Goal: Information Seeking & Learning: Learn about a topic

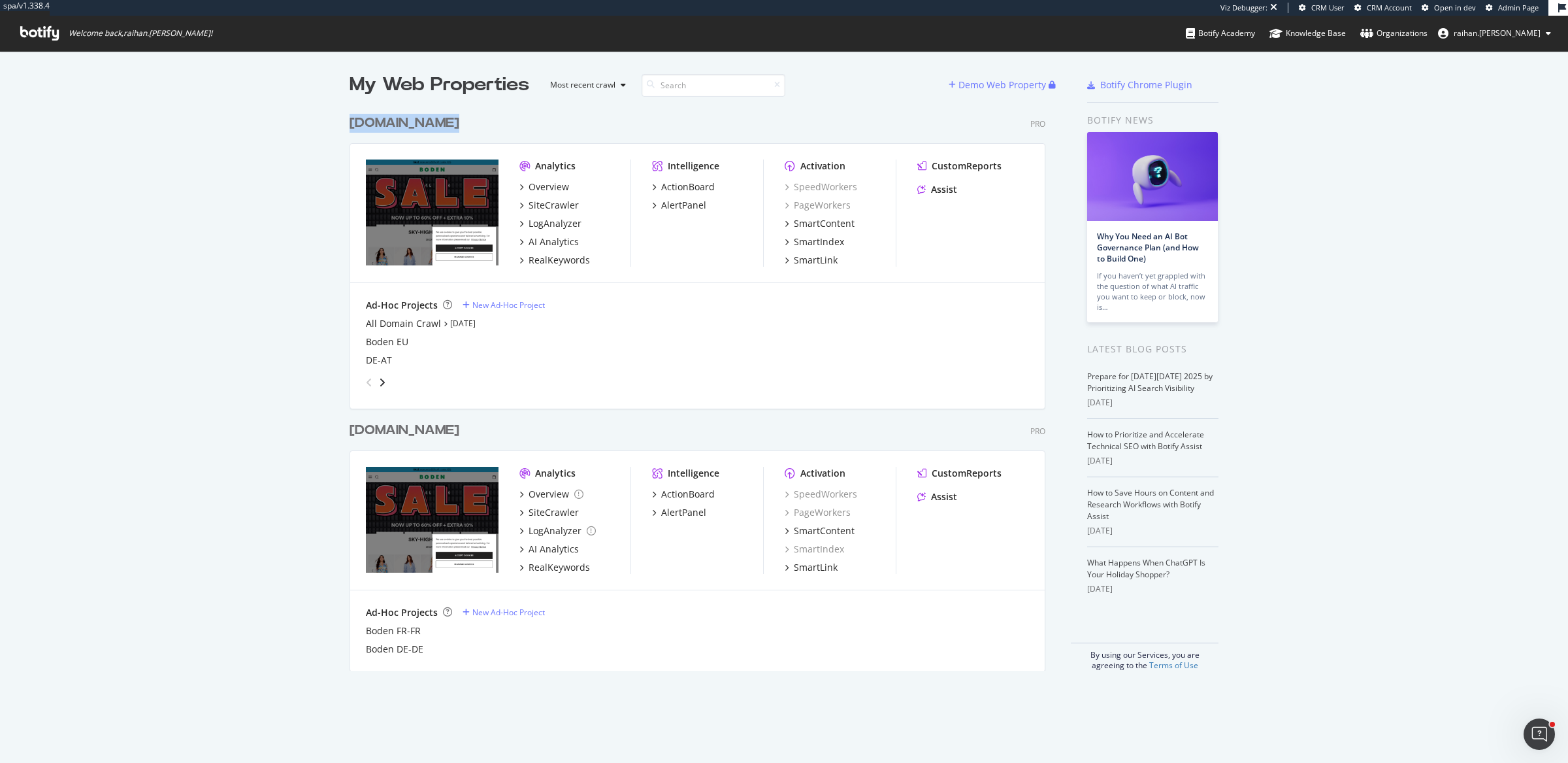
scroll to position [750, 1543]
click at [1318, 441] on div "My Web Properties Most recent crawl Demo Web Property www.boden.com Pro Analyti…" at bounding box center [784, 371] width 1568 height 641
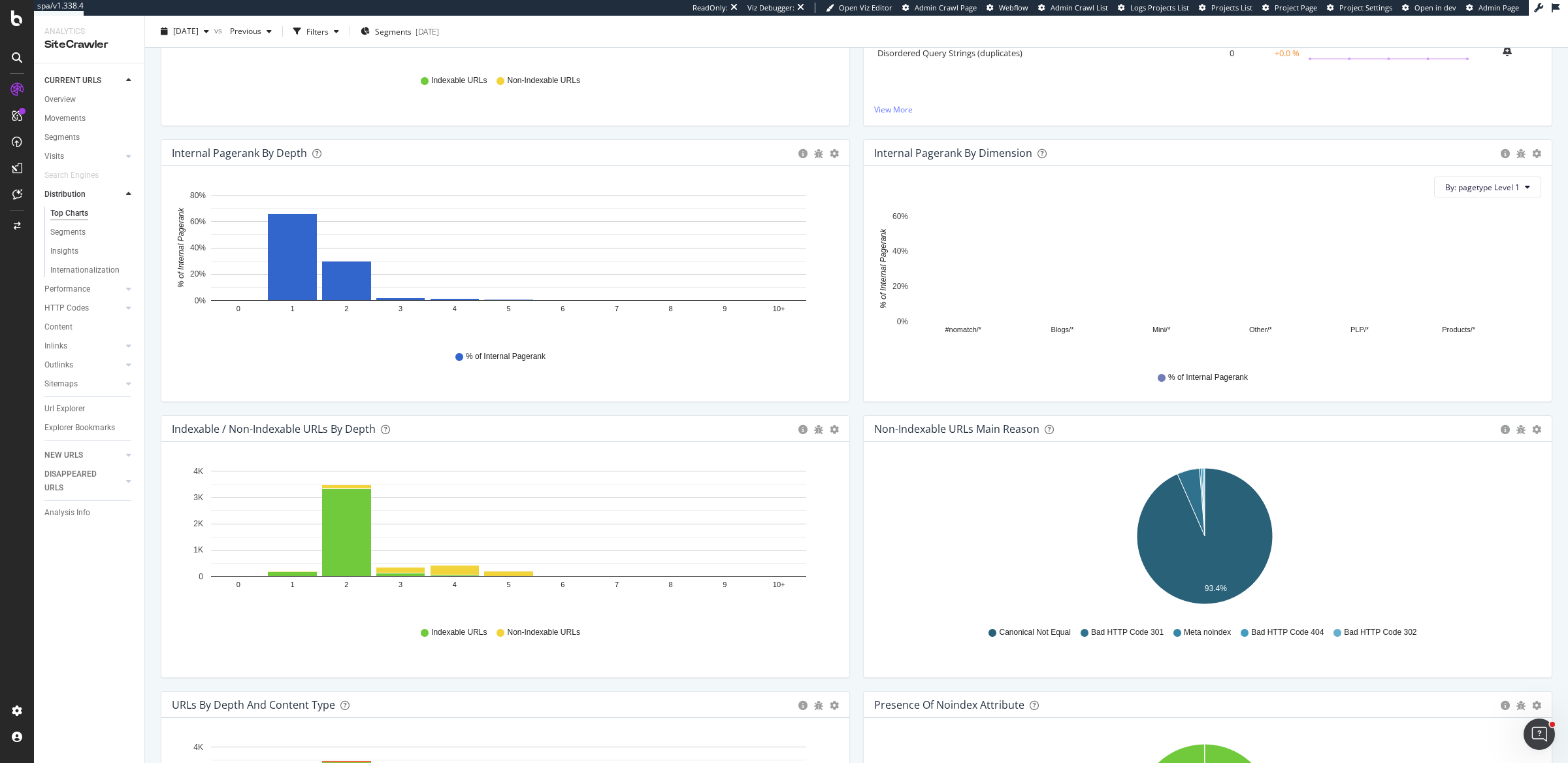
scroll to position [330, 0]
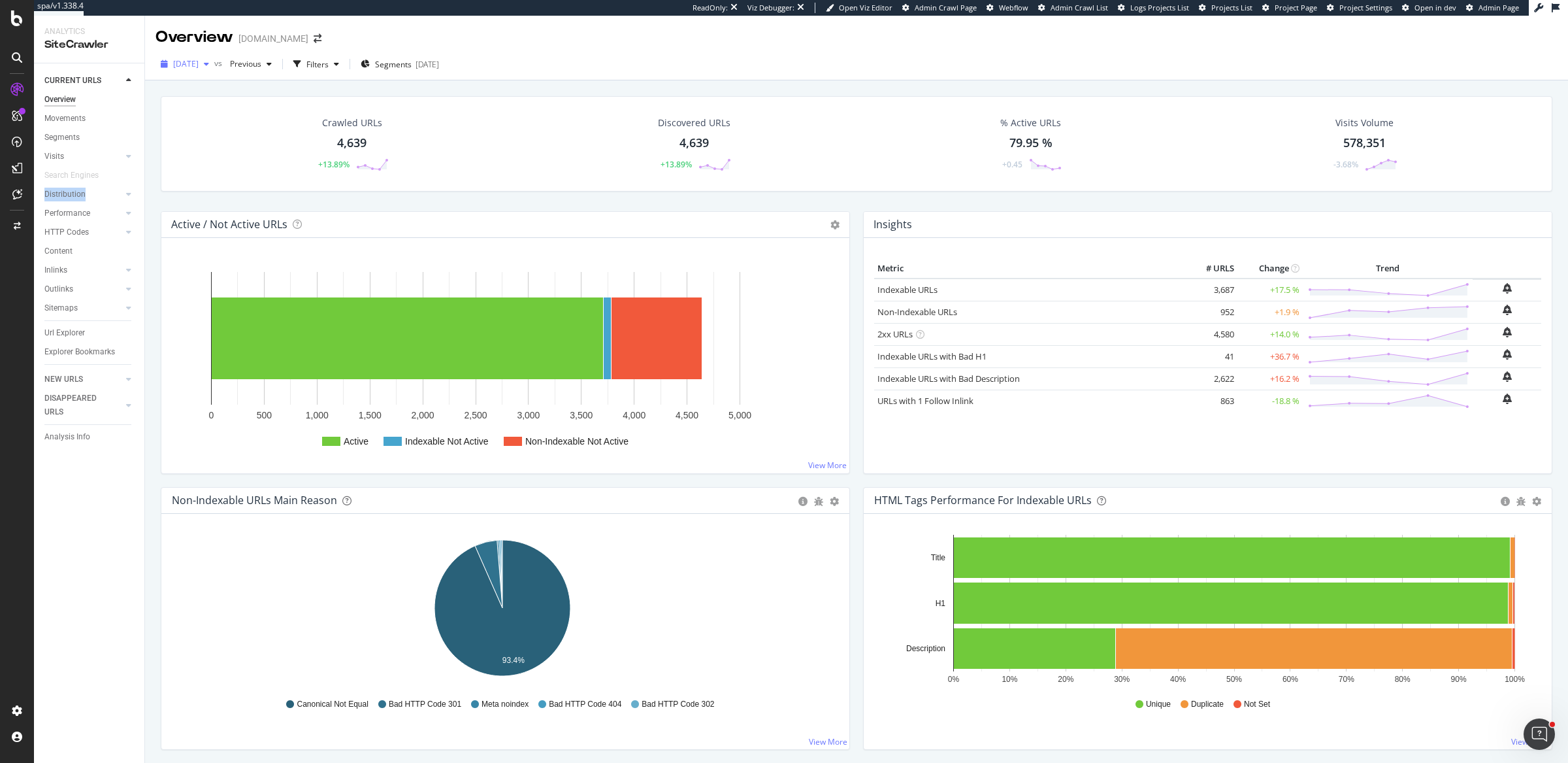
click at [214, 66] on div "button" at bounding box center [206, 64] width 15 height 8
click at [261, 67] on span "Previous" at bounding box center [243, 64] width 36 height 11
click at [511, 61] on div "2025 Oct. 5th vs Previous Filters Segments 2025-08-28" at bounding box center [856, 66] width 1422 height 26
click at [328, 66] on div "Filters" at bounding box center [317, 64] width 22 height 11
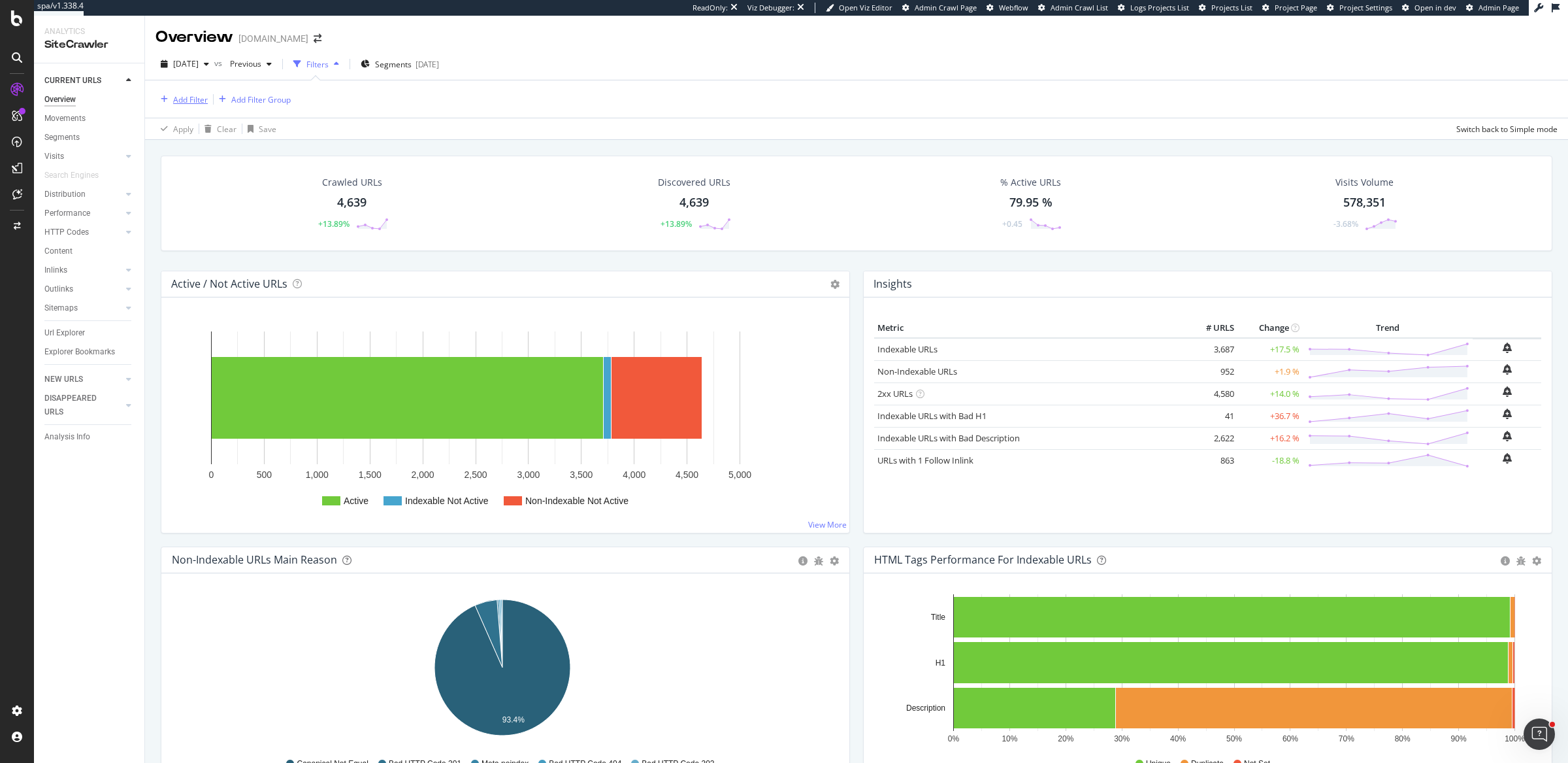
click at [204, 98] on div "Add Filter" at bounding box center [191, 99] width 35 height 11
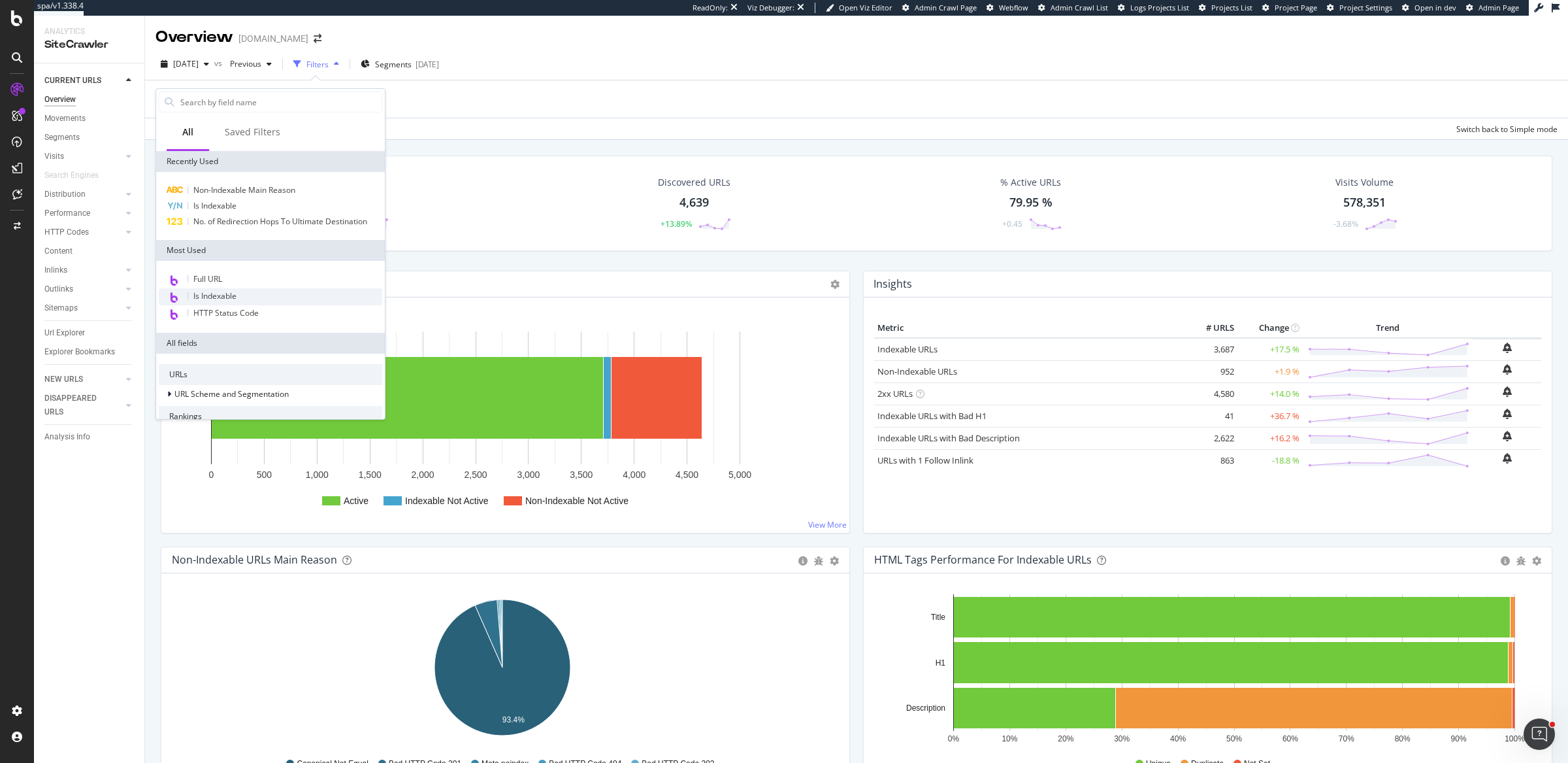
click at [270, 296] on div "Is Indexable" at bounding box center [270, 296] width 224 height 17
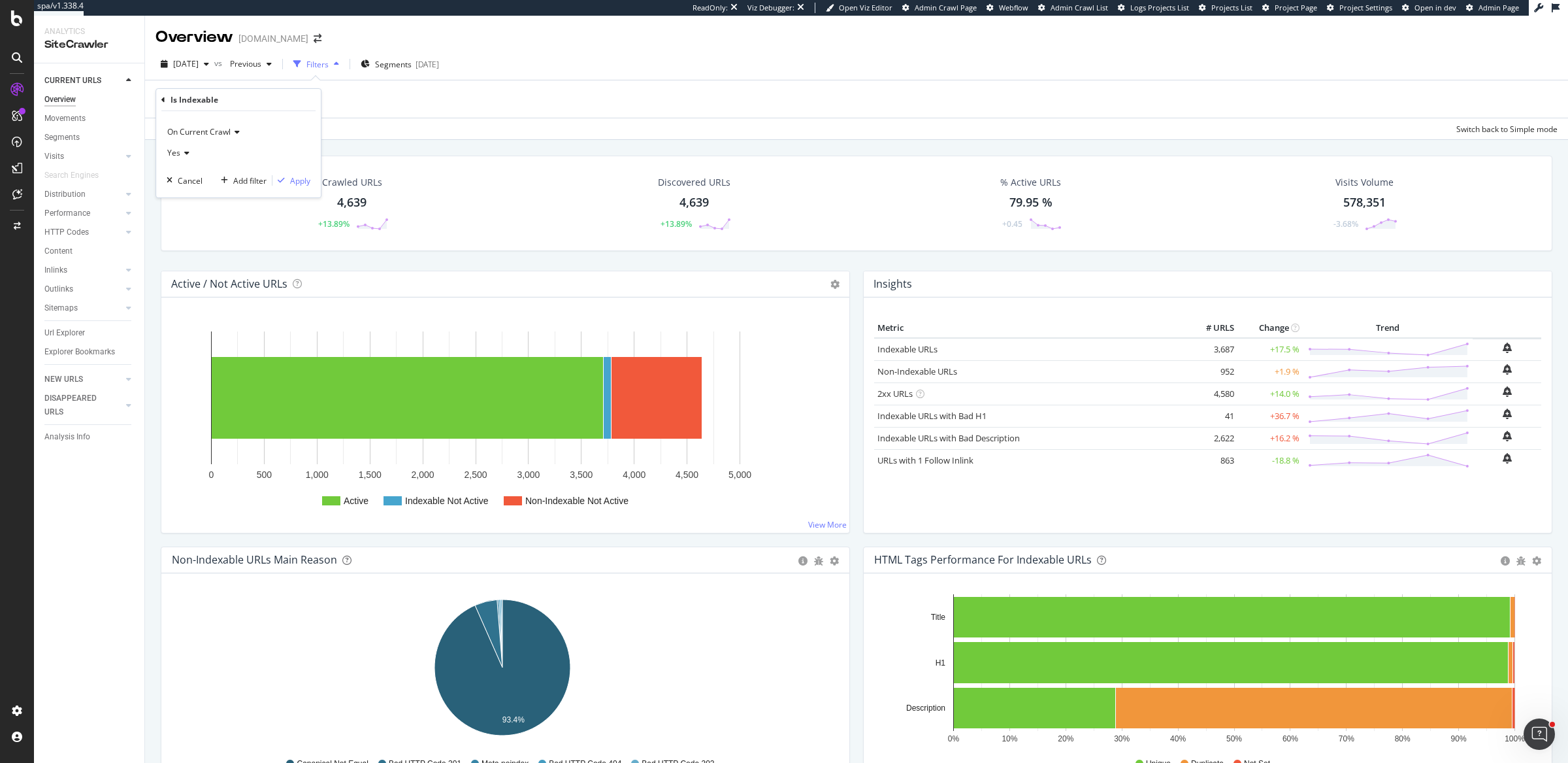
click at [190, 153] on div "Yes" at bounding box center [238, 152] width 144 height 21
click at [197, 199] on div "No" at bounding box center [240, 196] width 140 height 17
click at [296, 175] on div "Apply" at bounding box center [300, 181] width 20 height 11
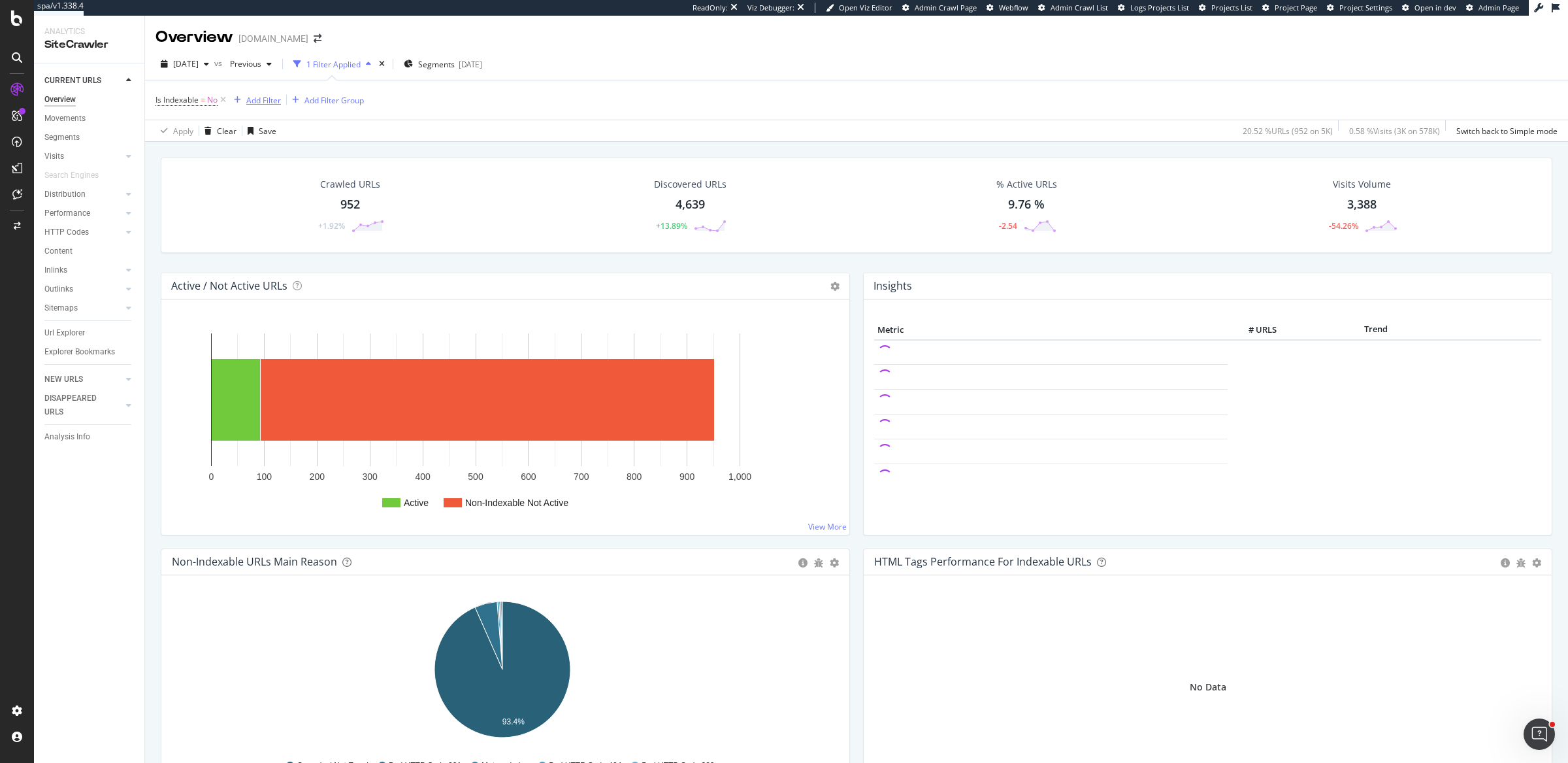
click at [256, 100] on div "Add Filter" at bounding box center [264, 100] width 35 height 11
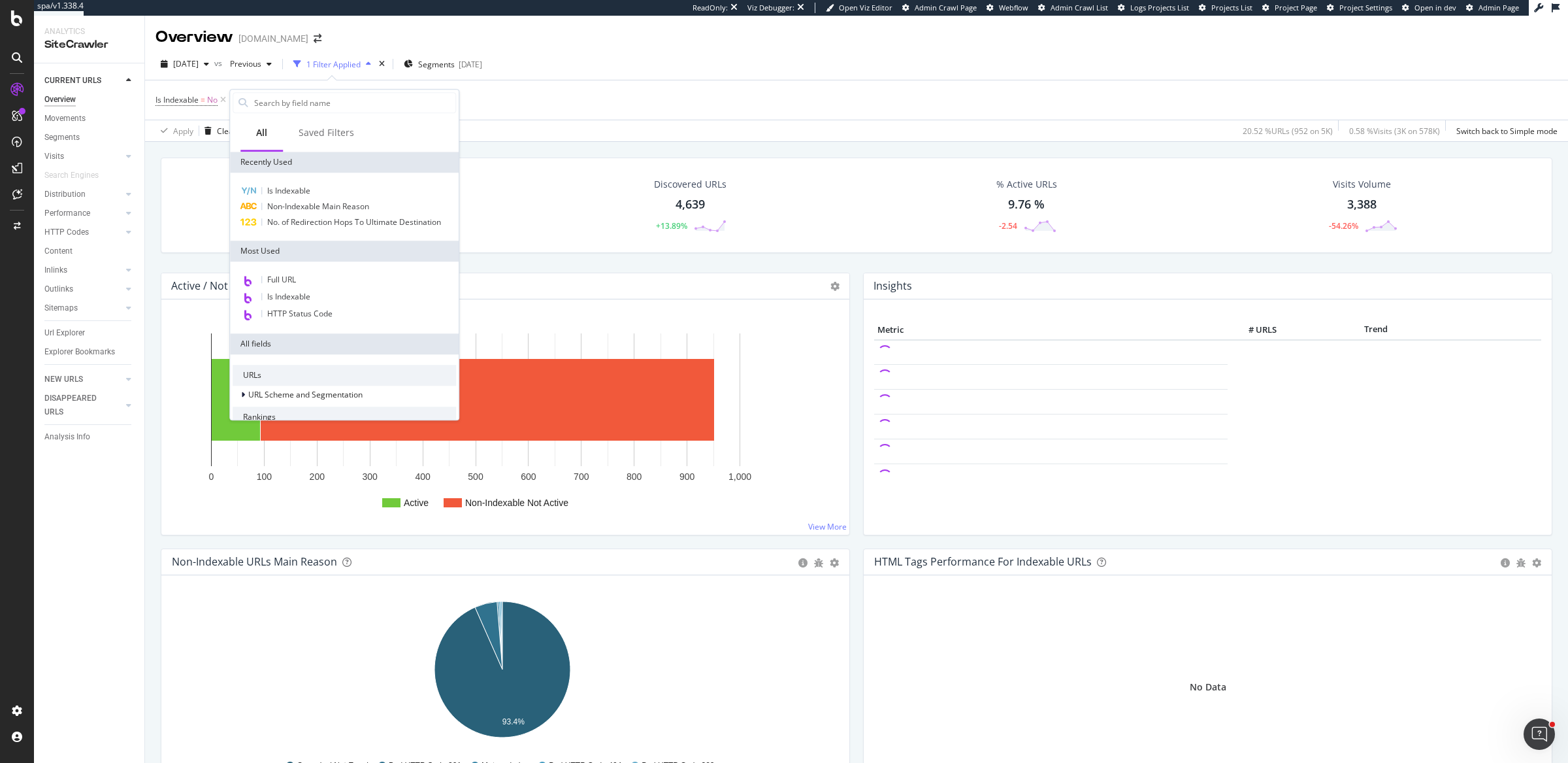
click at [552, 109] on div "Is Indexable = No Add Filter Add Filter Group" at bounding box center [856, 100] width 1402 height 39
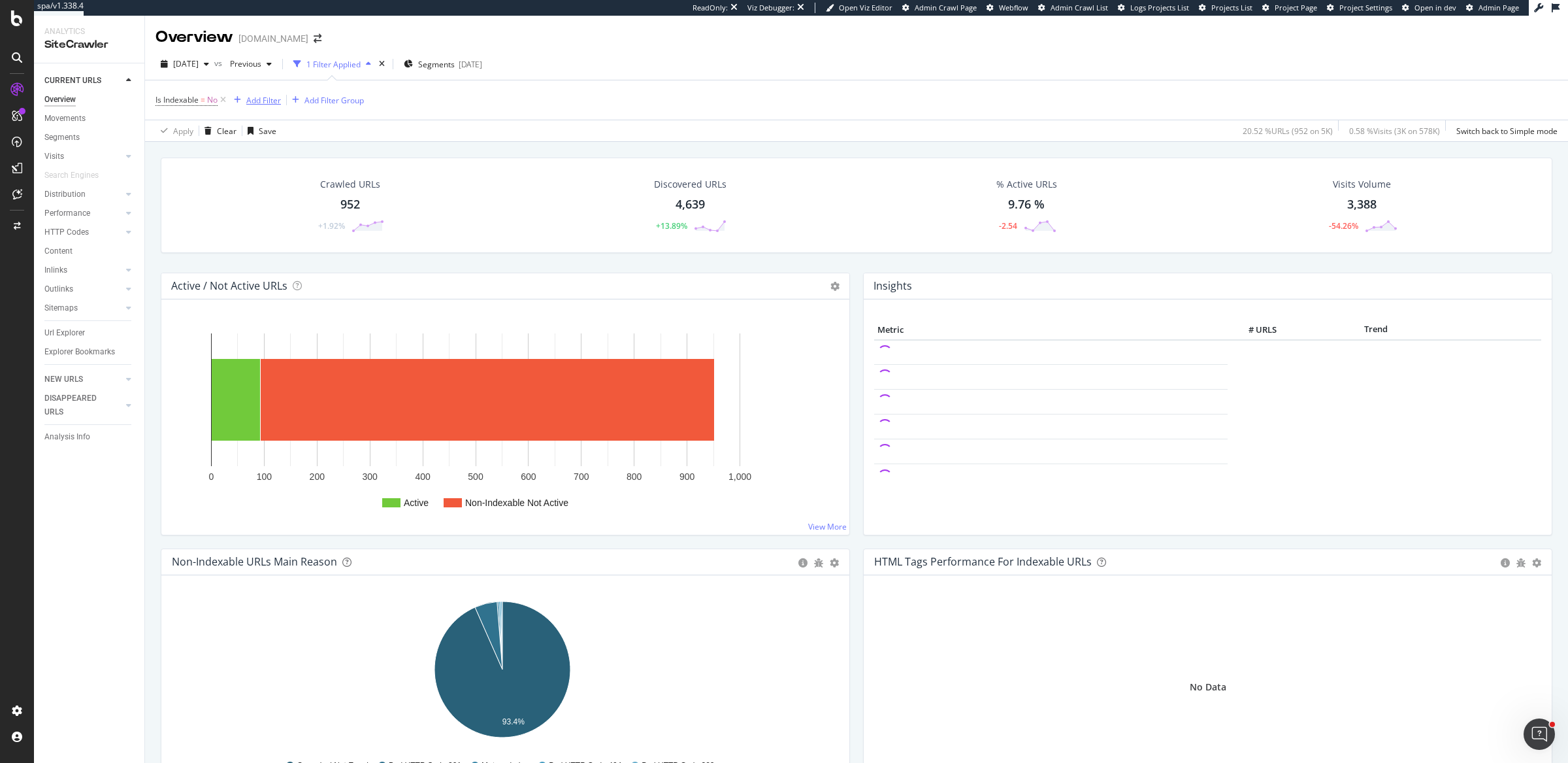
click at [265, 100] on div "Add Filter" at bounding box center [264, 100] width 35 height 11
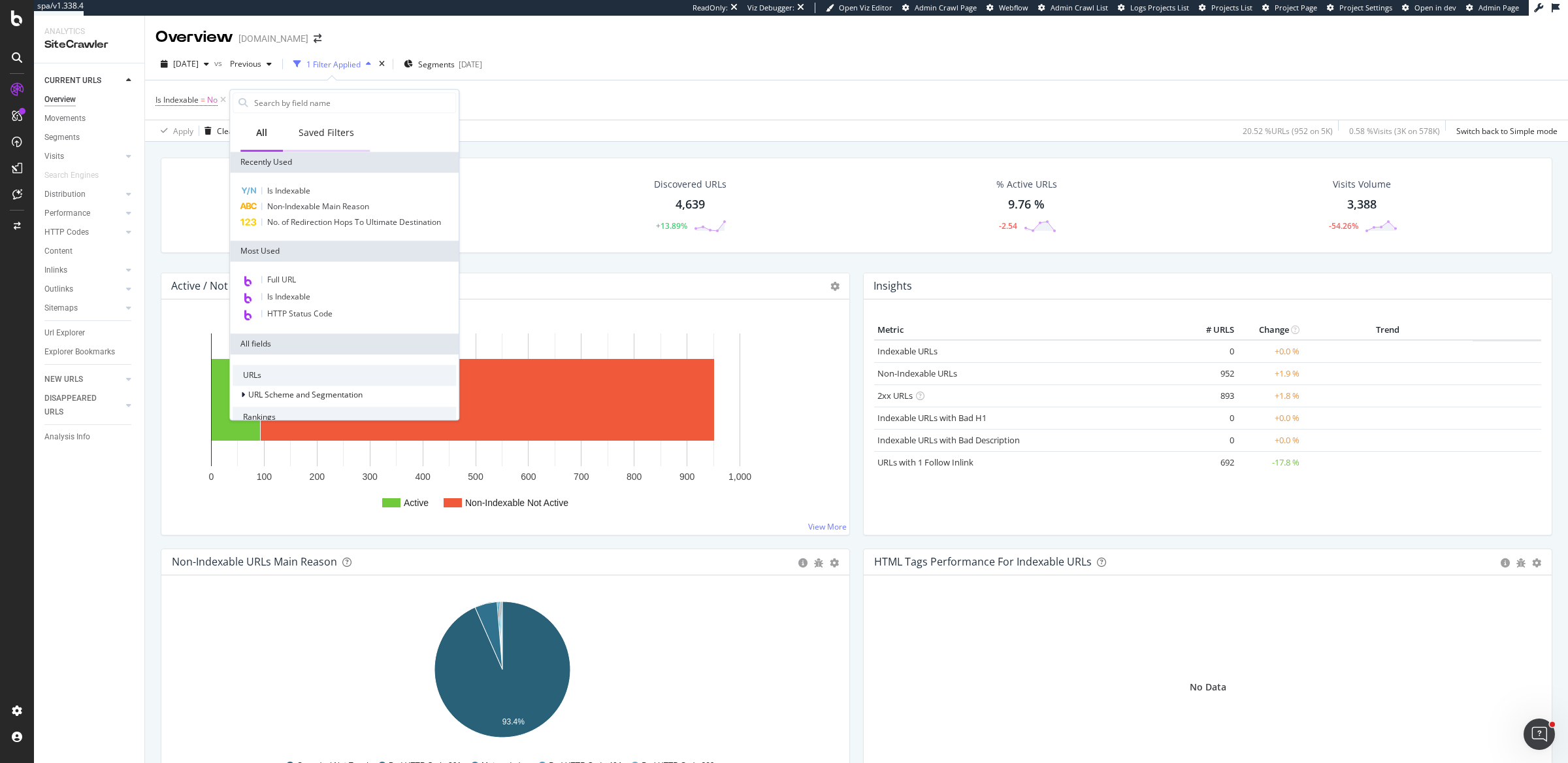
click at [335, 136] on div "Saved Filters" at bounding box center [326, 132] width 56 height 13
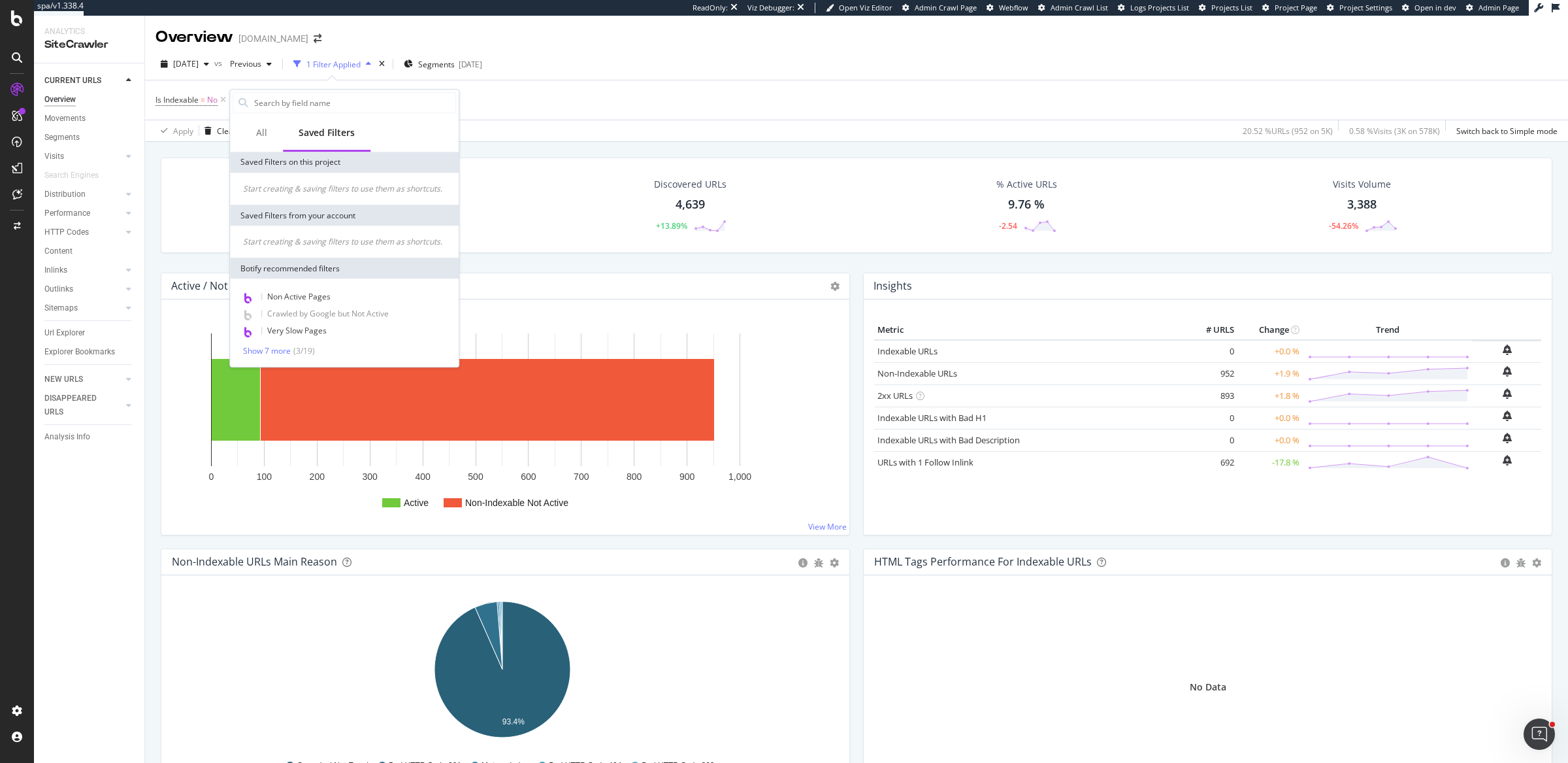
click at [591, 101] on div "Is Indexable = No Add Filter Add Filter Group" at bounding box center [856, 100] width 1402 height 39
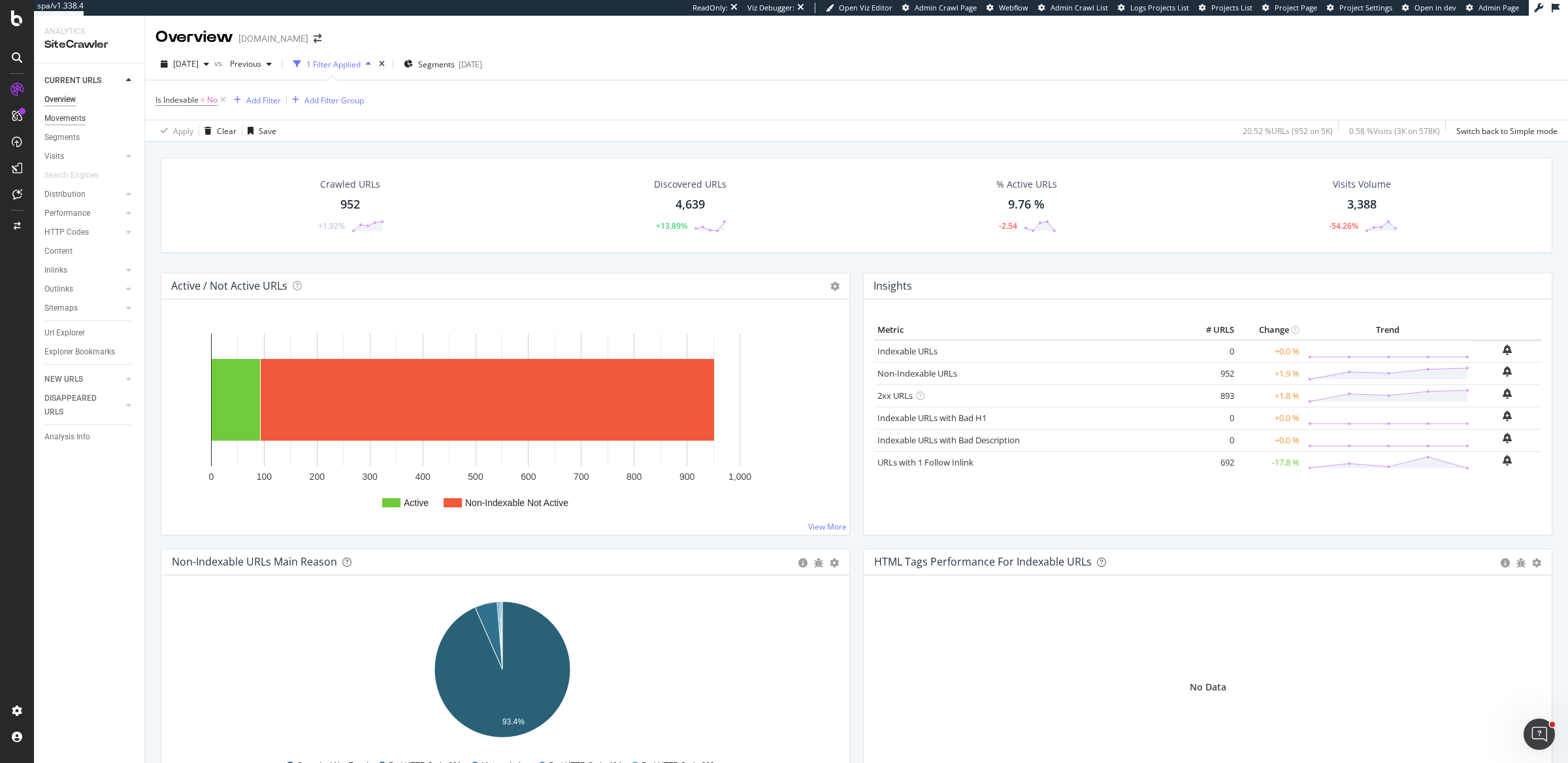
click at [79, 122] on div "Movements" at bounding box center [64, 118] width 41 height 13
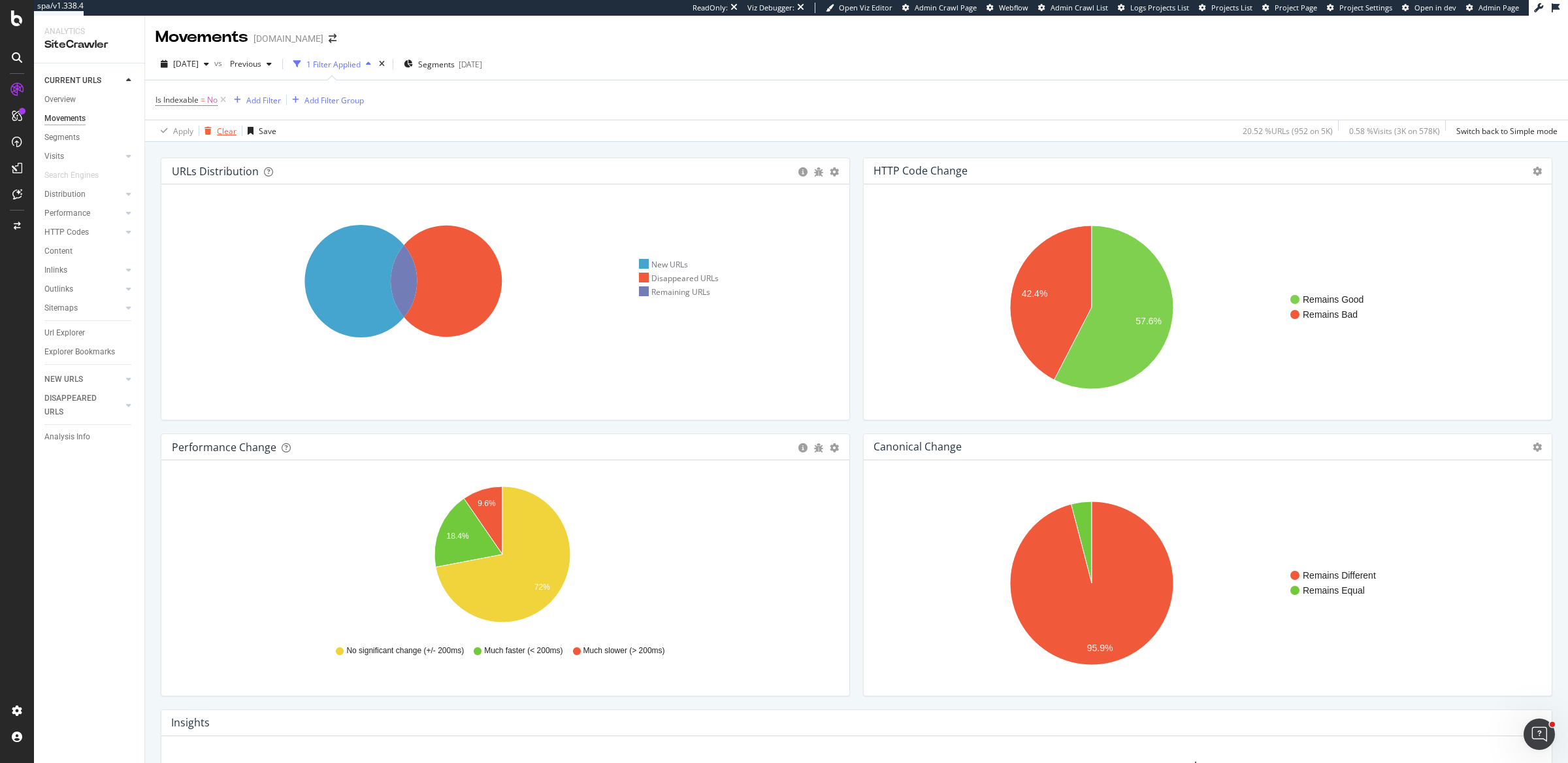
click at [219, 130] on div "Clear" at bounding box center [226, 131] width 19 height 11
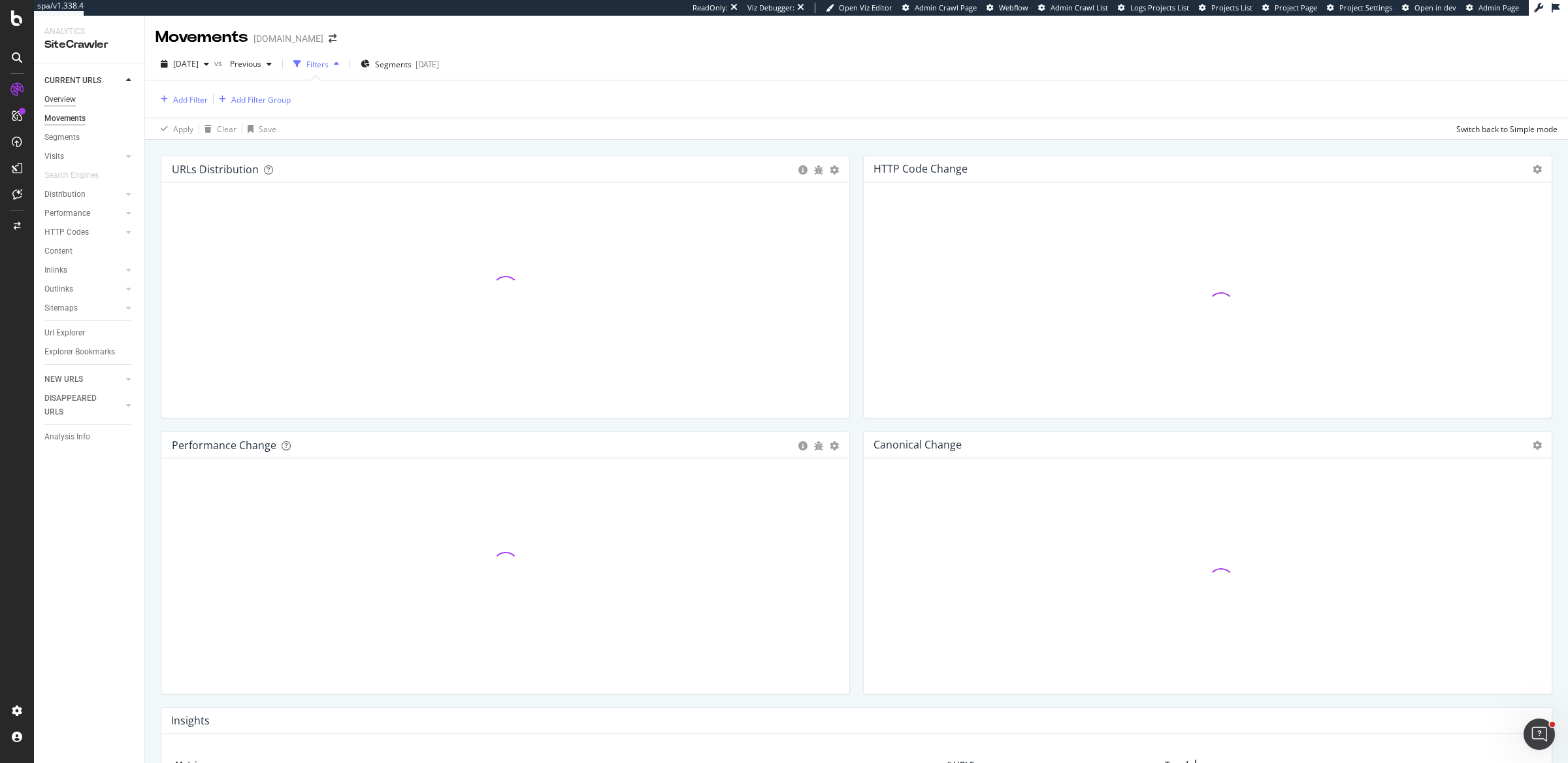
click at [71, 100] on div "Overview" at bounding box center [60, 99] width 32 height 13
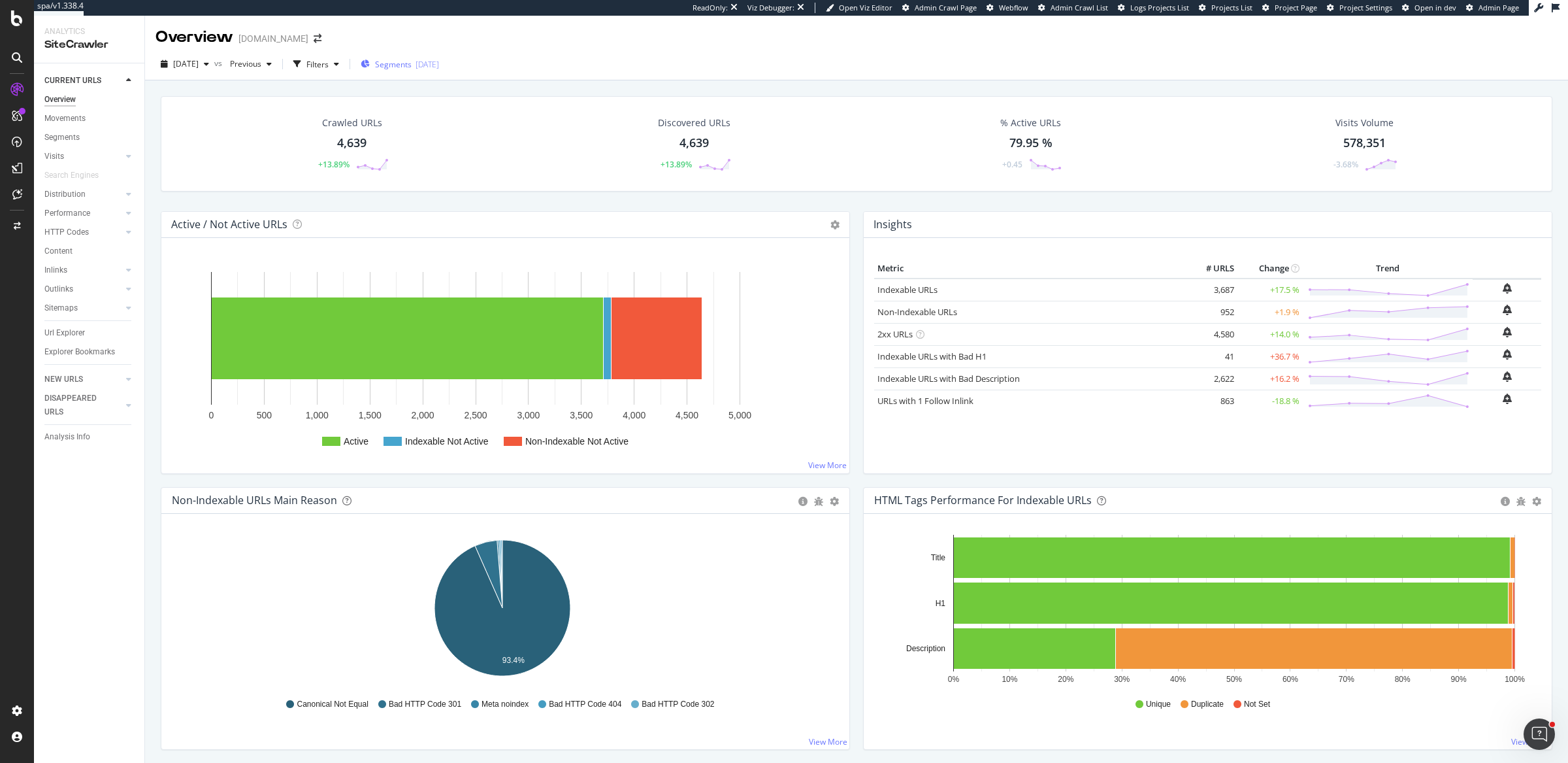
click at [411, 66] on span "Segments" at bounding box center [393, 64] width 36 height 11
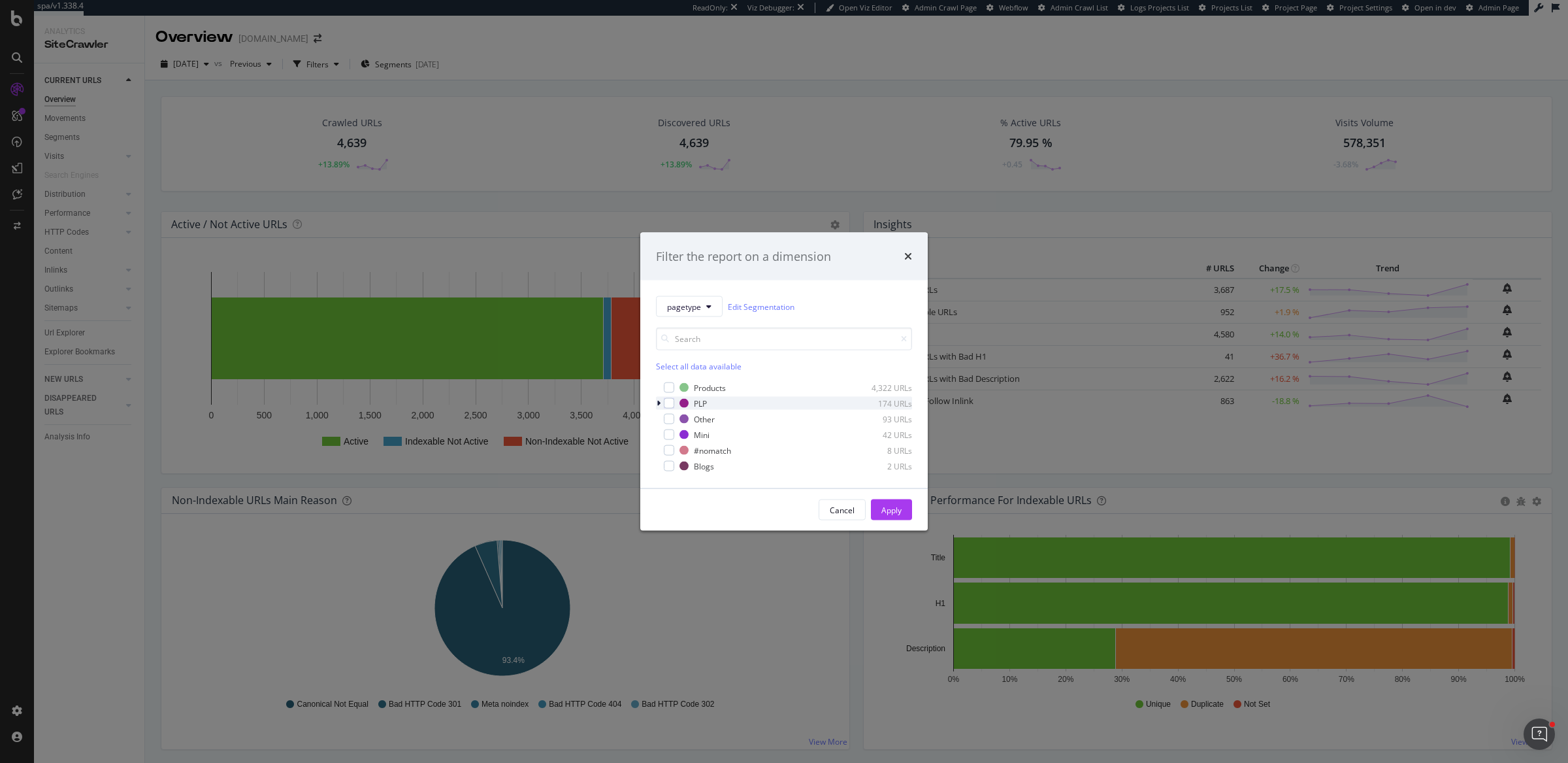
click at [659, 402] on icon "modal" at bounding box center [658, 404] width 4 height 8
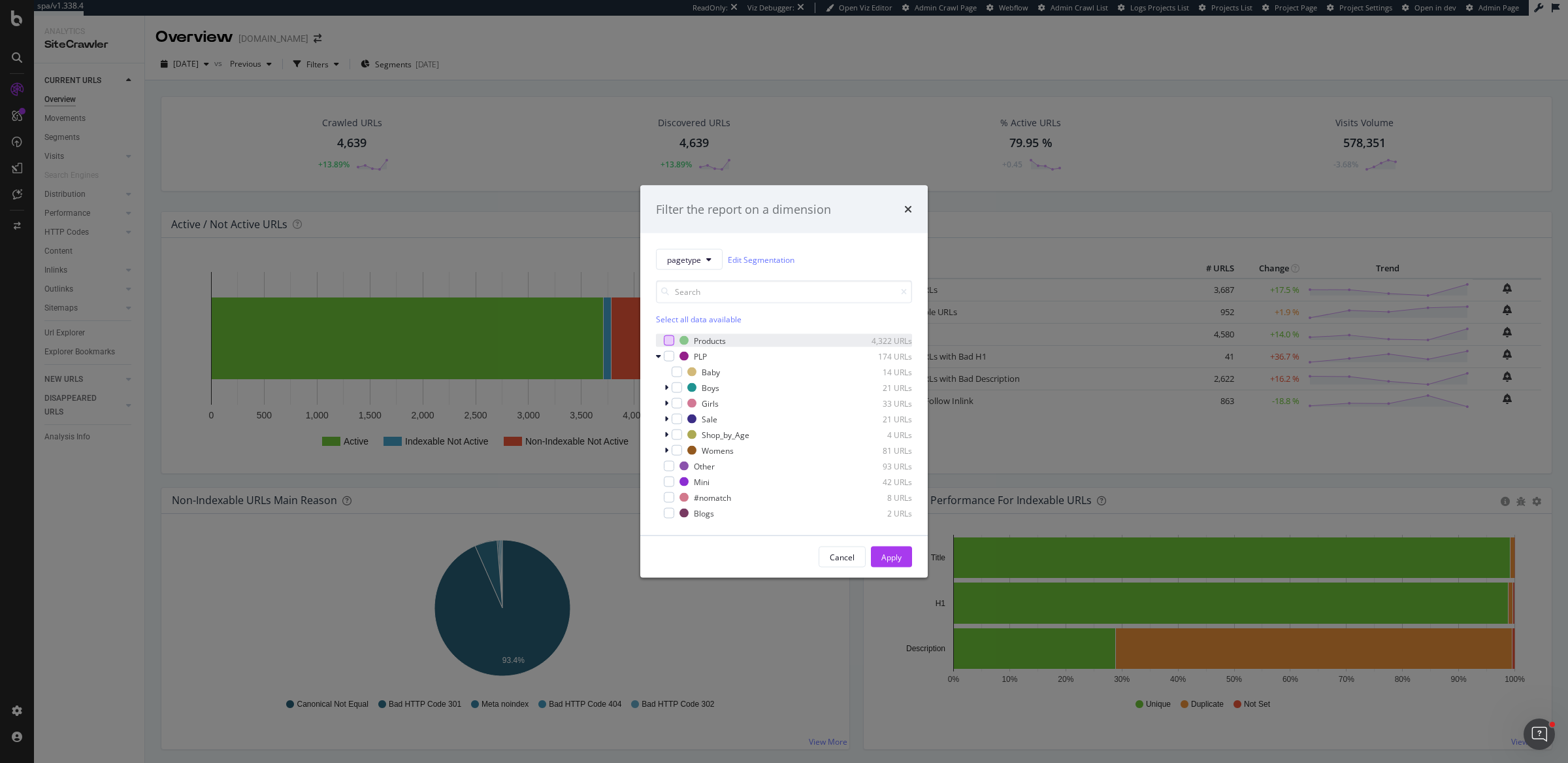
click at [671, 338] on div "modal" at bounding box center [669, 341] width 11 height 11
click at [900, 553] on div "Apply" at bounding box center [891, 556] width 20 height 11
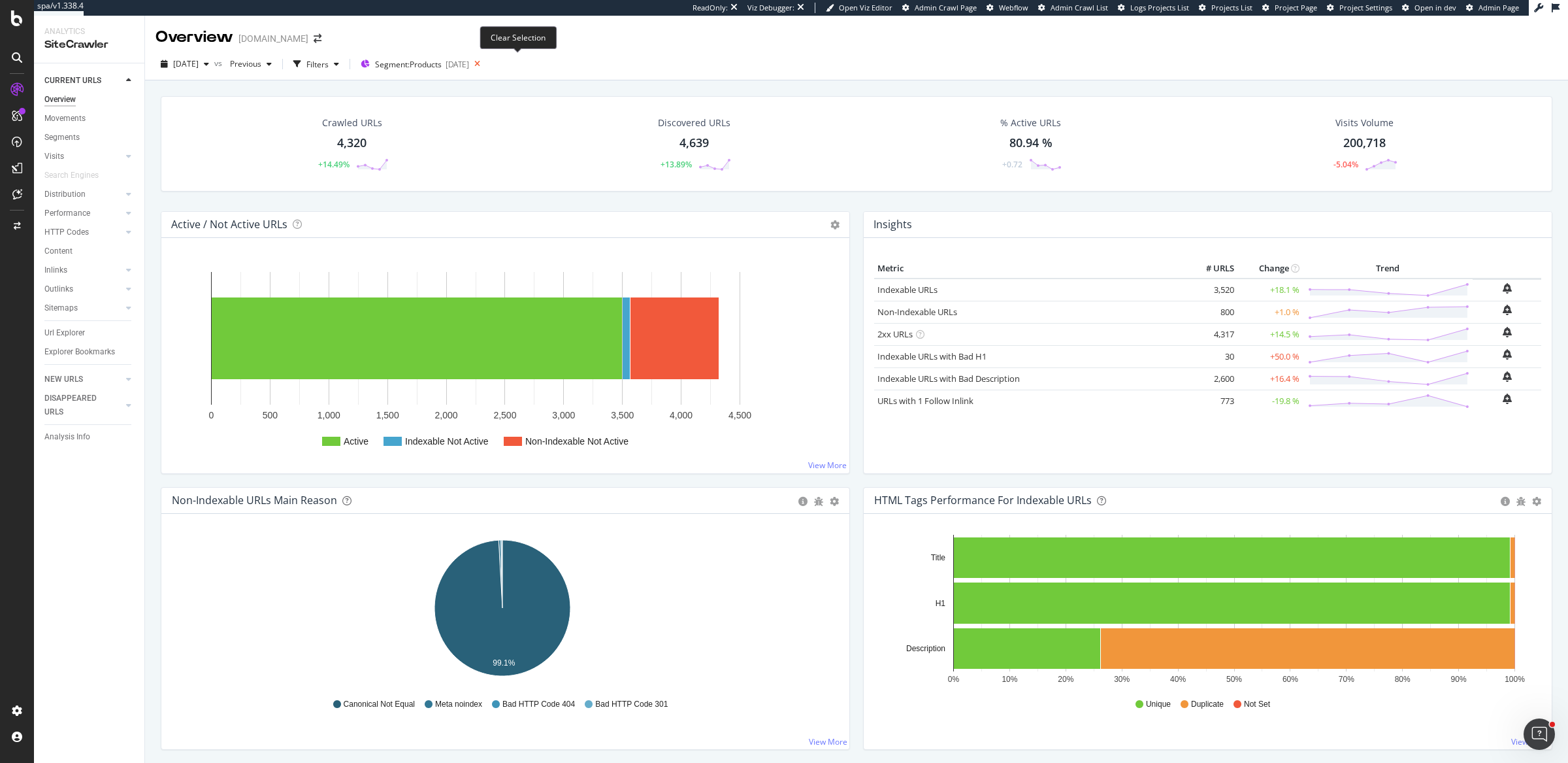
click at [485, 61] on icon at bounding box center [477, 64] width 16 height 18
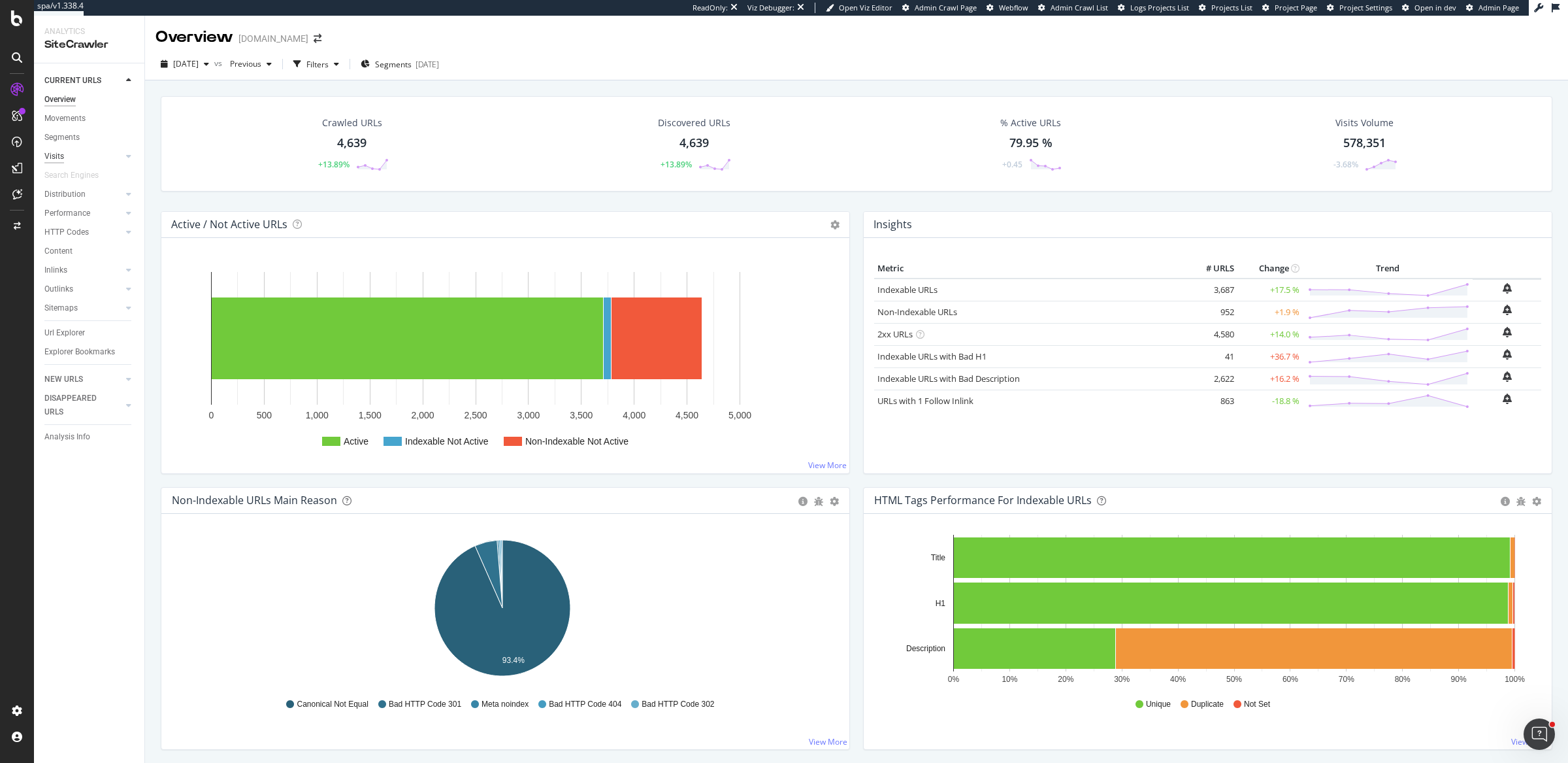
click at [52, 156] on div "Visits" at bounding box center [54, 156] width 19 height 13
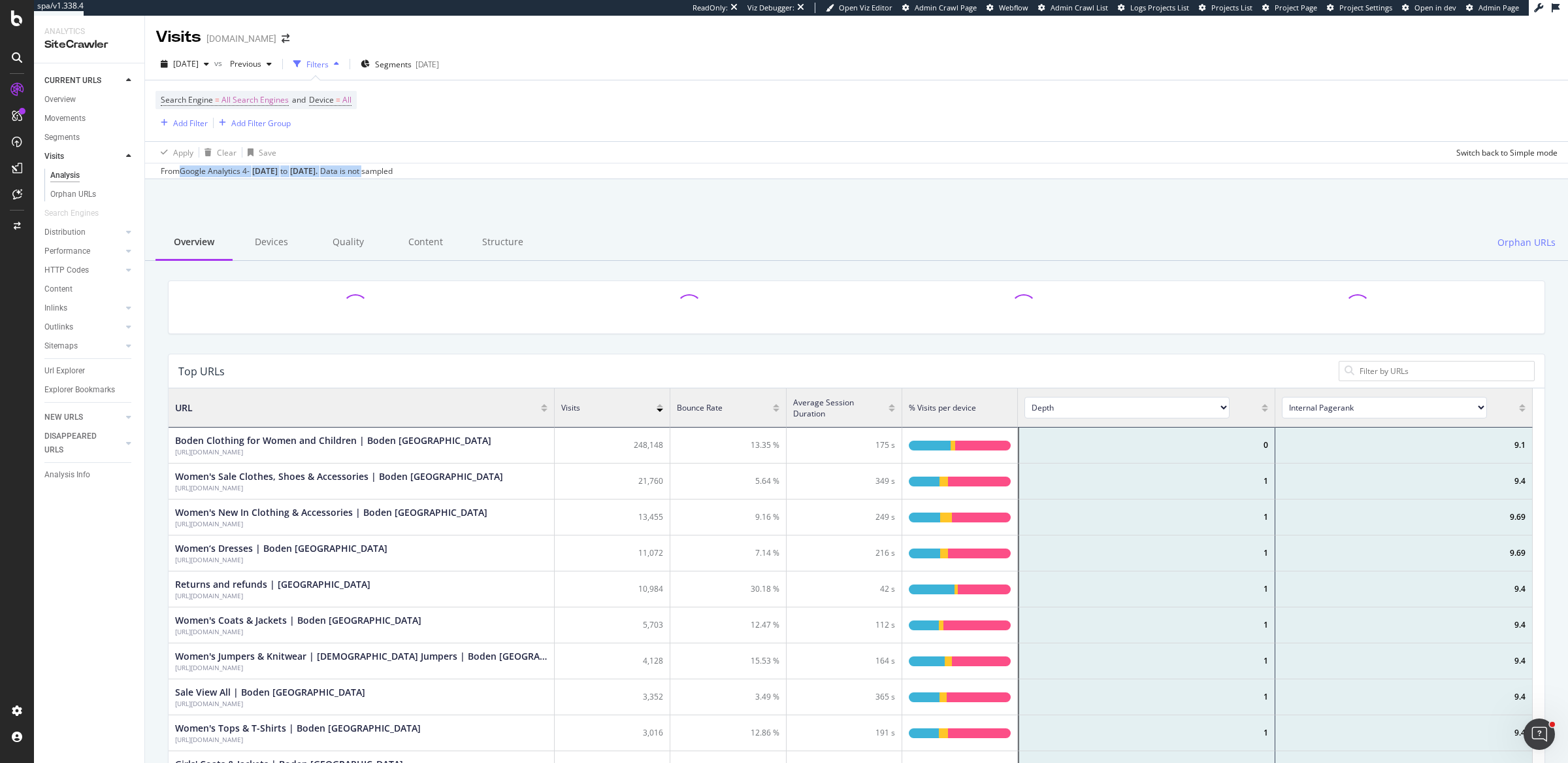
drag, startPoint x: 182, startPoint y: 169, endPoint x: 413, endPoint y: 169, distance: 231.0
click at [393, 169] on div "From Google Analytics 4 - Sep. 05, 2025 to Oct. 02, 2025 . Data is not sampled" at bounding box center [276, 171] width 232 height 12
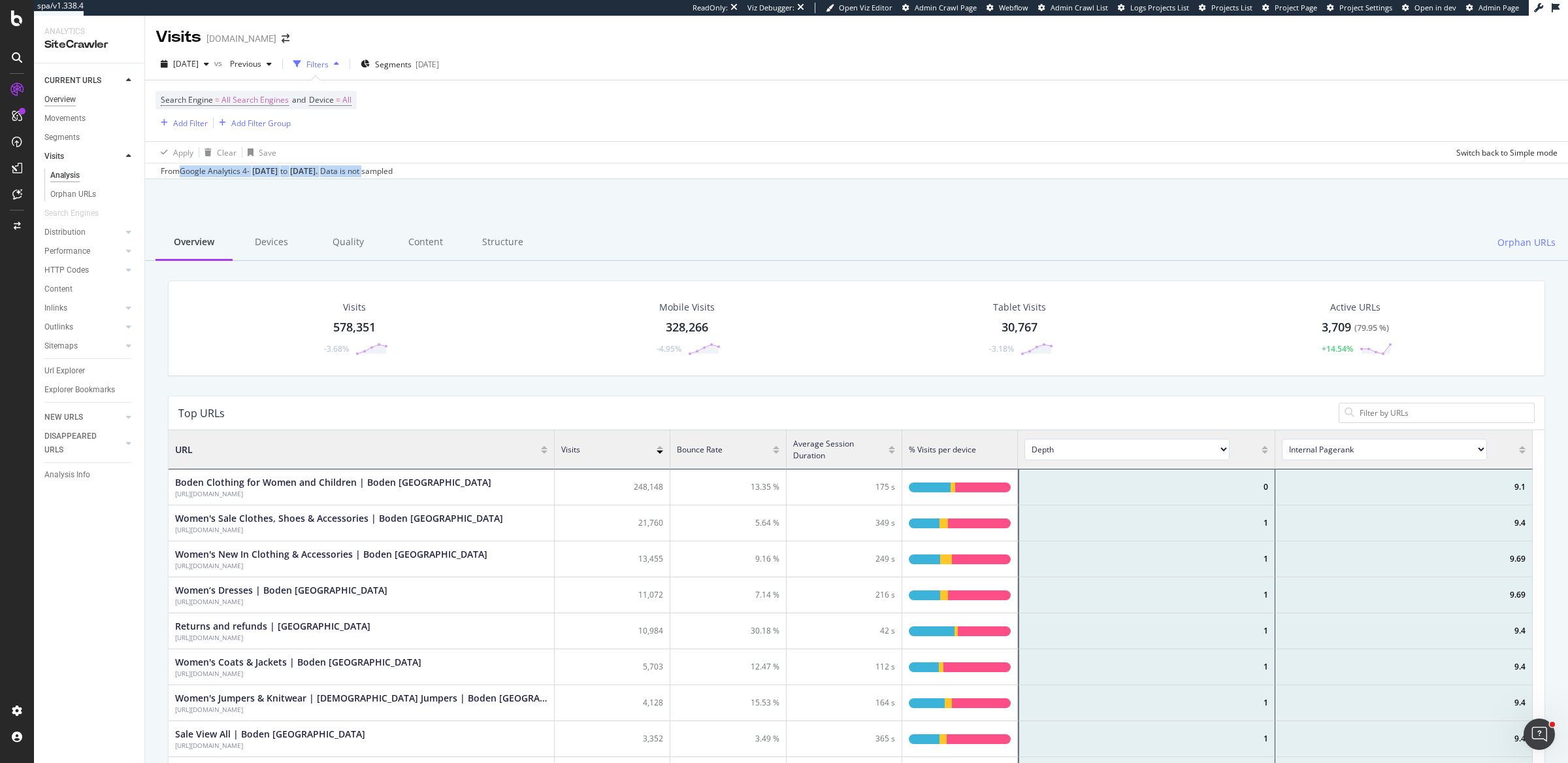
click at [66, 101] on div "Overview" at bounding box center [60, 99] width 32 height 13
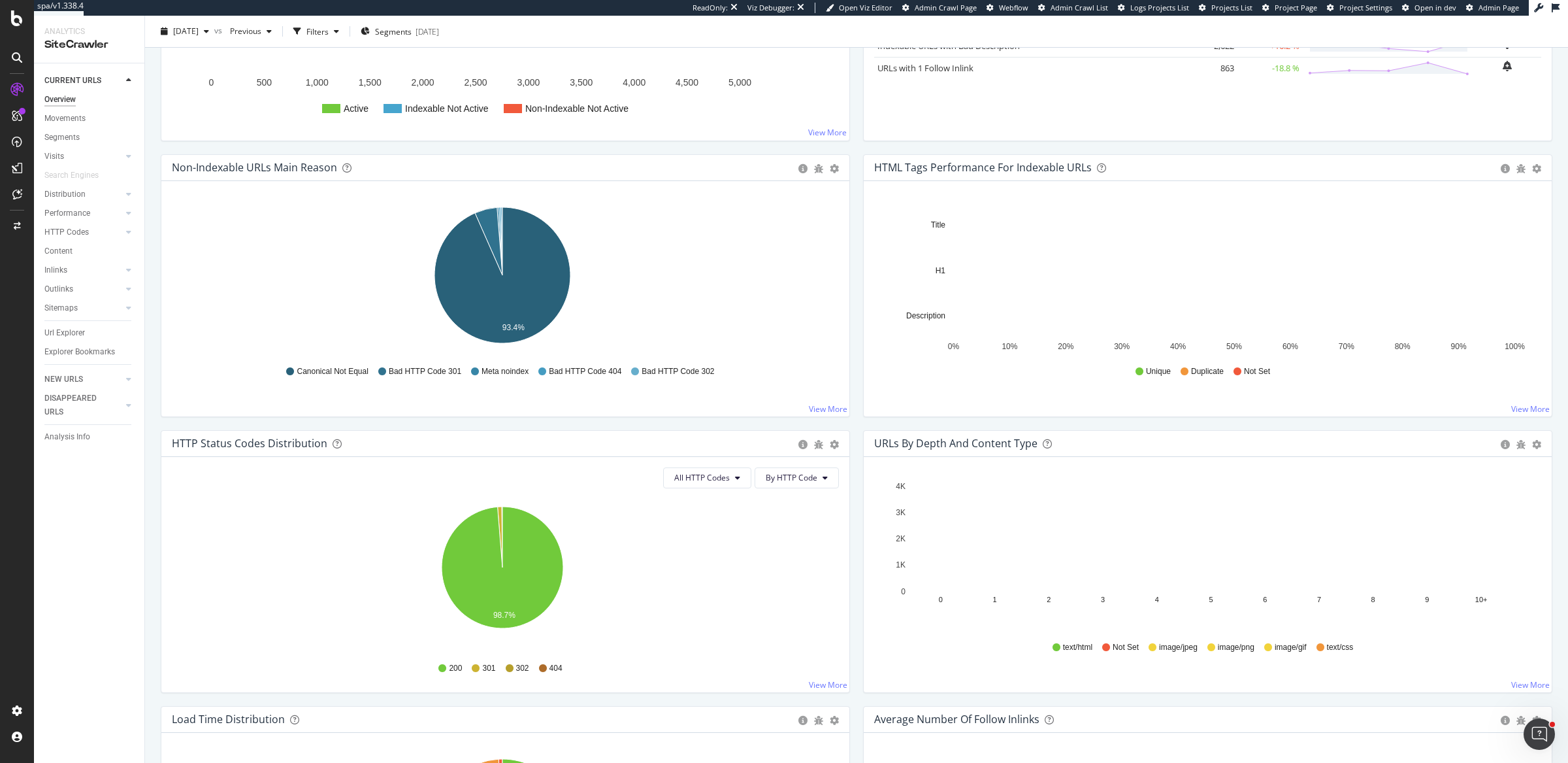
scroll to position [331, 0]
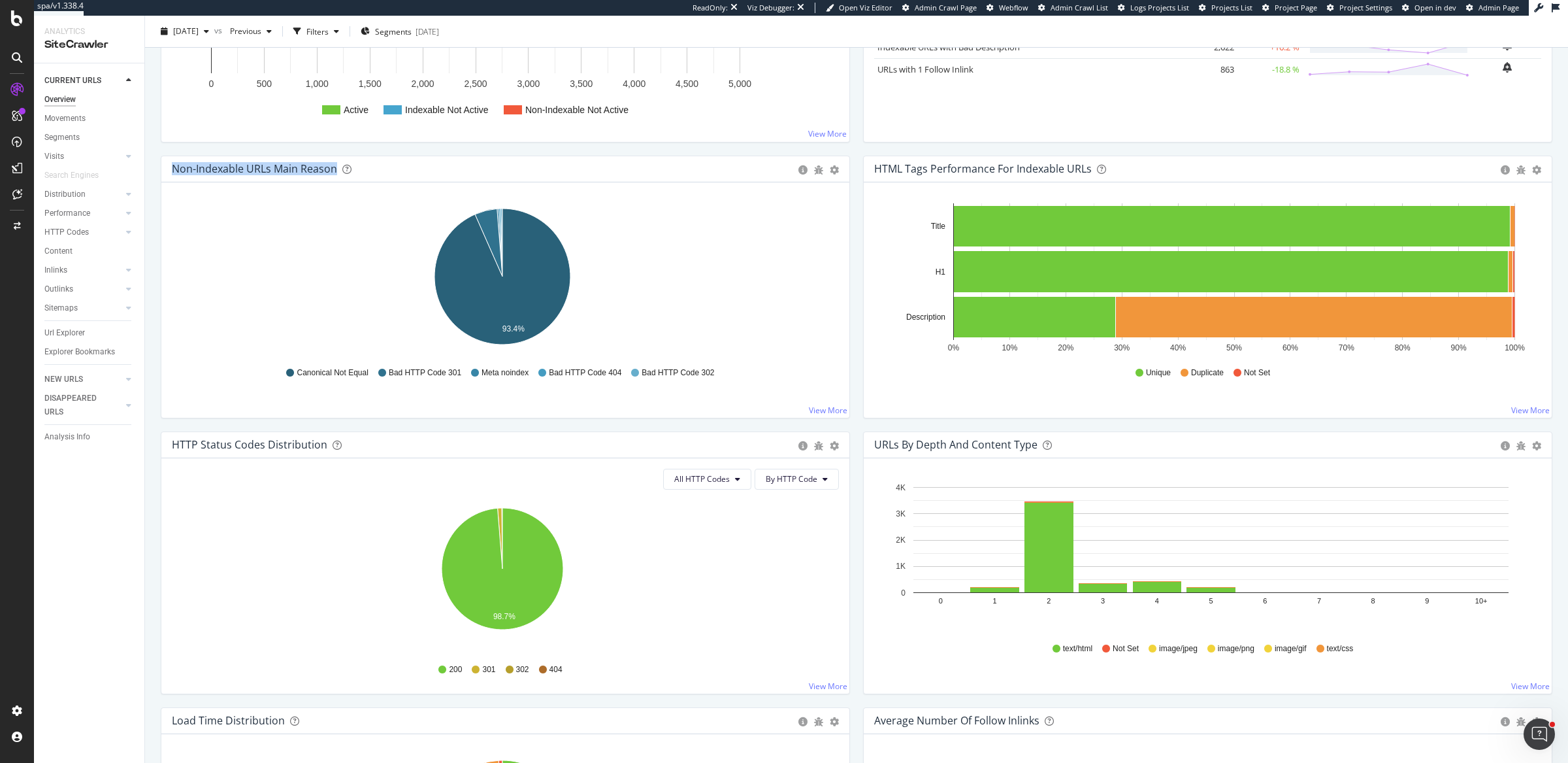
drag, startPoint x: 174, startPoint y: 166, endPoint x: 340, endPoint y: 165, distance: 166.0
click at [336, 165] on div "Non-Indexable URLs Main Reason" at bounding box center [482, 168] width 620 height 13
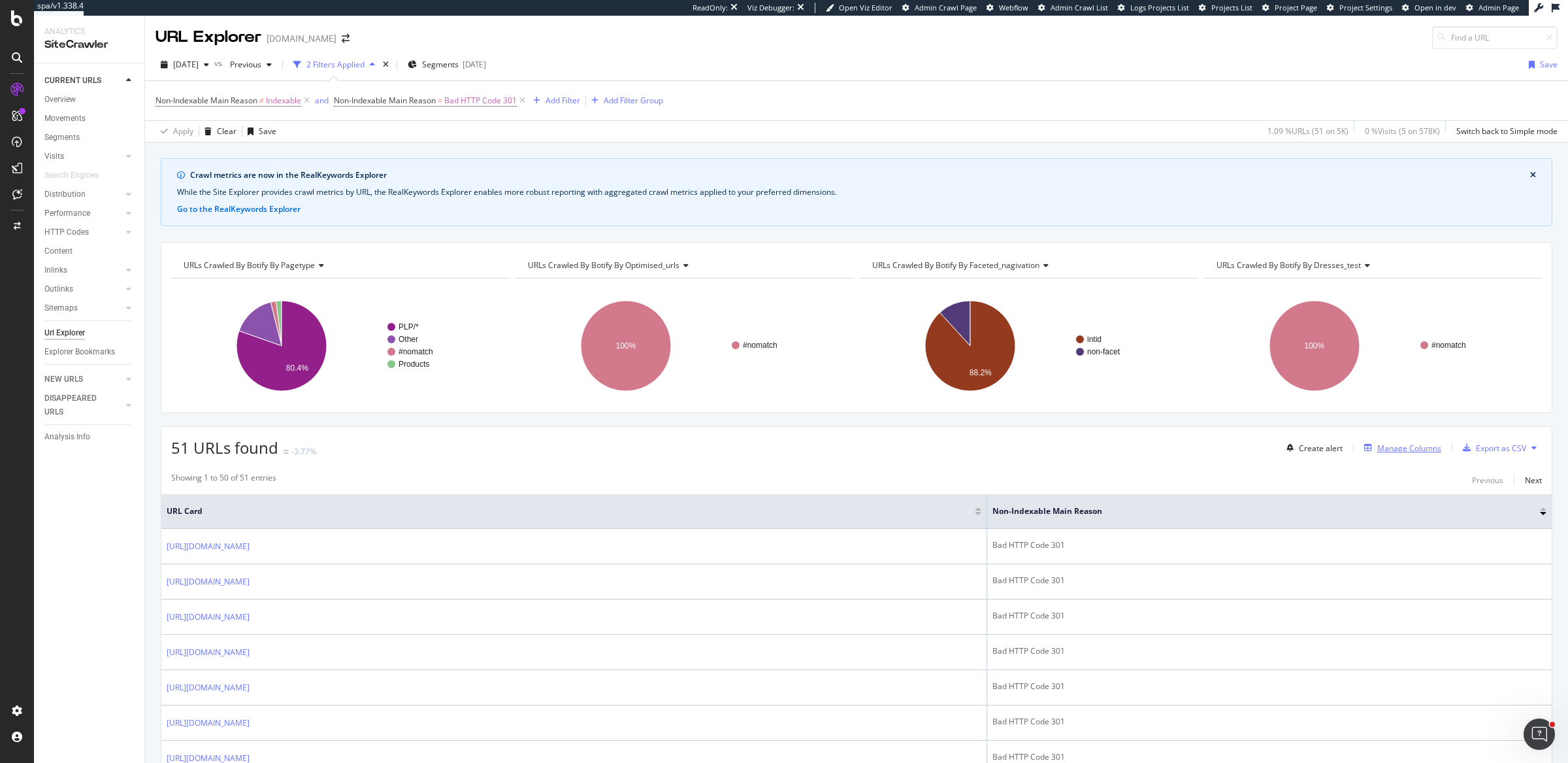
click at [1385, 447] on div "Manage Columns" at bounding box center [1408, 448] width 64 height 11
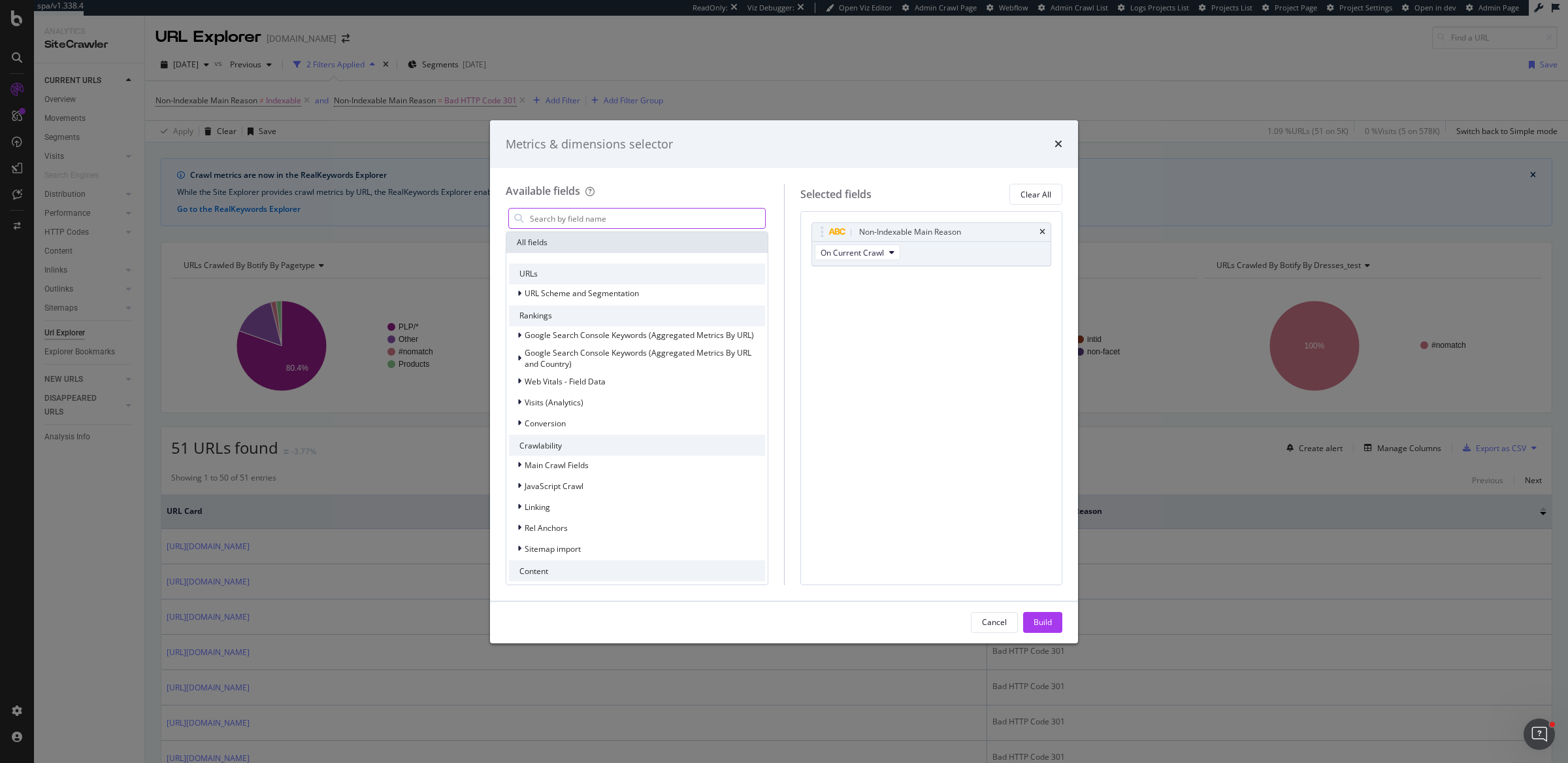
click at [639, 224] on input "modal" at bounding box center [646, 218] width 236 height 19
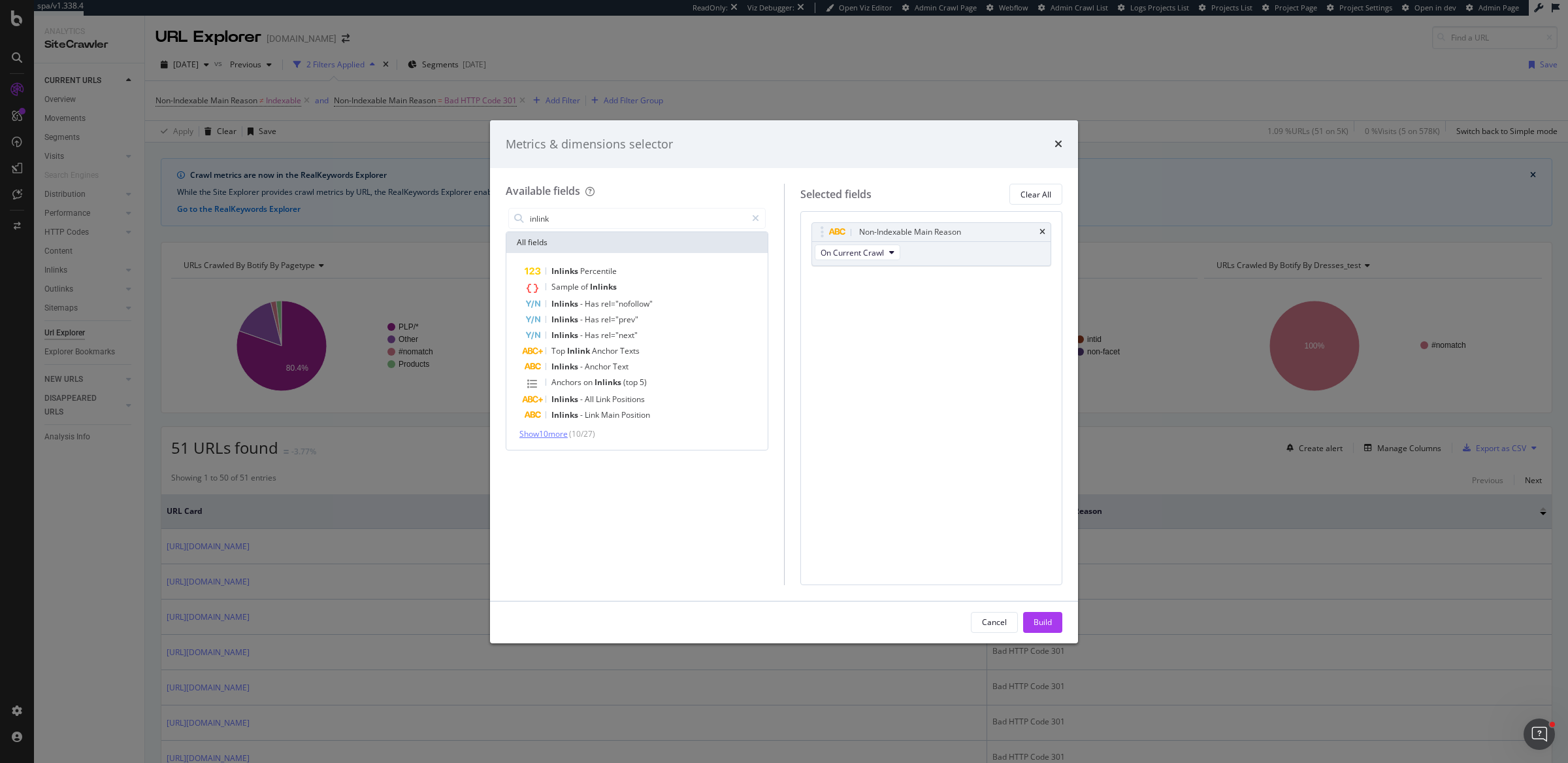
type input "inlink"
click at [555, 430] on span "Show 10 more" at bounding box center [544, 433] width 48 height 11
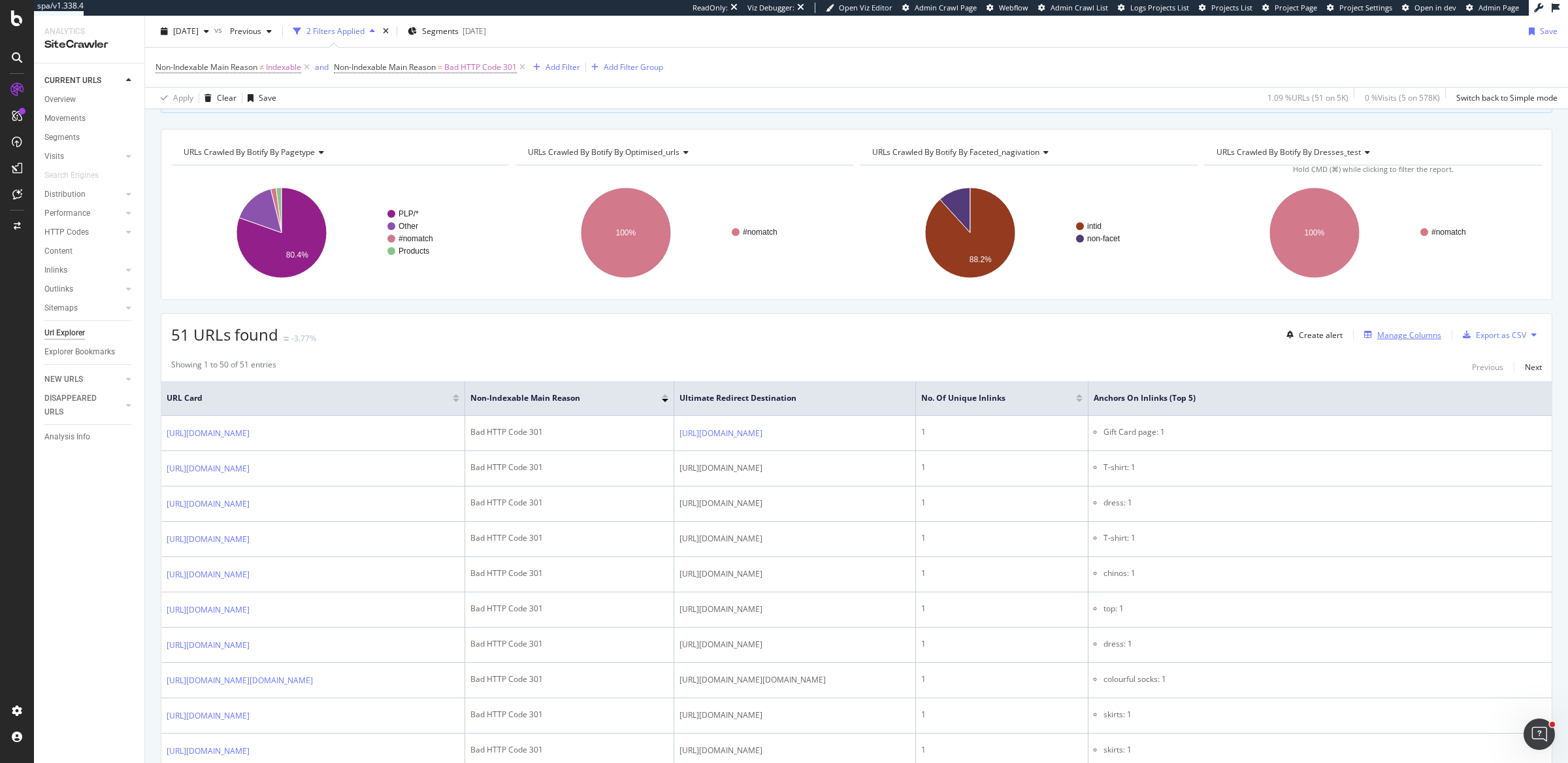
click at [1377, 333] on div "Manage Columns" at bounding box center [1408, 334] width 64 height 11
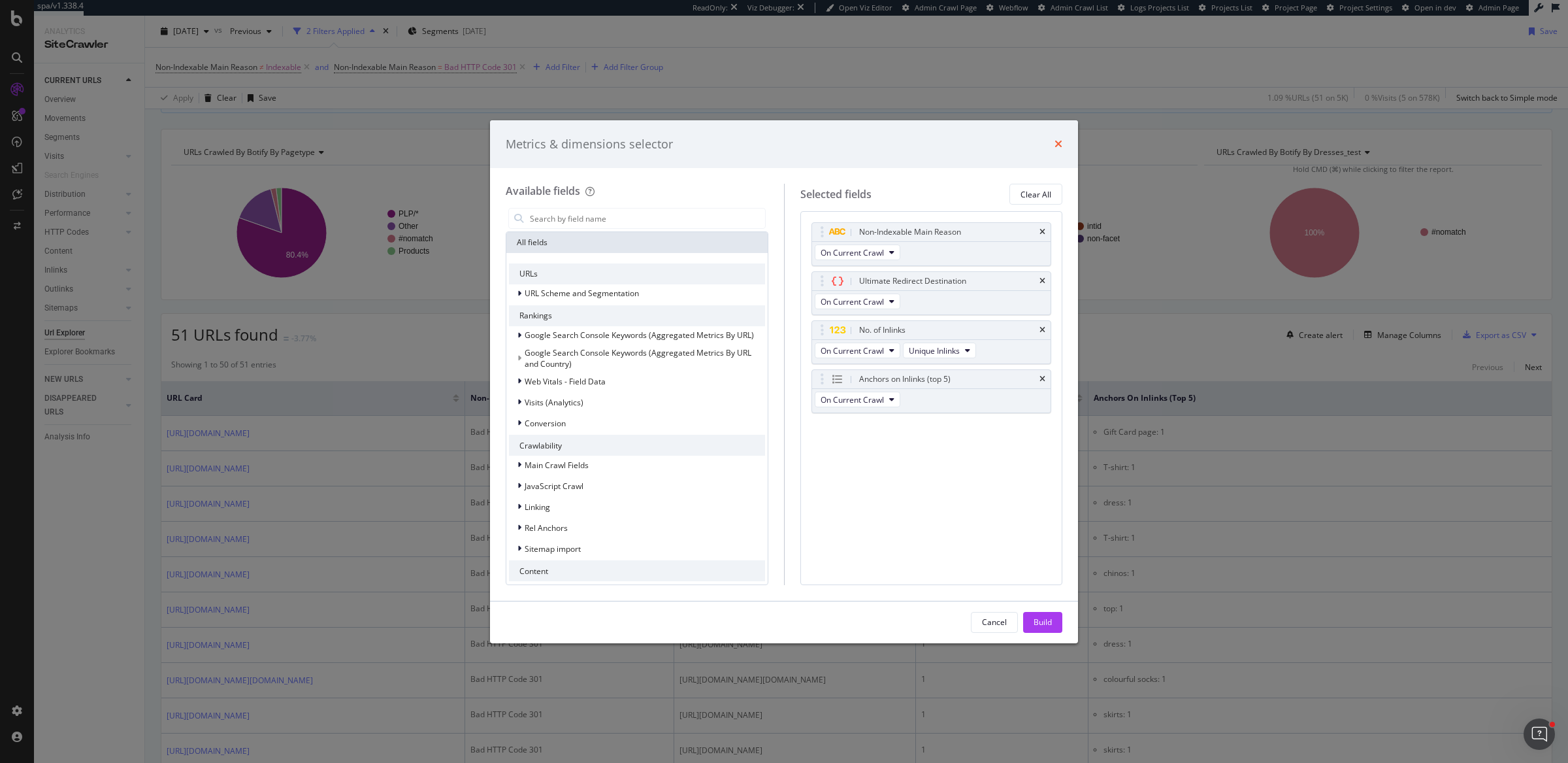
click at [1058, 145] on icon "times" at bounding box center [1059, 144] width 8 height 11
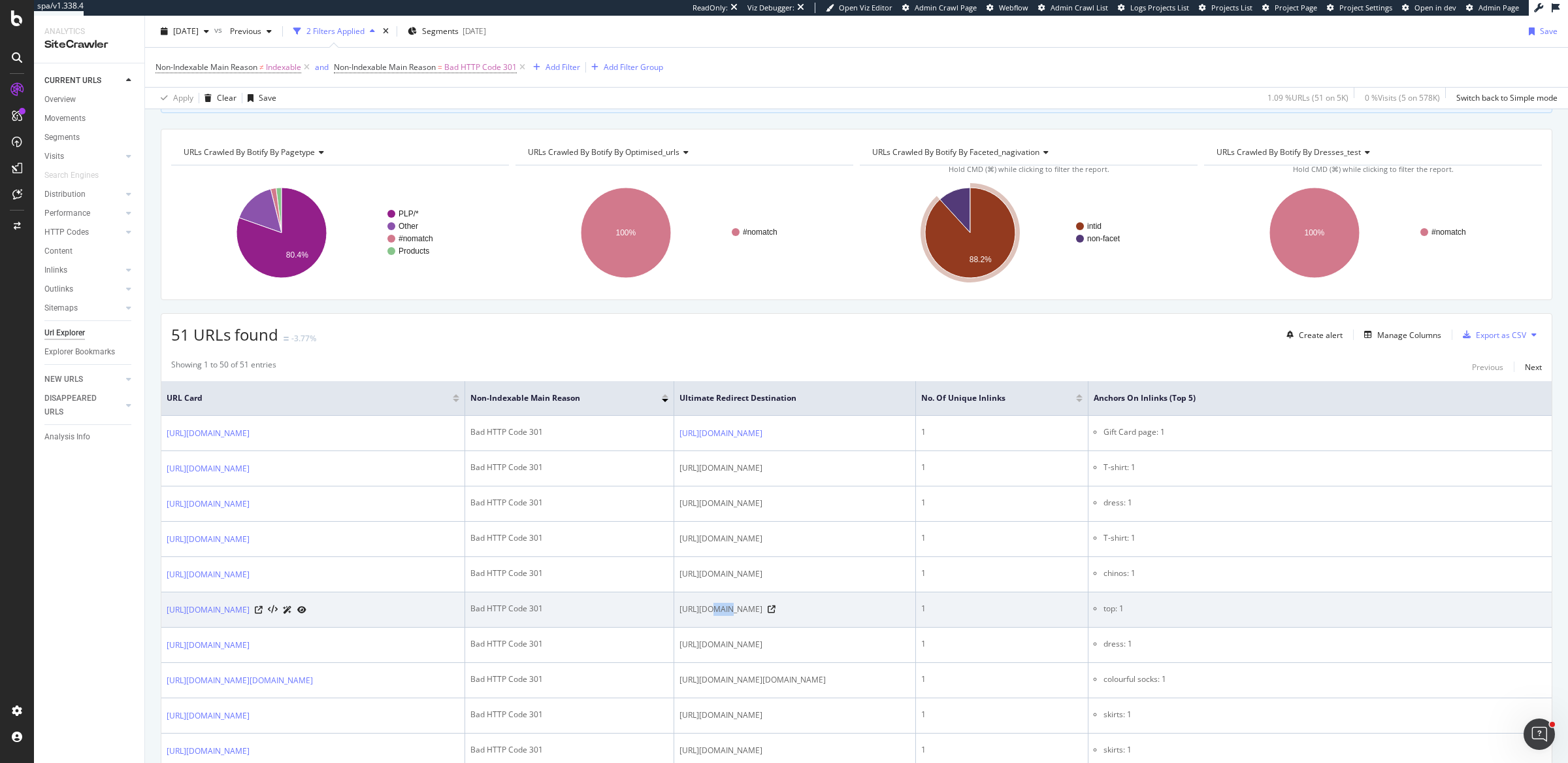
drag, startPoint x: 716, startPoint y: 644, endPoint x: 733, endPoint y: 641, distance: 17.3
click at [733, 616] on span "https://us.boden.com/collections/womens-tops?intid=ww_jewellery_seoheader" at bounding box center [721, 609] width 83 height 13
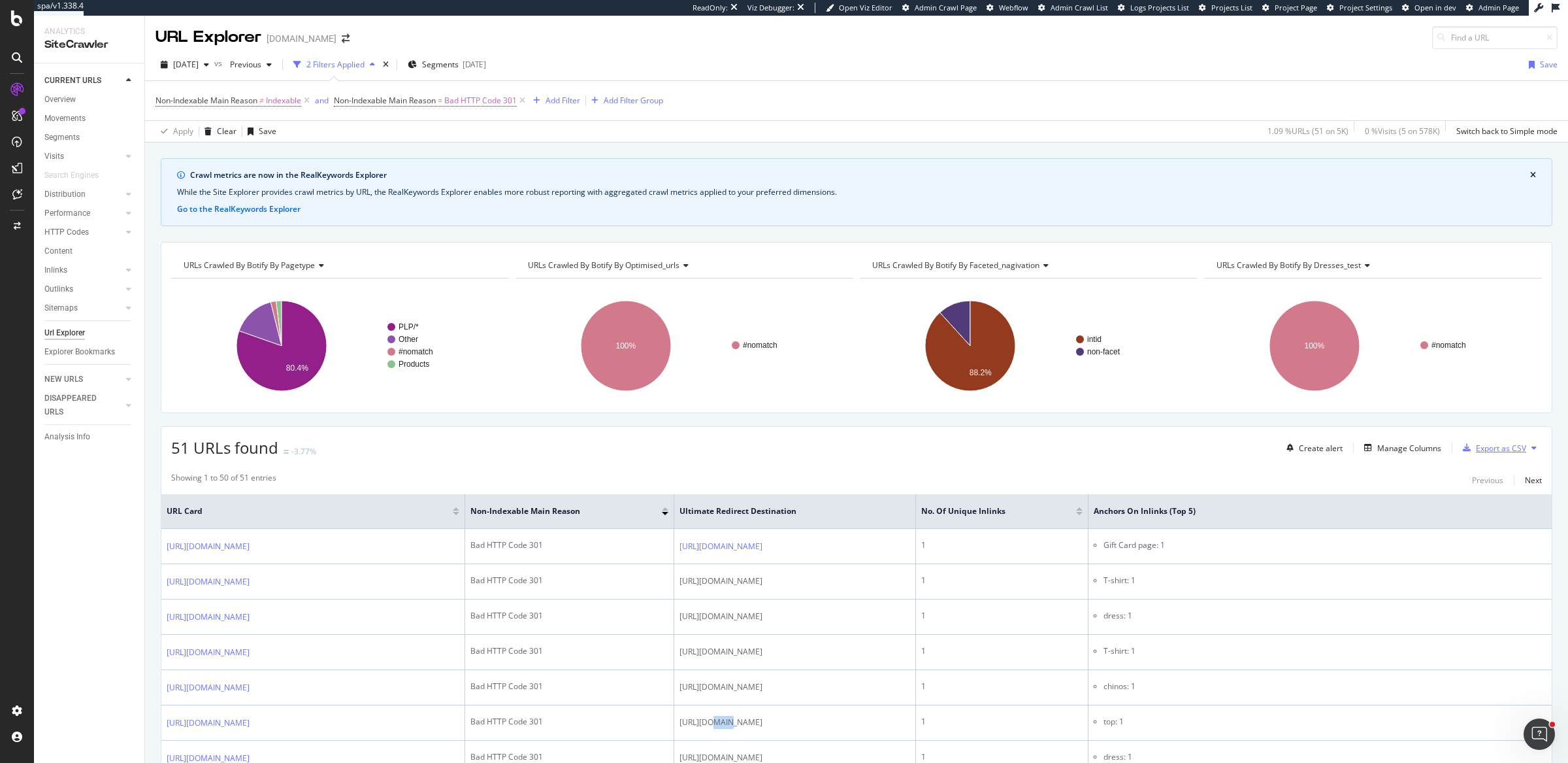
click at [1475, 447] on div "Export as CSV" at bounding box center [1500, 448] width 50 height 11
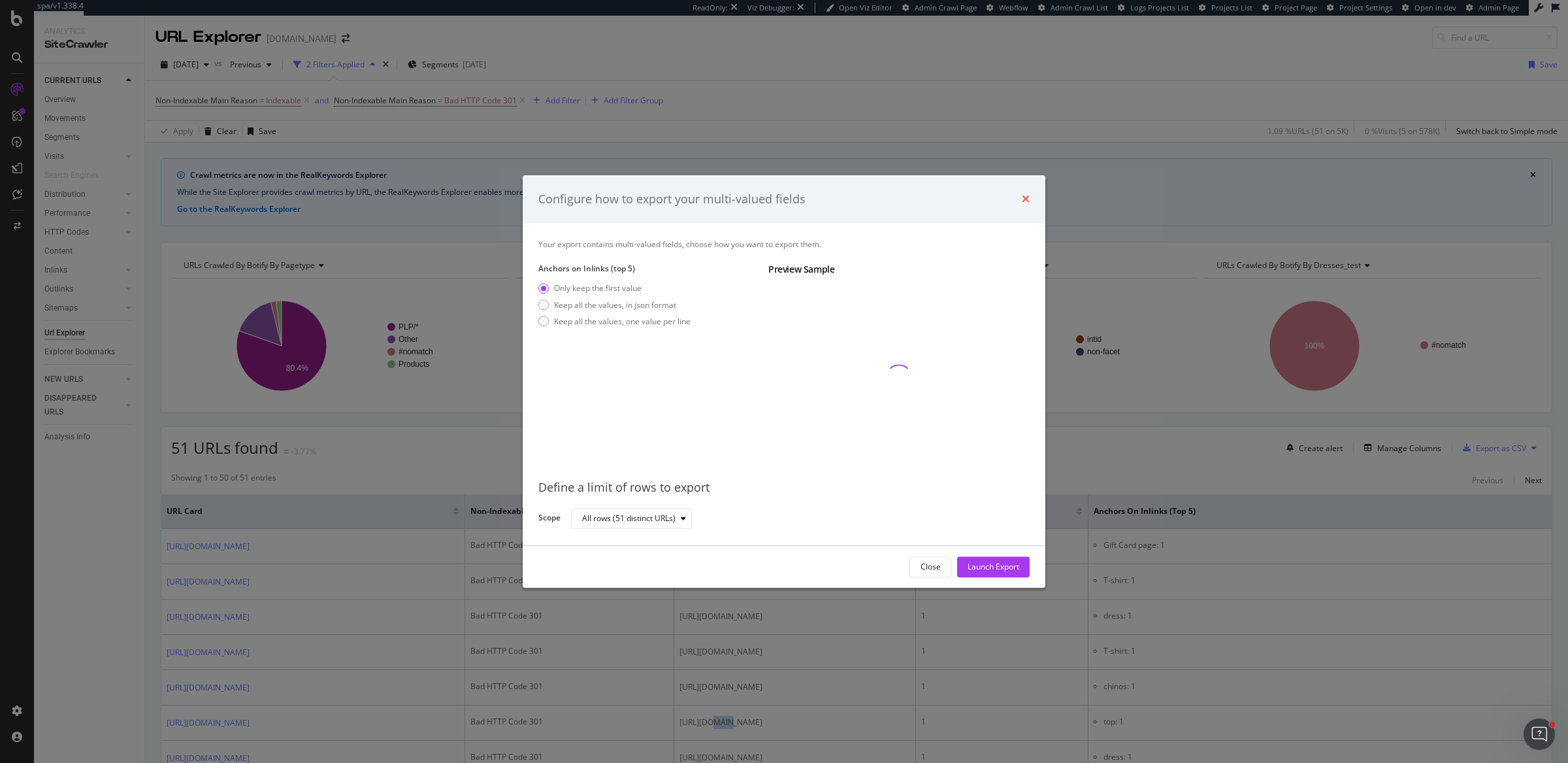
click at [1025, 199] on icon "times" at bounding box center [1026, 199] width 8 height 11
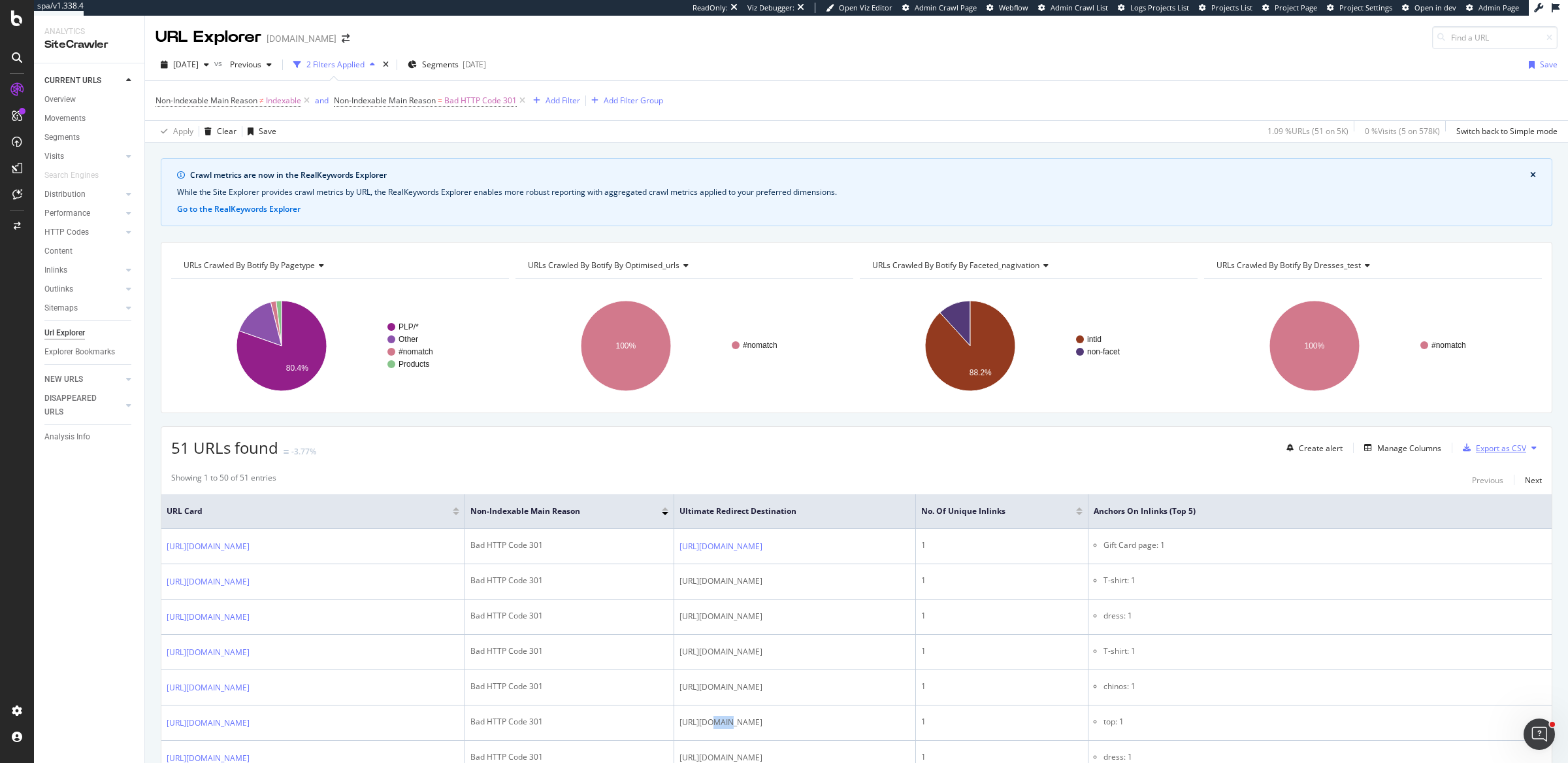
click at [1494, 447] on div "Export as CSV" at bounding box center [1500, 448] width 50 height 11
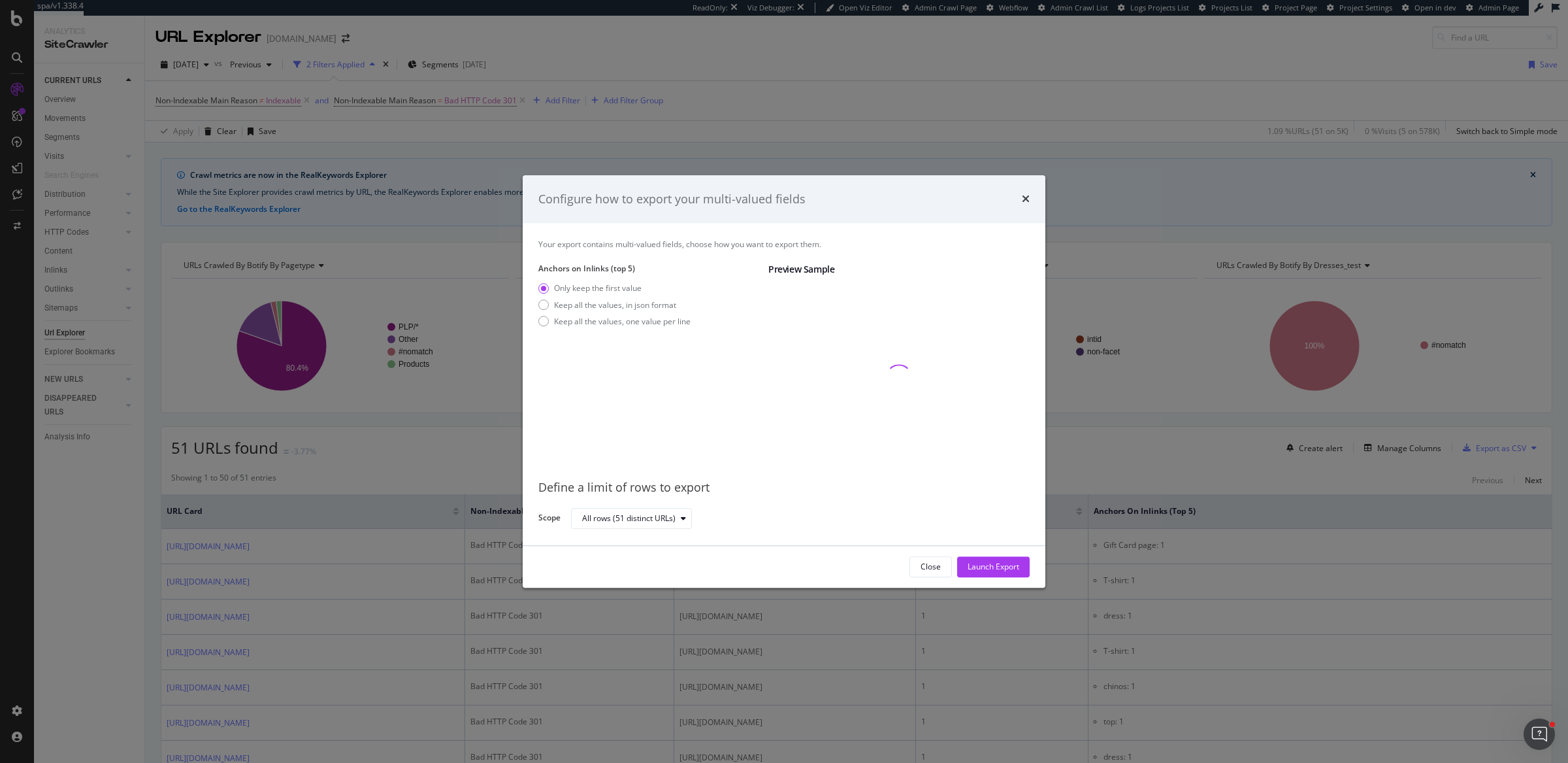
click at [291, 233] on div "Configure how to export your multi-valued fields Your export contains multi-val…" at bounding box center [784, 382] width 1568 height 763
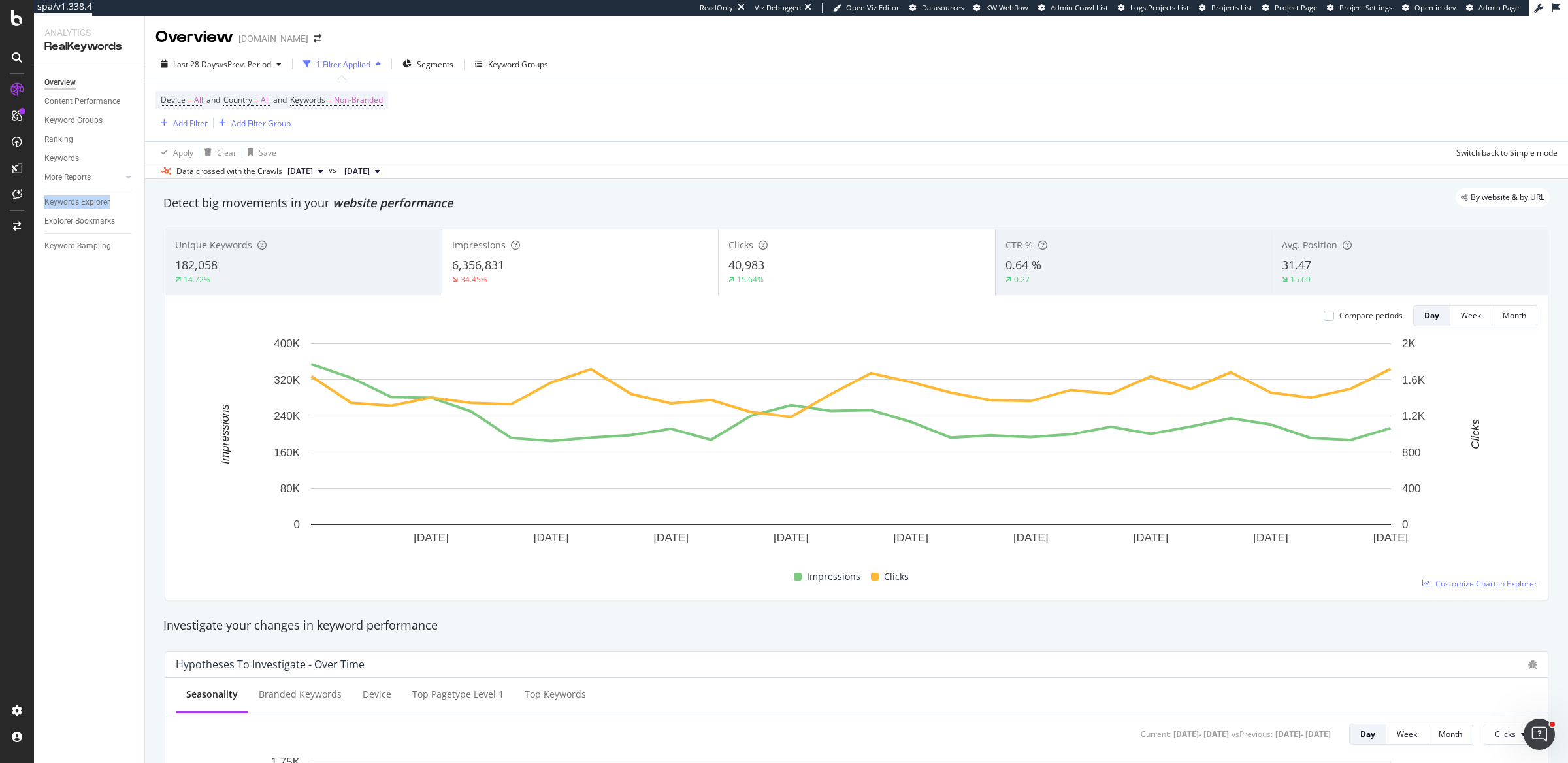
click at [685, 109] on div "Device = All and Country = All and Keywords = Non-Branded Add Filter Add Filter…" at bounding box center [856, 111] width 1402 height 61
click at [223, 67] on span "vs Prev. Period" at bounding box center [245, 64] width 52 height 11
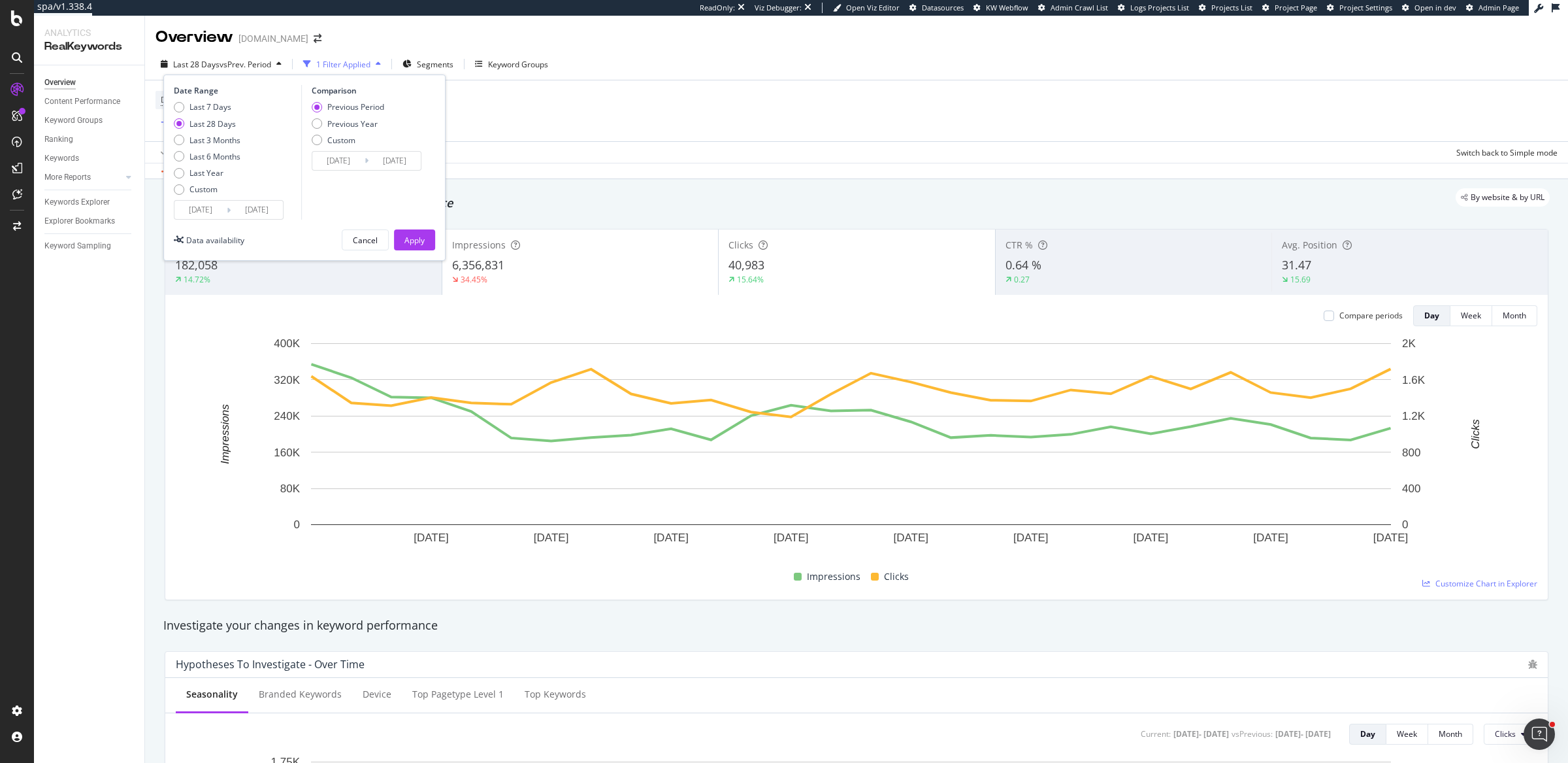
click at [513, 133] on div "Device = All and Country = All and Keywords = Non-Branded Add Filter Add Filter…" at bounding box center [856, 111] width 1402 height 61
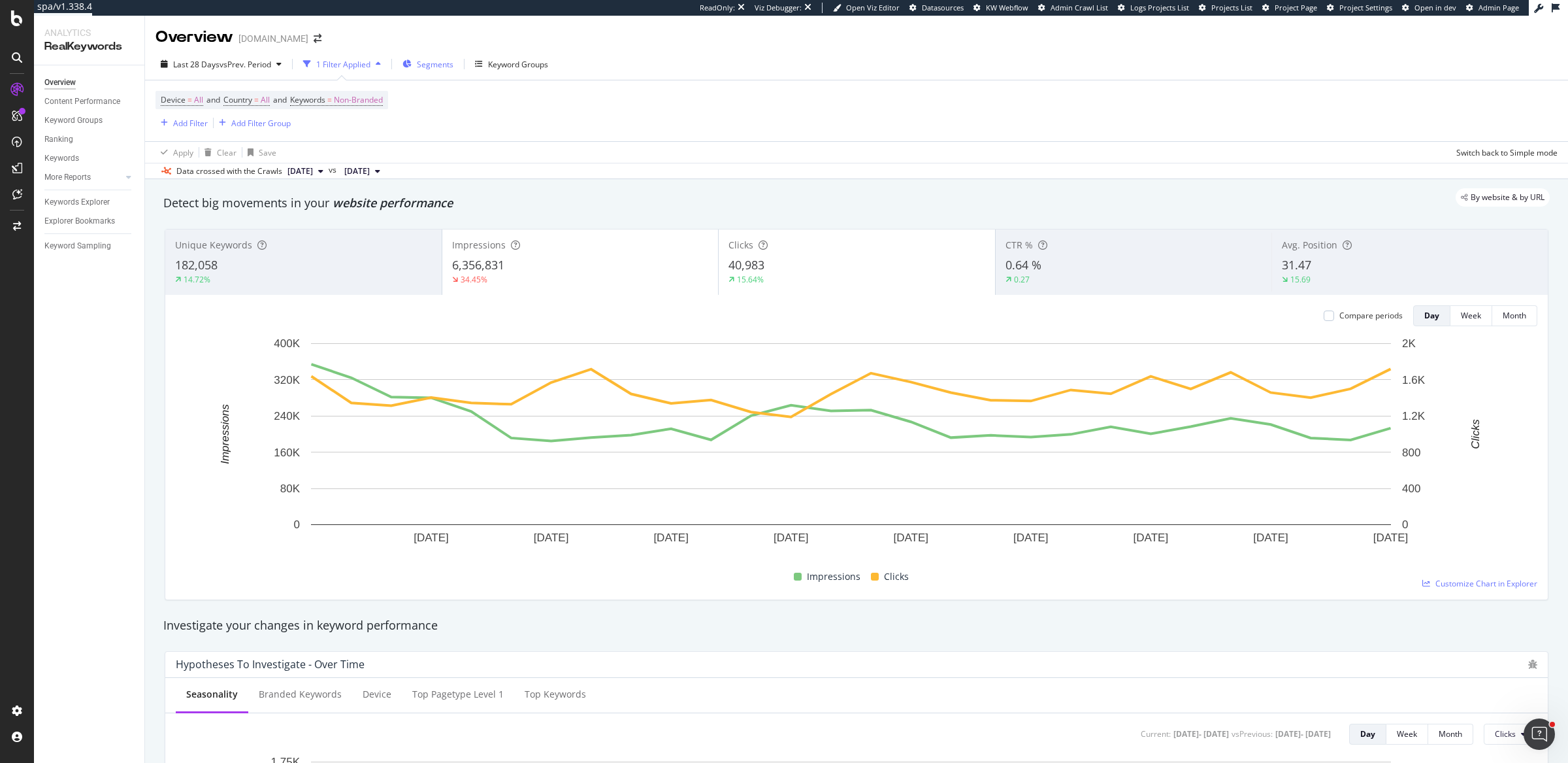
click at [437, 70] on div "Segments" at bounding box center [428, 64] width 51 height 19
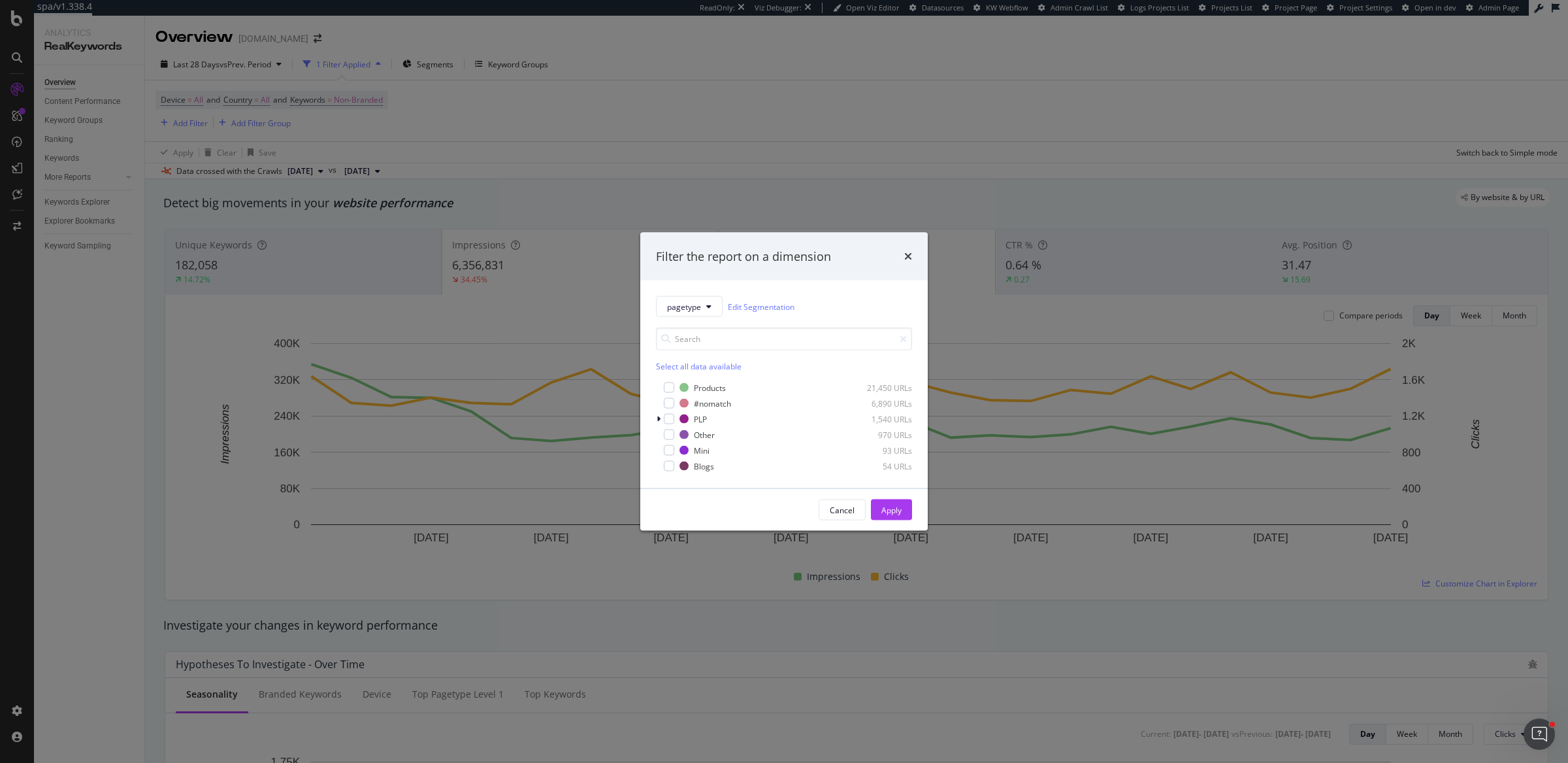
click at [803, 173] on div "Filter the report on a dimension pagetype Edit Segmentation Select all data ava…" at bounding box center [784, 382] width 1568 height 763
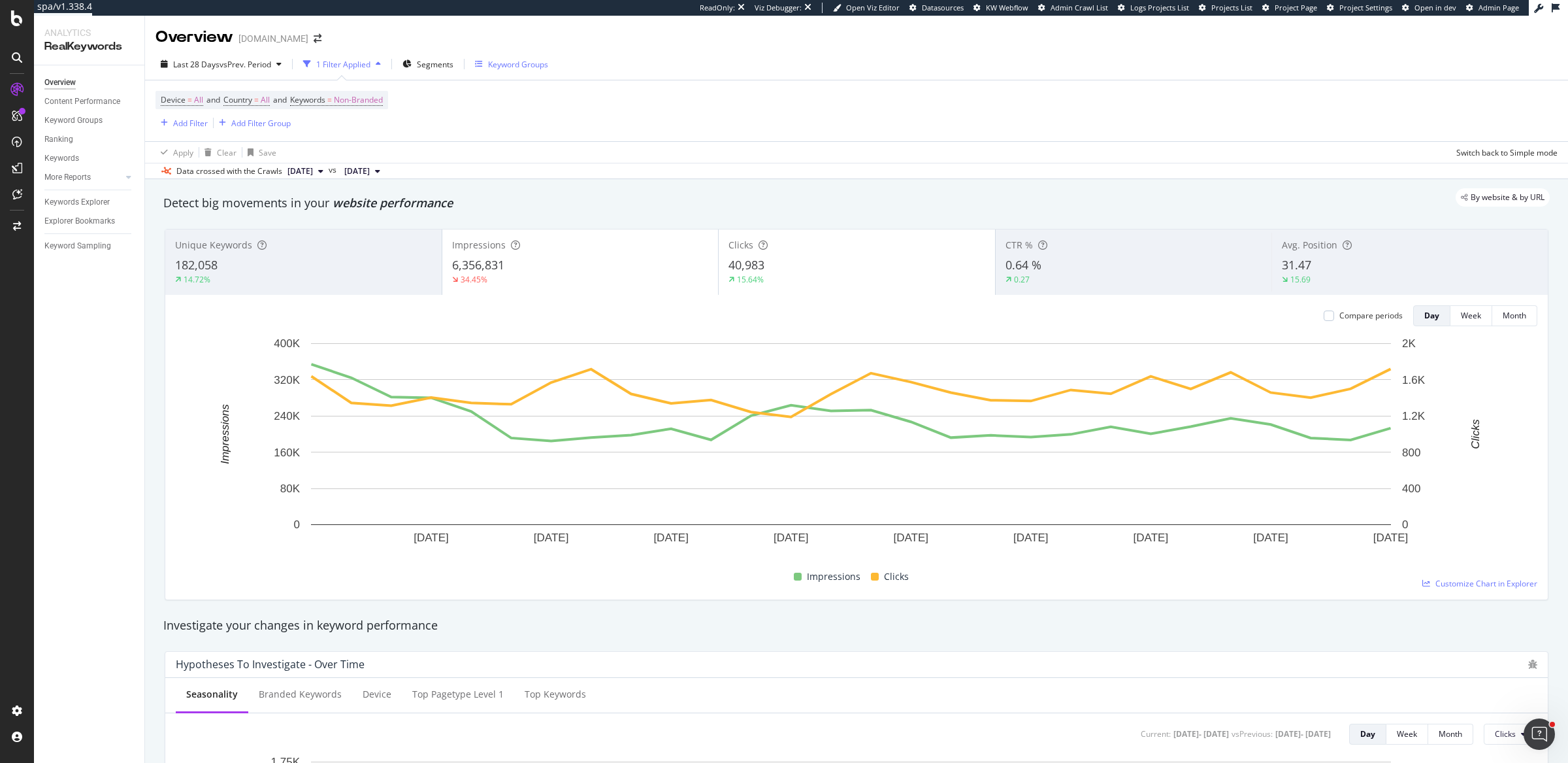
click at [513, 68] on div "Keyword Groups" at bounding box center [518, 64] width 60 height 11
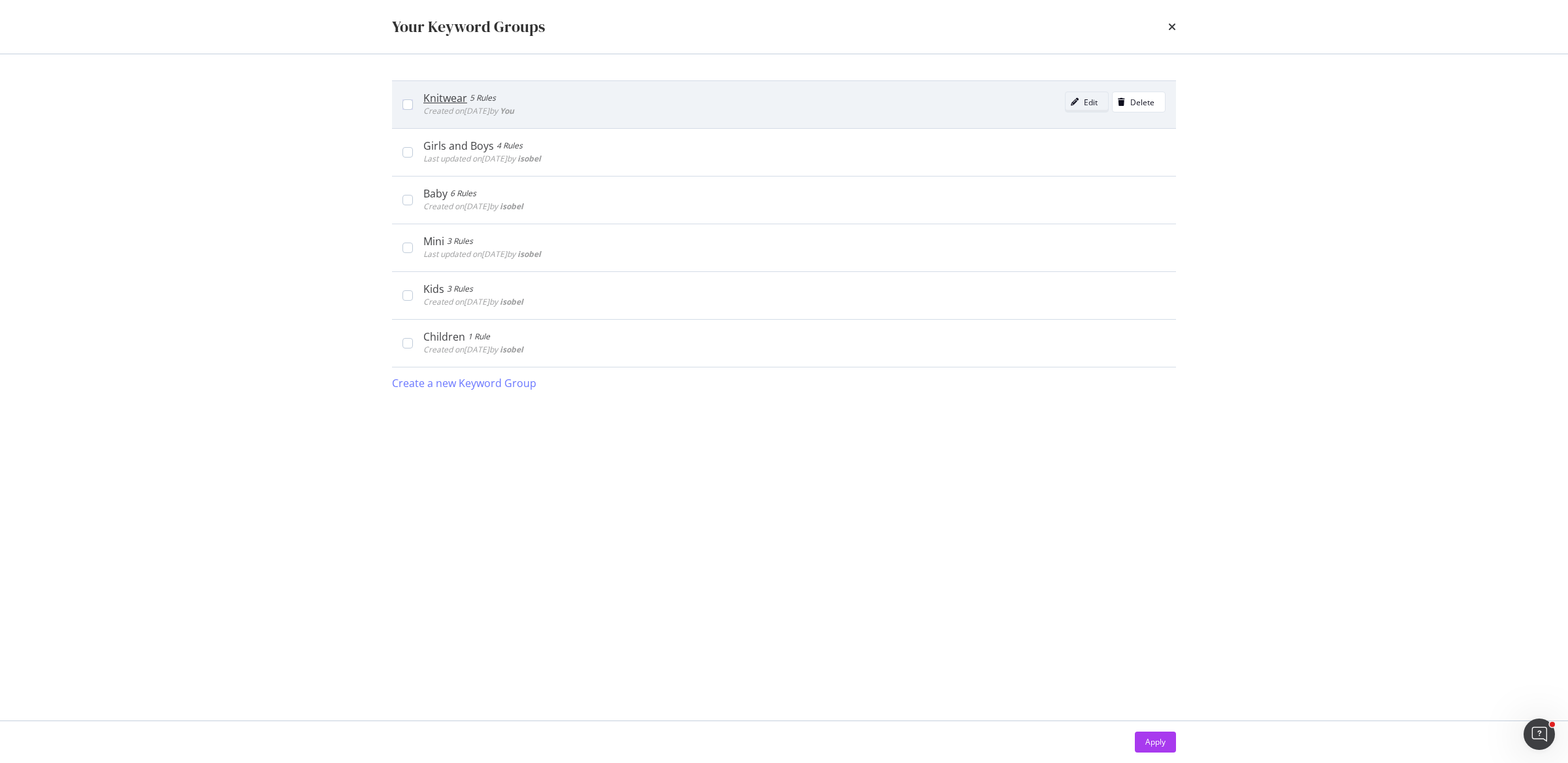
click at [1094, 100] on div "Edit" at bounding box center [1090, 102] width 13 height 11
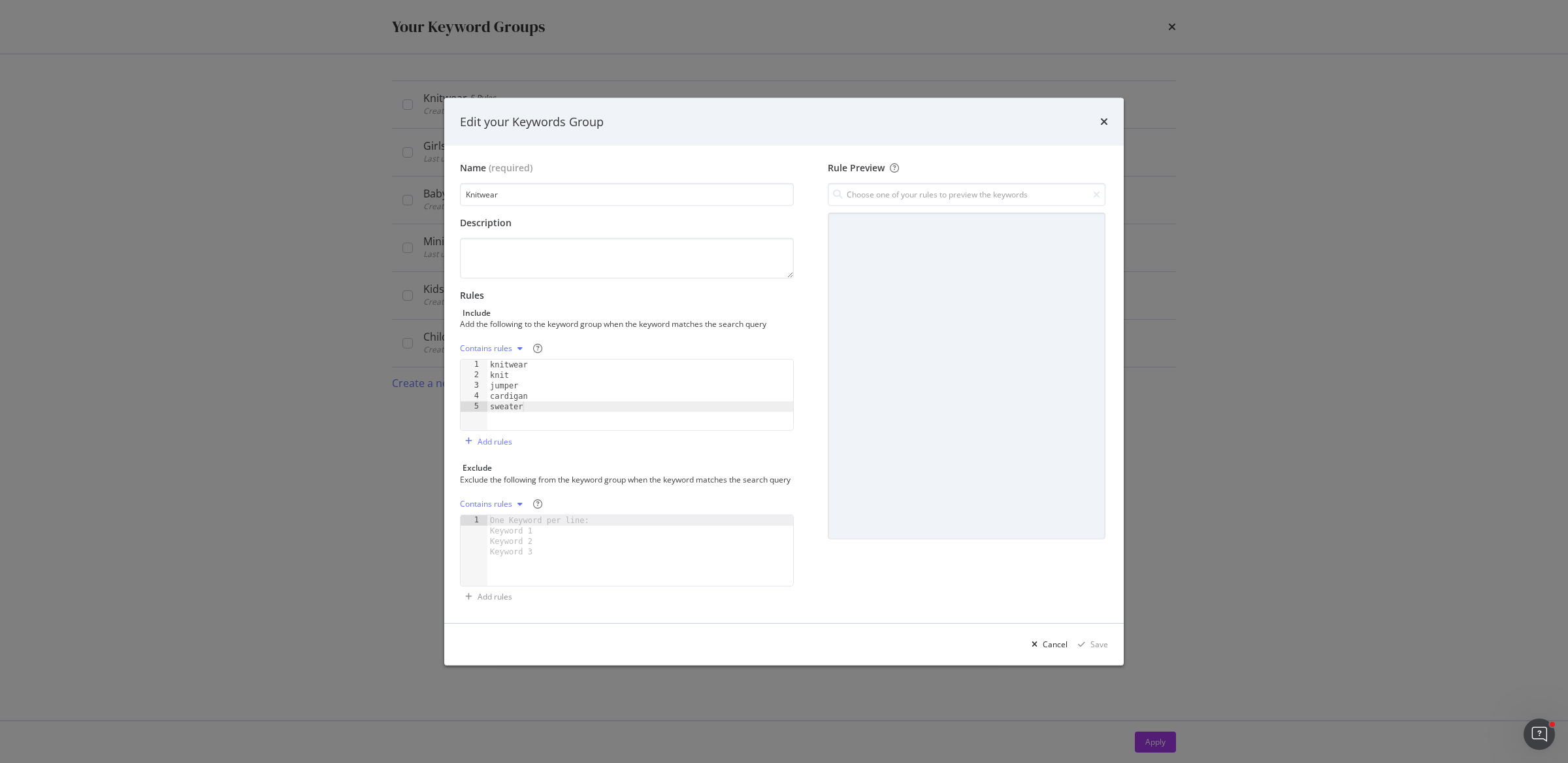
click at [510, 345] on div "Contains rules" at bounding box center [486, 349] width 52 height 8
click at [1103, 116] on icon "times" at bounding box center [1104, 122] width 8 height 11
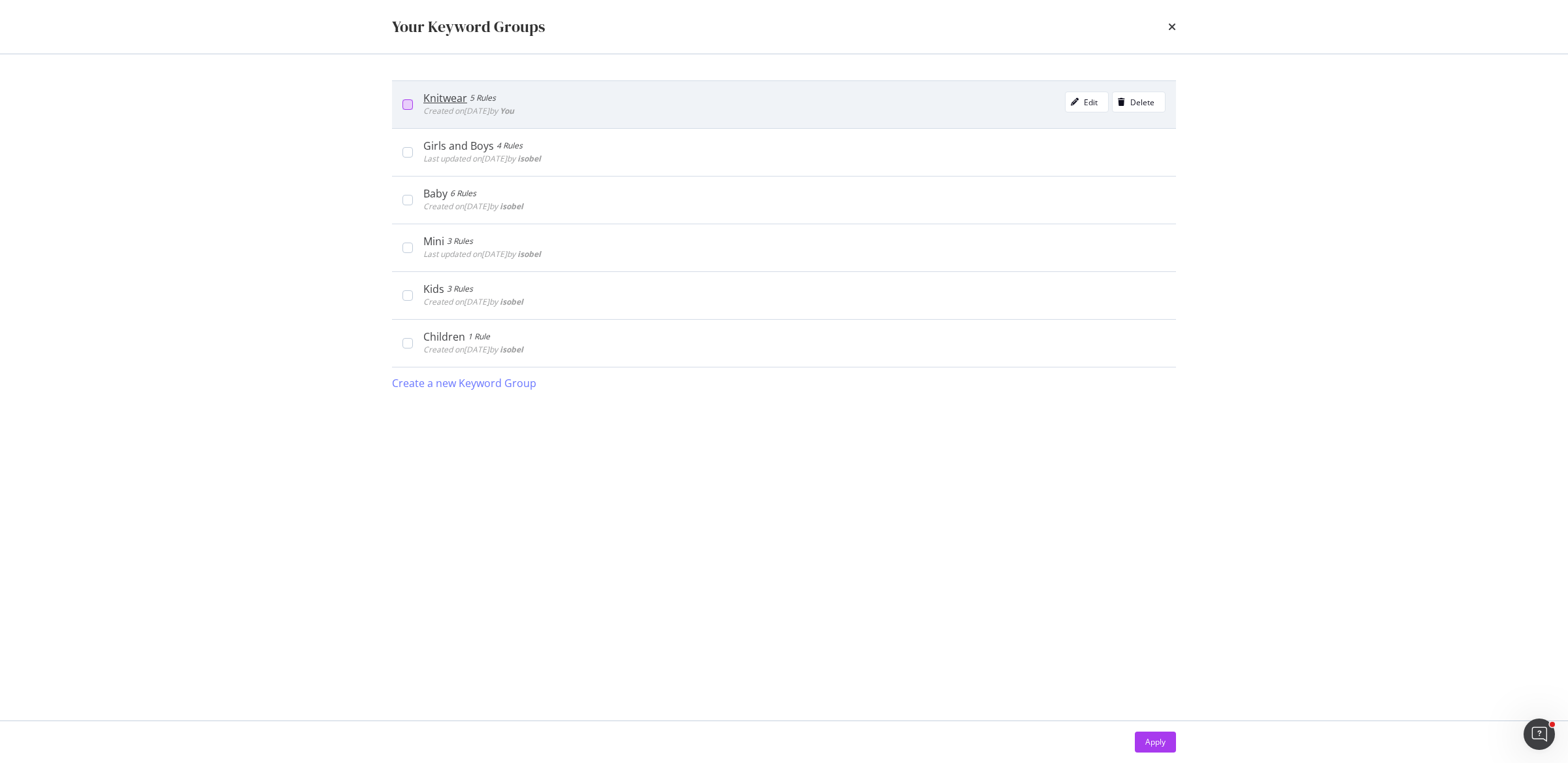
click at [403, 107] on div "modal" at bounding box center [407, 105] width 11 height 11
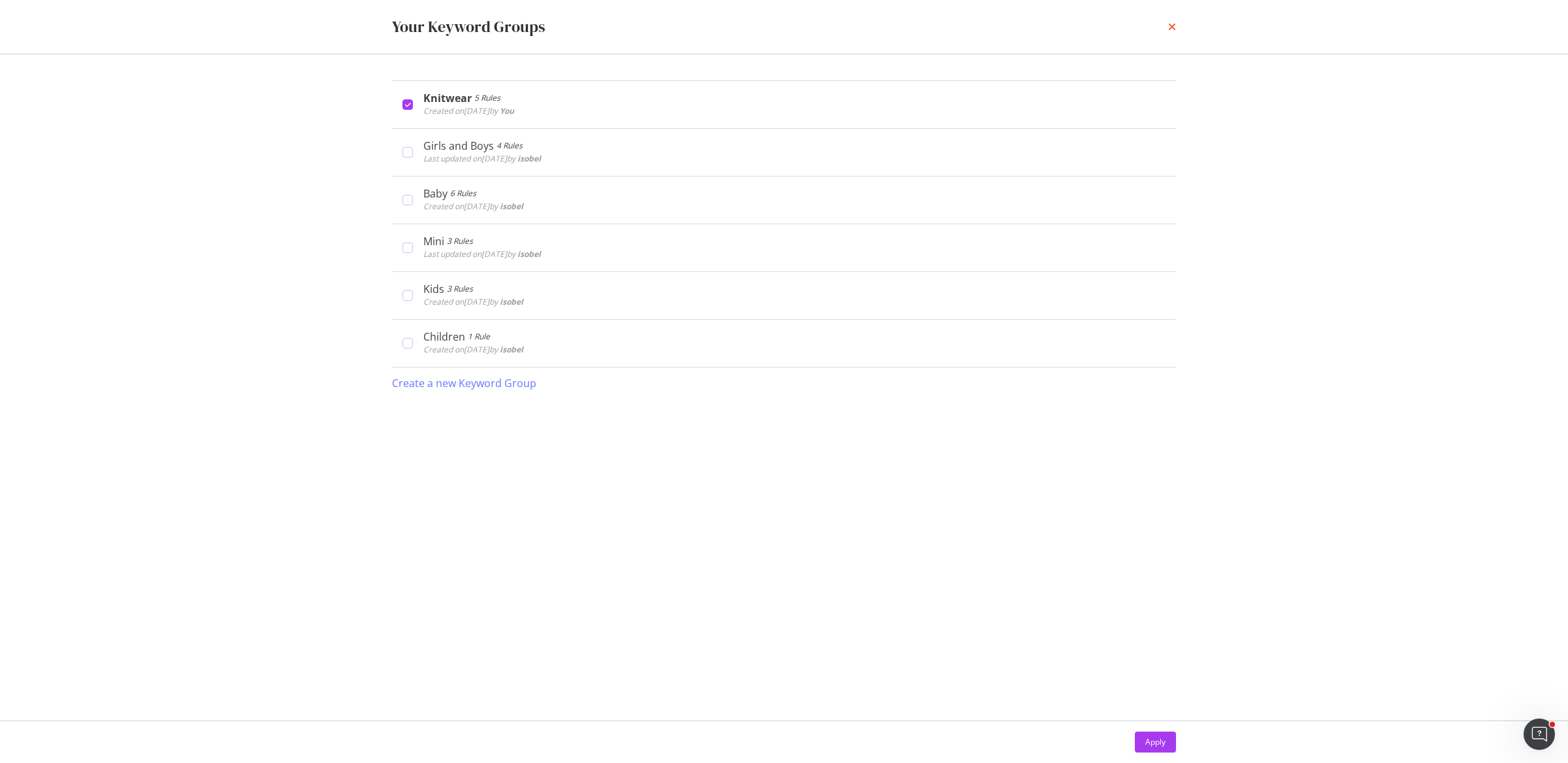
click at [1171, 26] on icon "times" at bounding box center [1172, 27] width 8 height 11
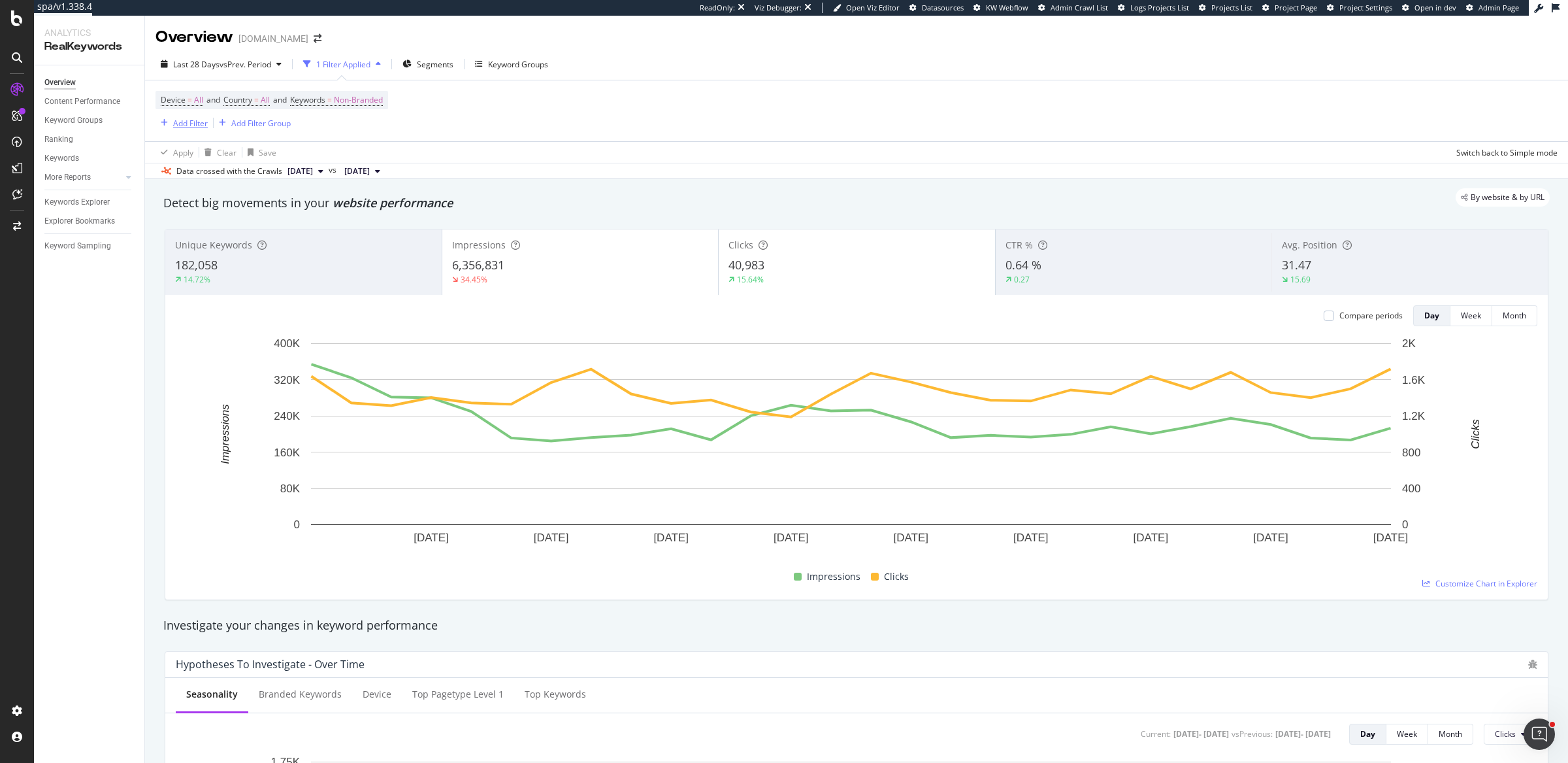
click at [194, 126] on div "Add Filter" at bounding box center [191, 123] width 35 height 11
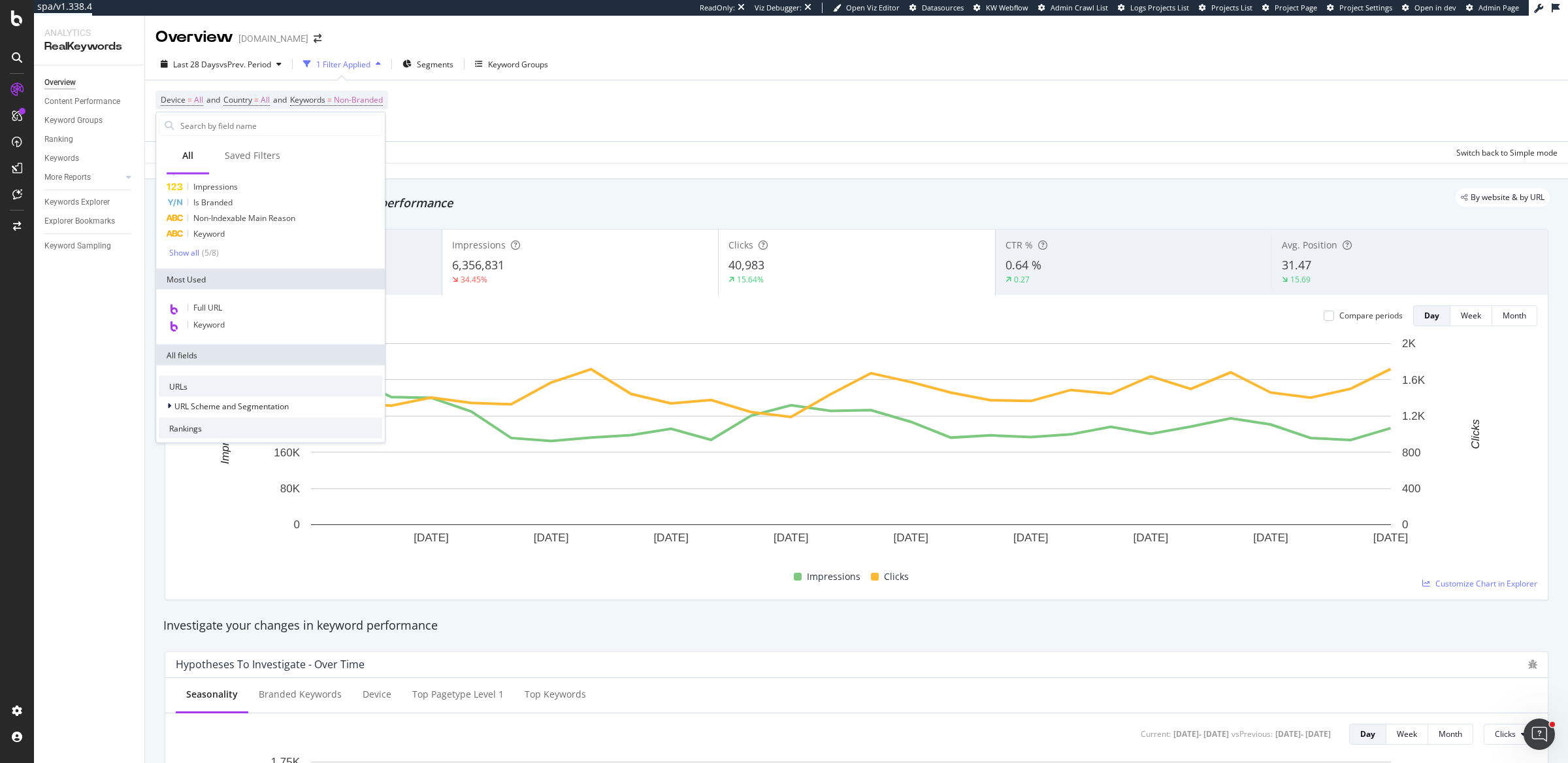
scroll to position [181, 0]
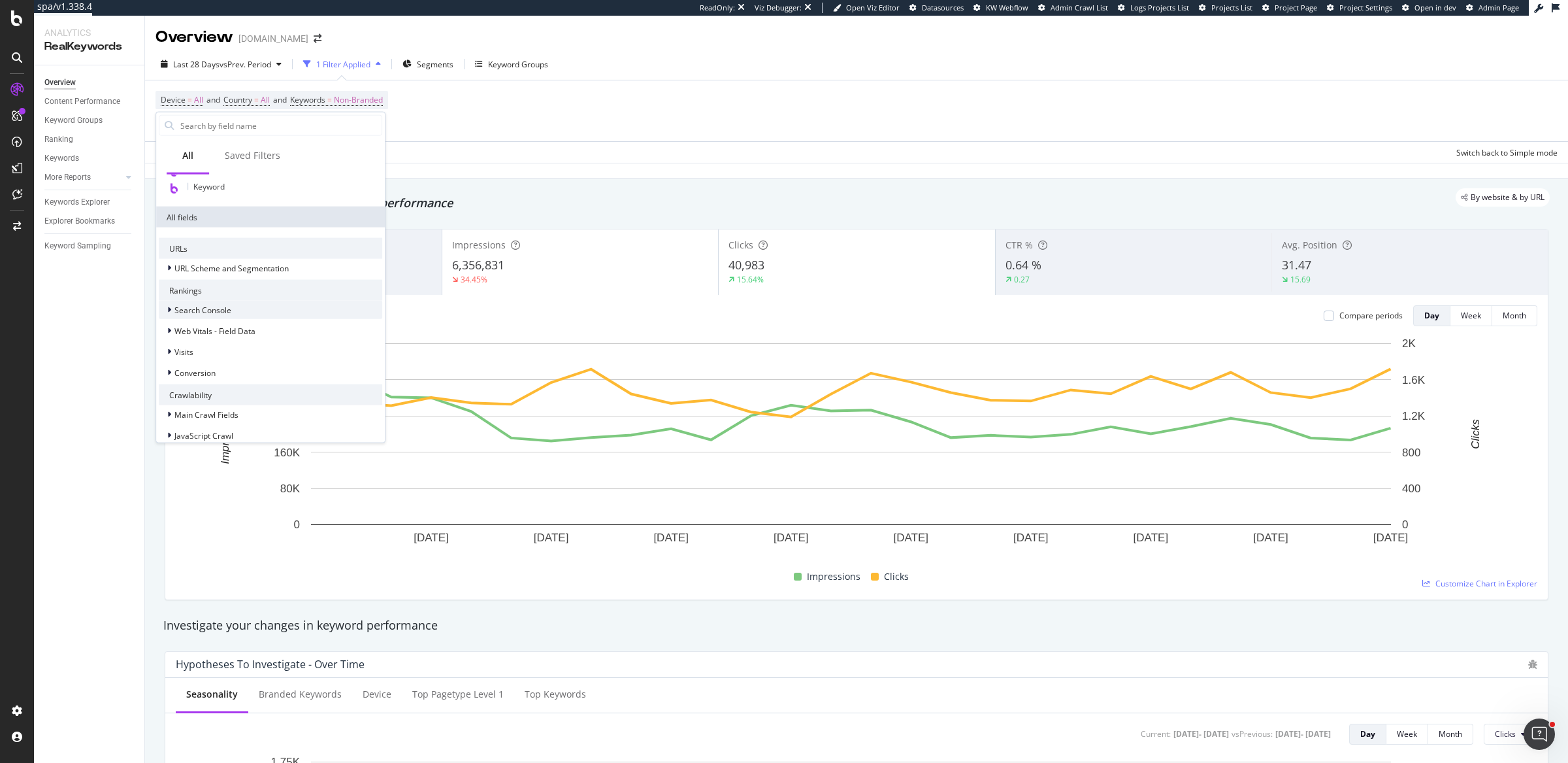
click at [183, 310] on span "Search Console" at bounding box center [203, 310] width 57 height 11
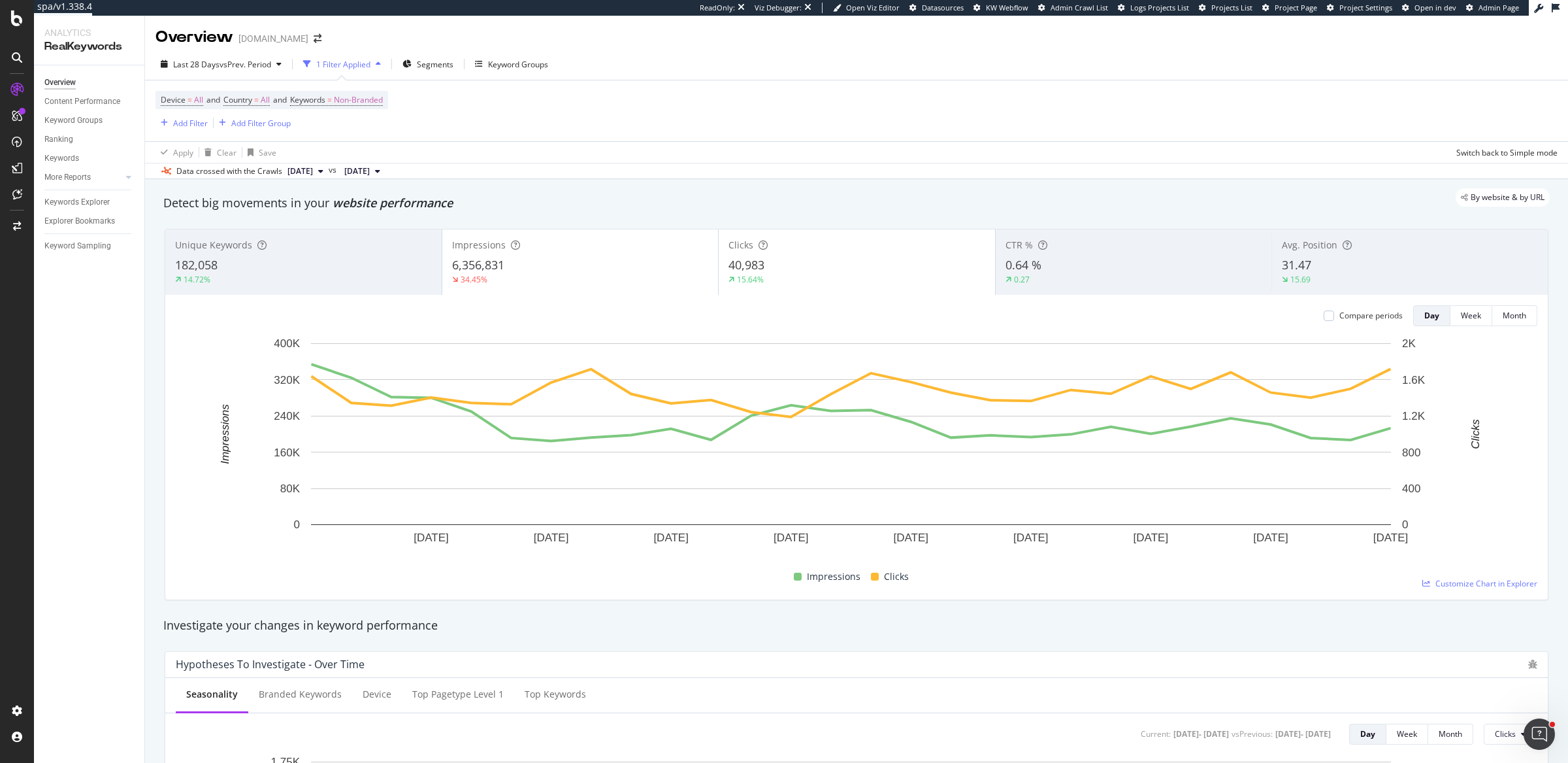
click at [569, 156] on div "Apply Clear Save Switch back to Simple mode" at bounding box center [856, 152] width 1422 height 21
click at [196, 101] on span "All" at bounding box center [199, 99] width 9 height 18
click at [201, 123] on div "All Devices" at bounding box center [244, 130] width 144 height 21
click at [462, 146] on div "Apply Clear Save Switch back to Simple mode" at bounding box center [856, 152] width 1422 height 21
click at [264, 101] on span "Country = All" at bounding box center [246, 100] width 46 height 12
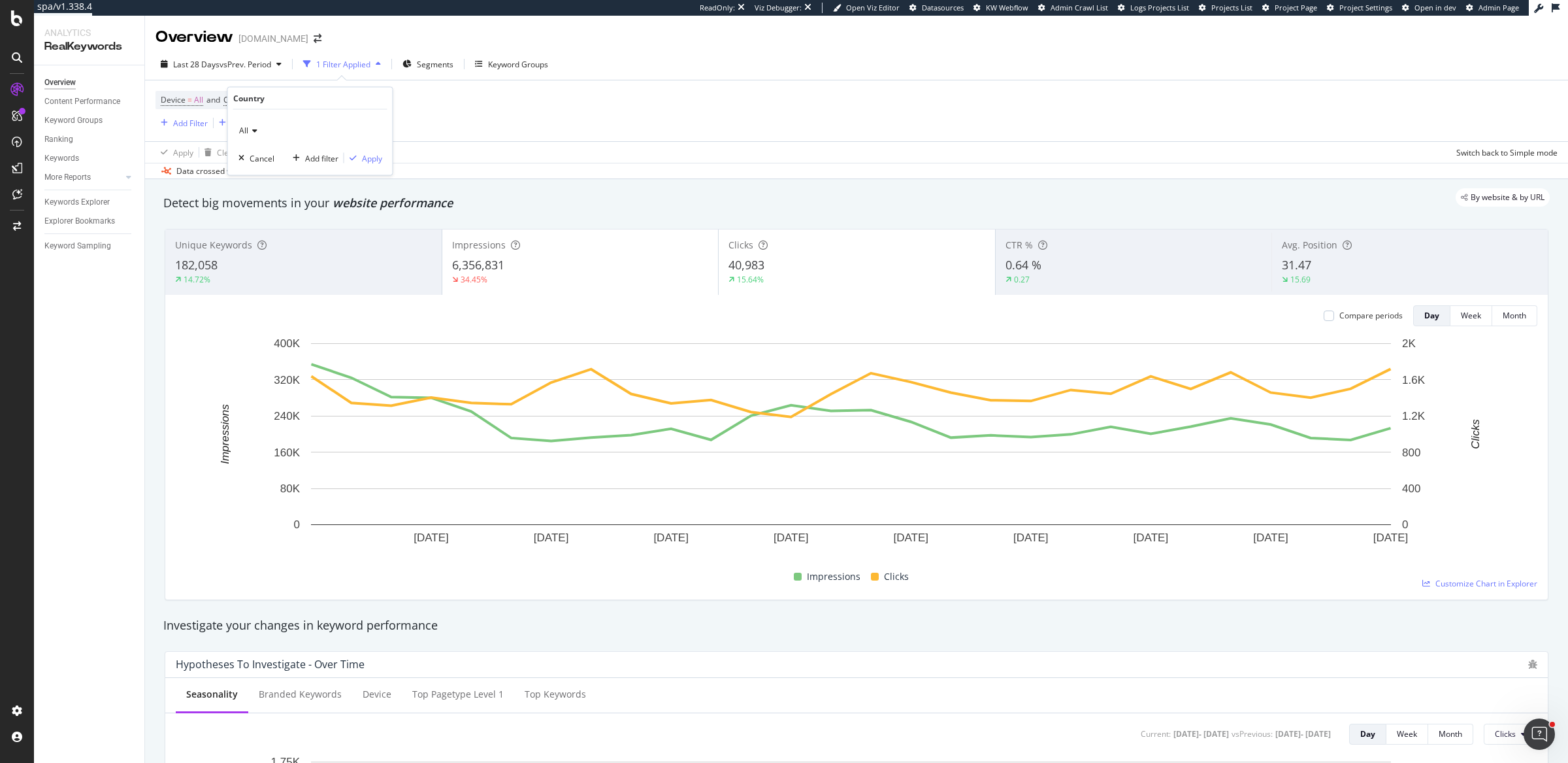
click at [250, 130] on icon at bounding box center [253, 131] width 9 height 8
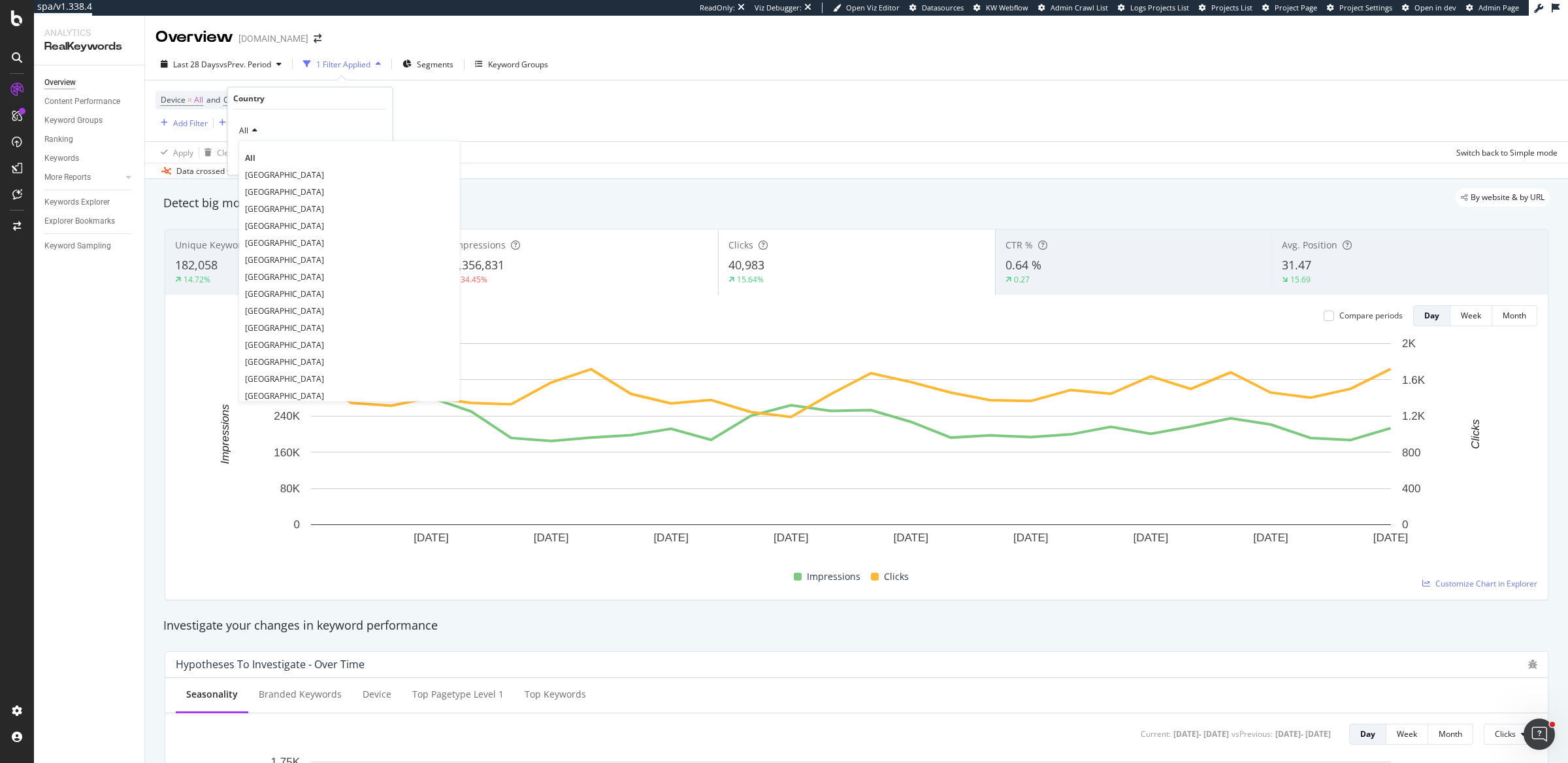
click at [460, 103] on div "Device = All and Country = All and Keywords = Non-Branded Add Filter Add Filter…" at bounding box center [856, 111] width 1402 height 61
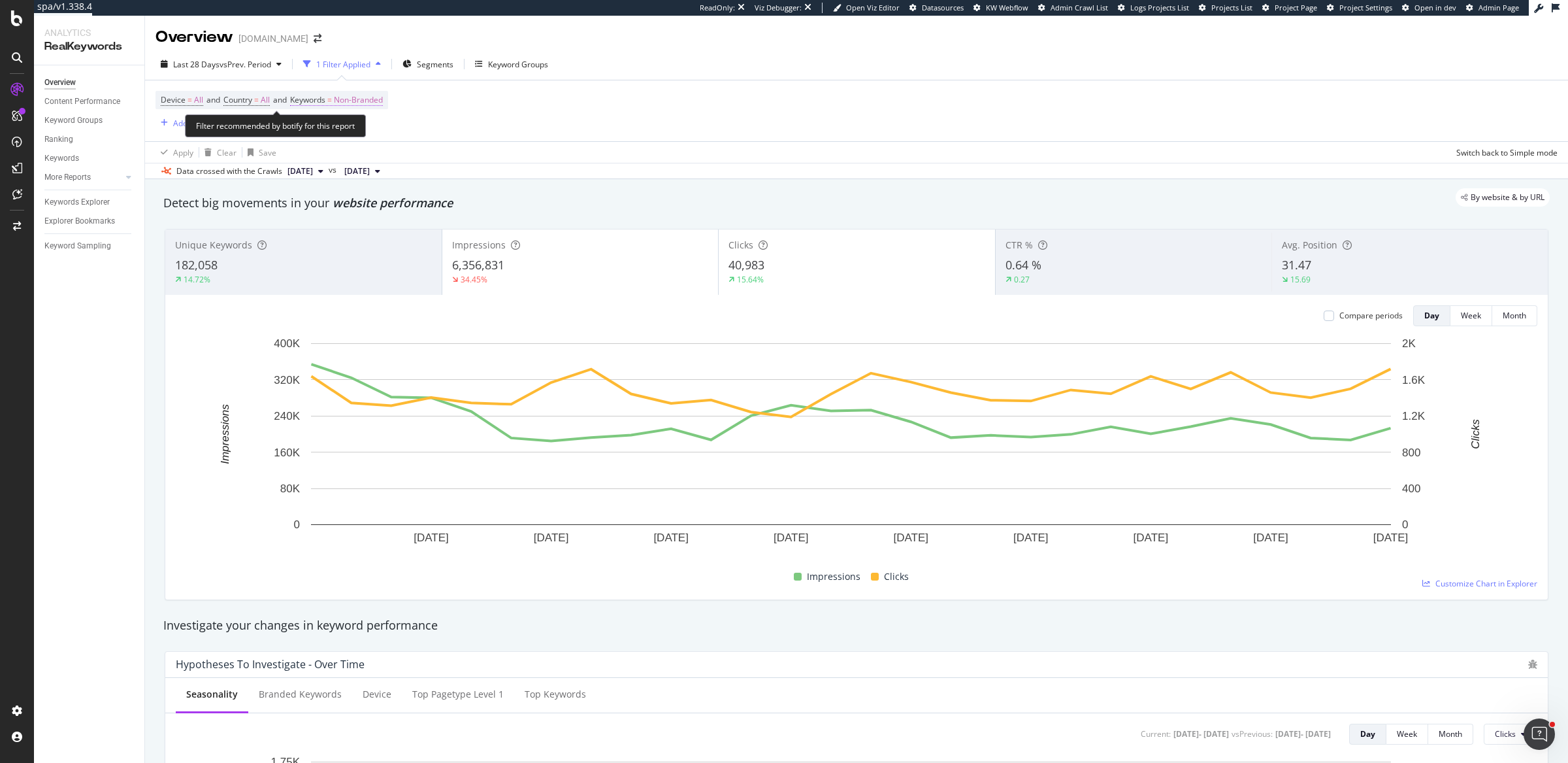
click at [379, 99] on span "Non-Branded" at bounding box center [358, 99] width 49 height 18
click at [374, 130] on div "button" at bounding box center [371, 131] width 15 height 8
click at [627, 139] on div "Device = All and Country = All and Keywords = Non-Branded Add Filter Add Filter…" at bounding box center [856, 111] width 1402 height 61
click at [365, 102] on span "Non-Branded" at bounding box center [358, 99] width 49 height 18
click at [375, 127] on div "button" at bounding box center [371, 131] width 15 height 8
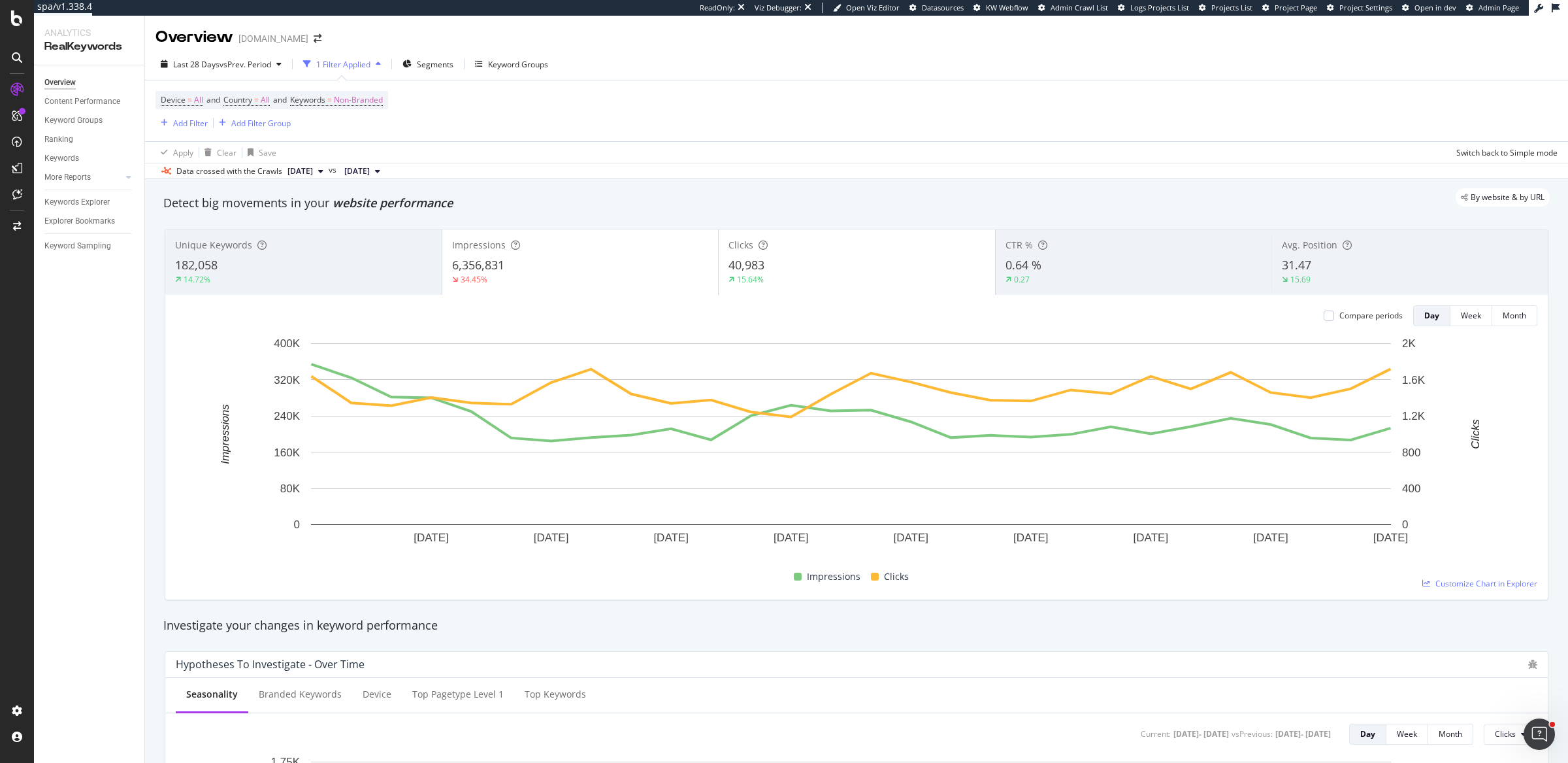
click at [672, 82] on div "Device = All and Country = All and Keywords = Non-Branded Add Filter Add Filter…" at bounding box center [856, 111] width 1402 height 61
click at [258, 104] on span "=" at bounding box center [256, 99] width 5 height 11
click at [246, 132] on span "All" at bounding box center [244, 130] width 9 height 11
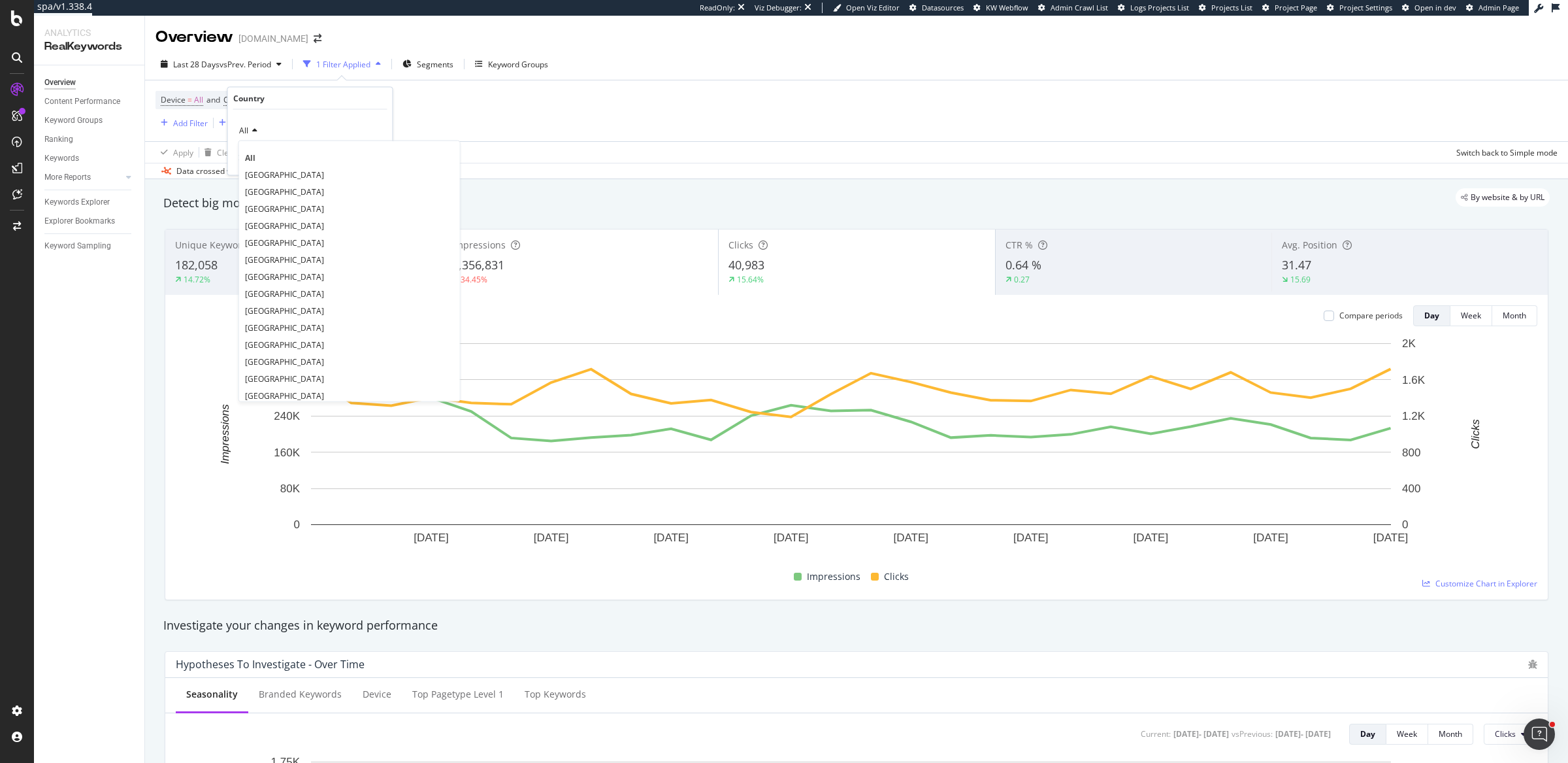
click at [604, 128] on div "Device = All and Country = All and Keywords = Non-Branded Add Filter Add Filter…" at bounding box center [856, 111] width 1402 height 61
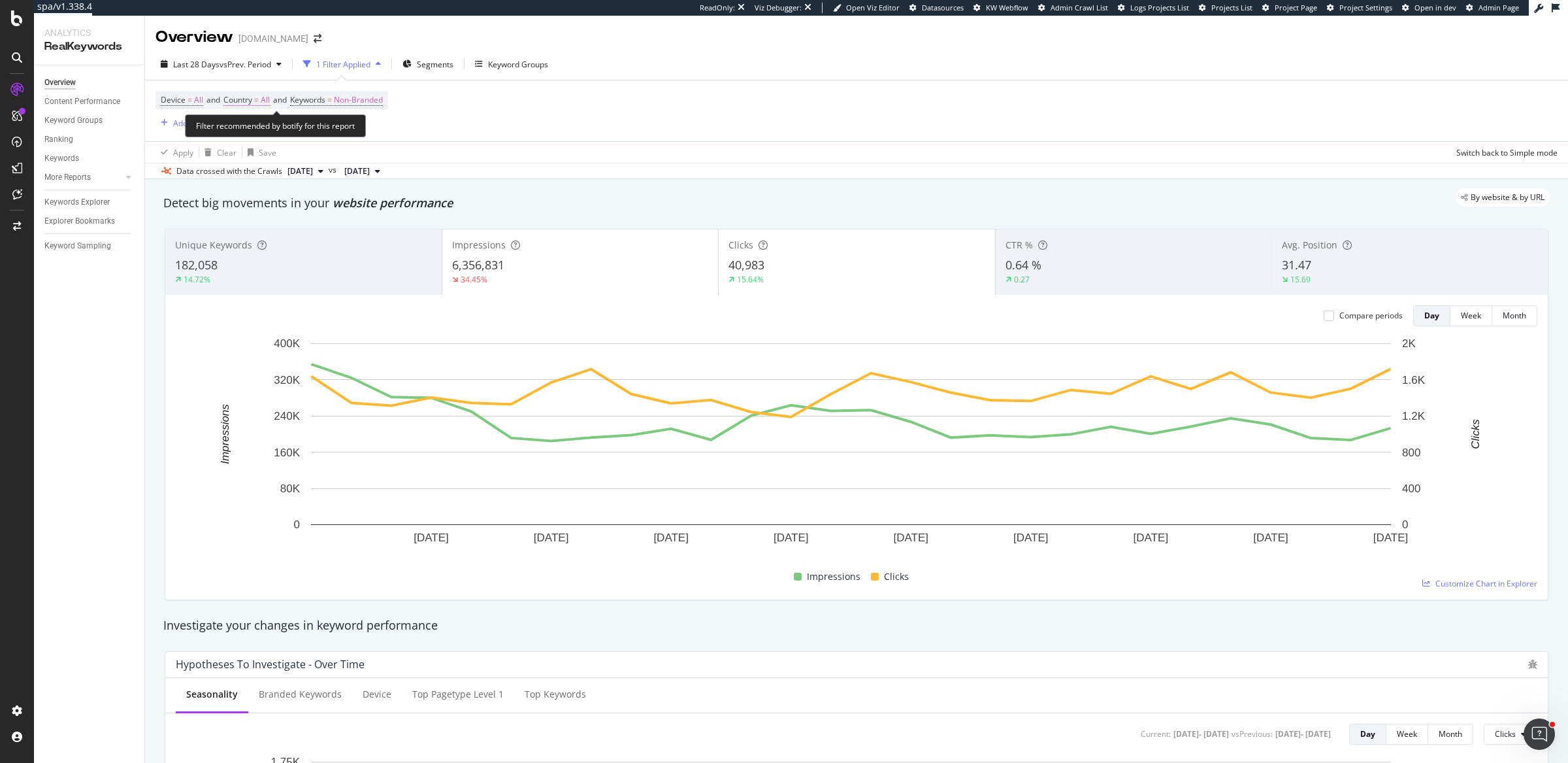
click at [268, 103] on span "All" at bounding box center [265, 99] width 9 height 18
click at [255, 130] on icon at bounding box center [253, 131] width 9 height 8
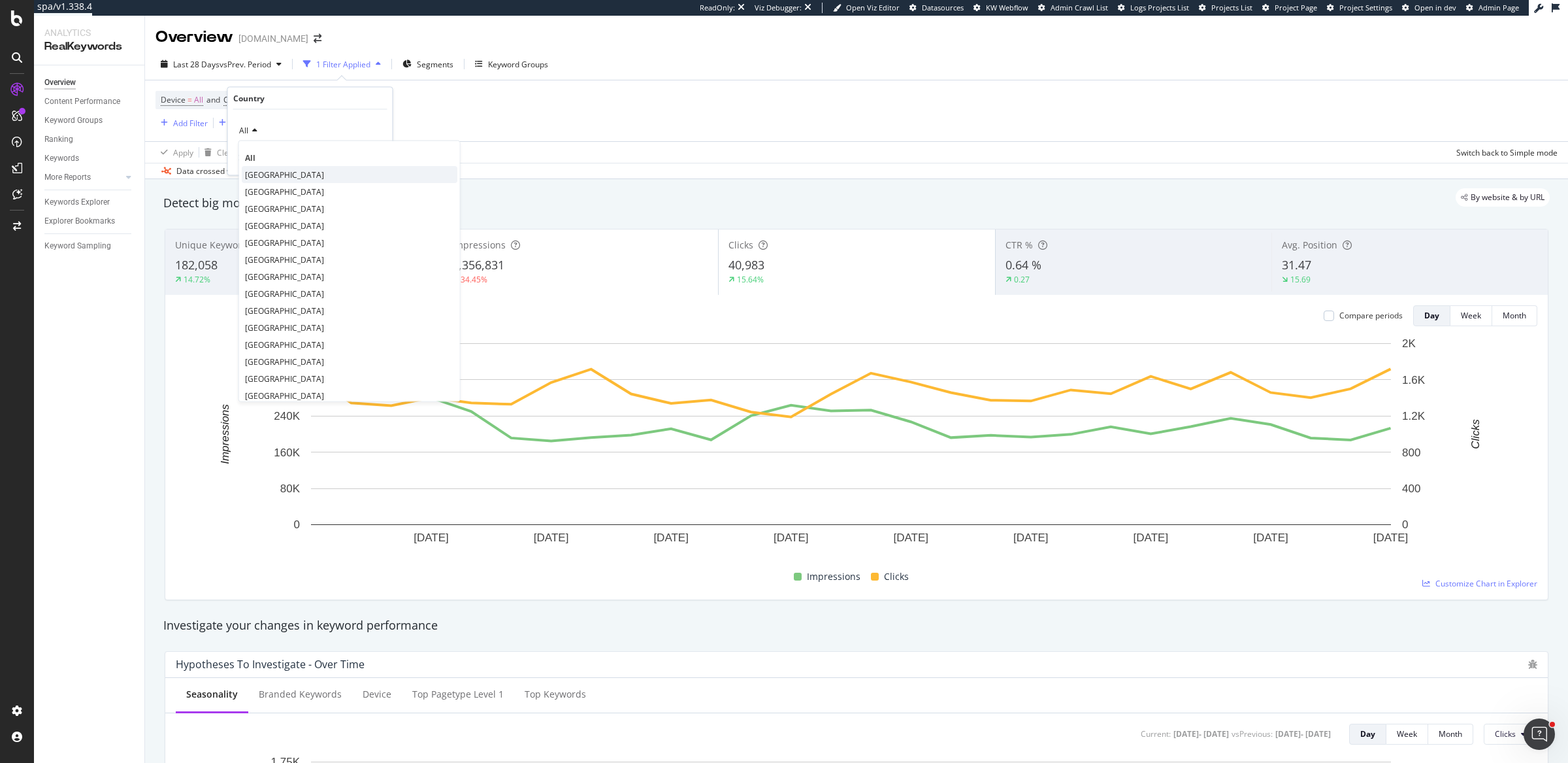
click at [287, 173] on span "United Kingdom" at bounding box center [285, 174] width 79 height 11
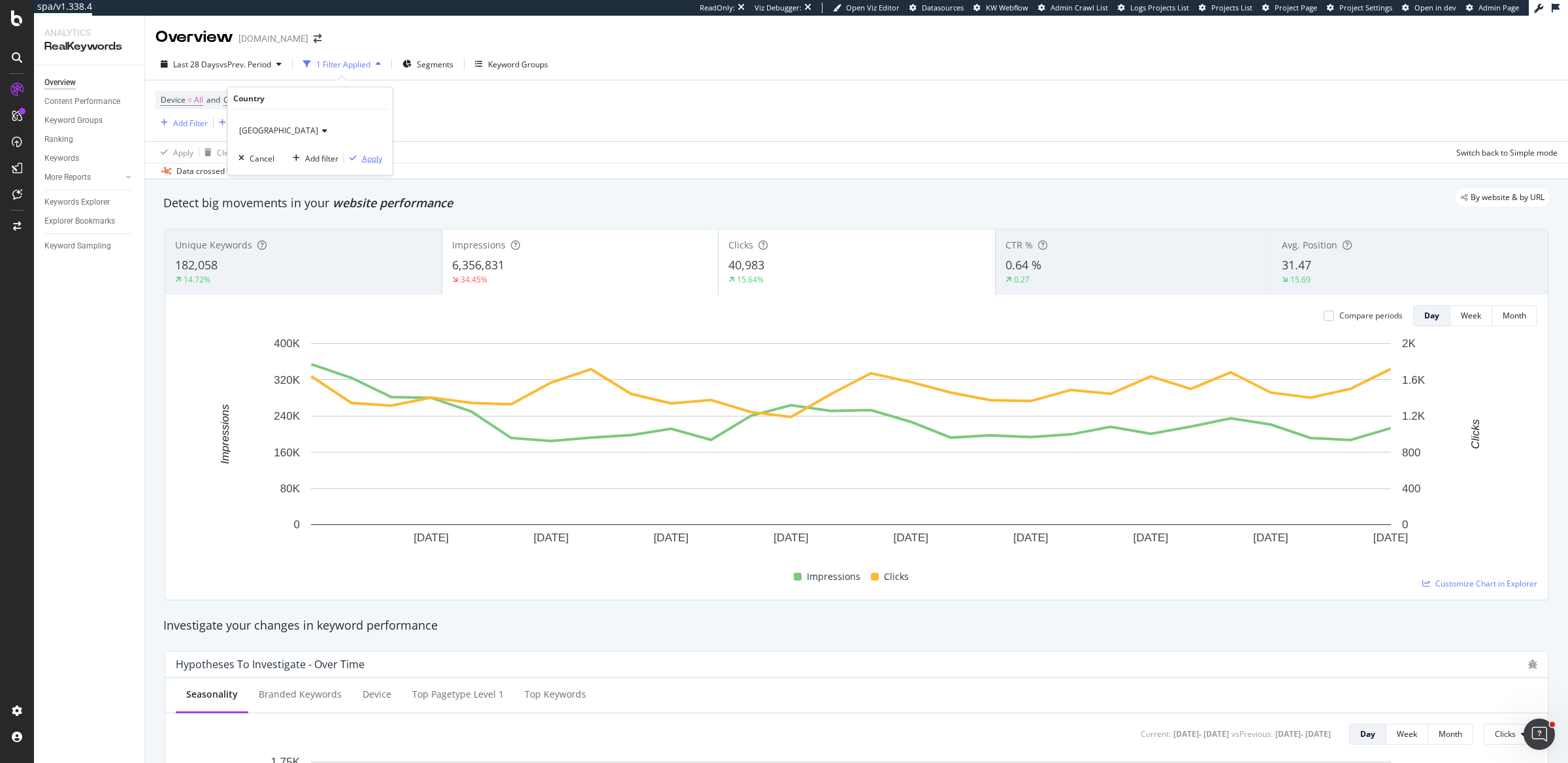
click at [356, 152] on div "Apply" at bounding box center [363, 159] width 38 height 12
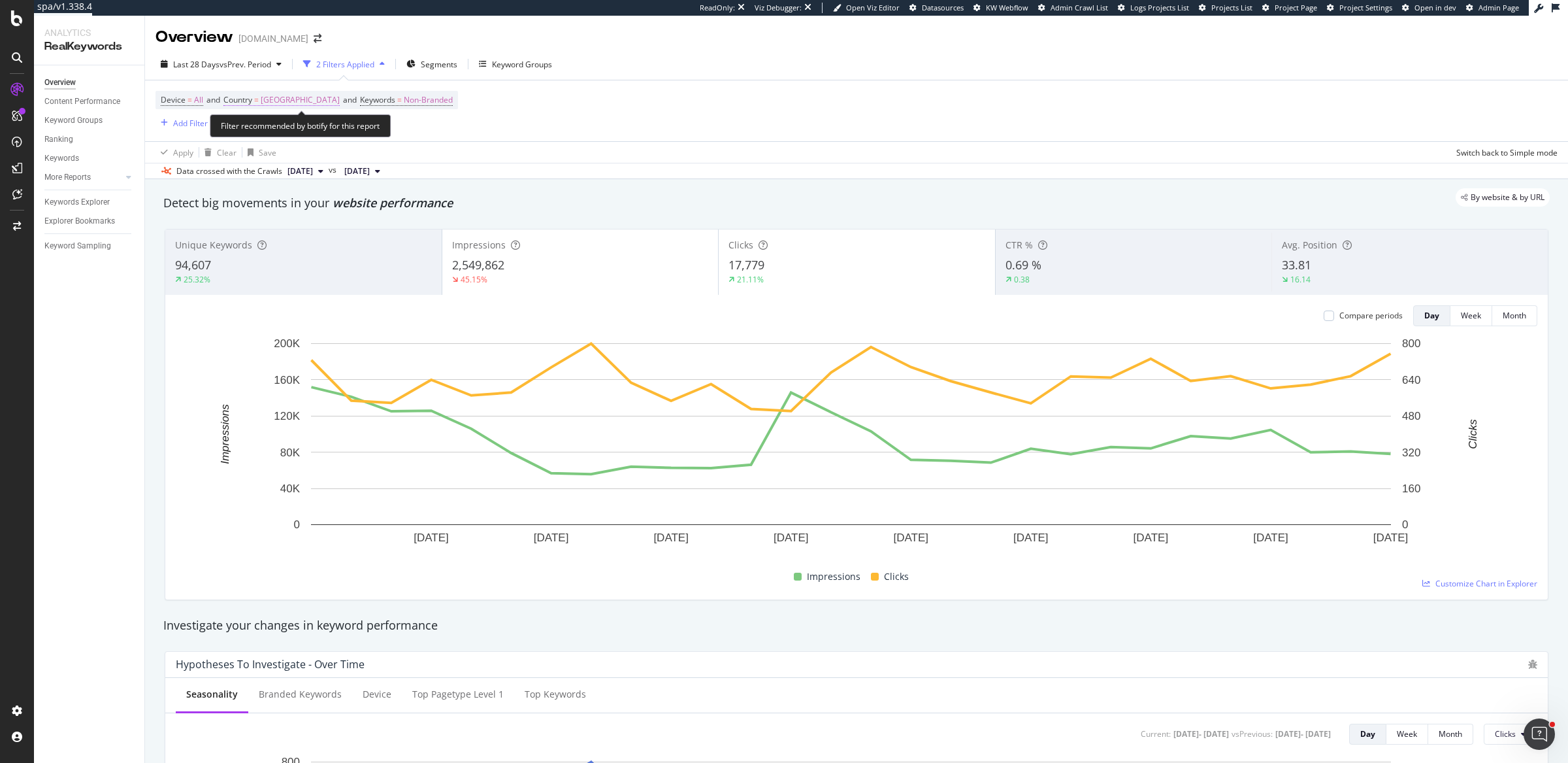
click at [292, 103] on span "United Kingdom" at bounding box center [300, 99] width 79 height 18
click at [273, 138] on div "United Kingdom" at bounding box center [310, 130] width 144 height 21
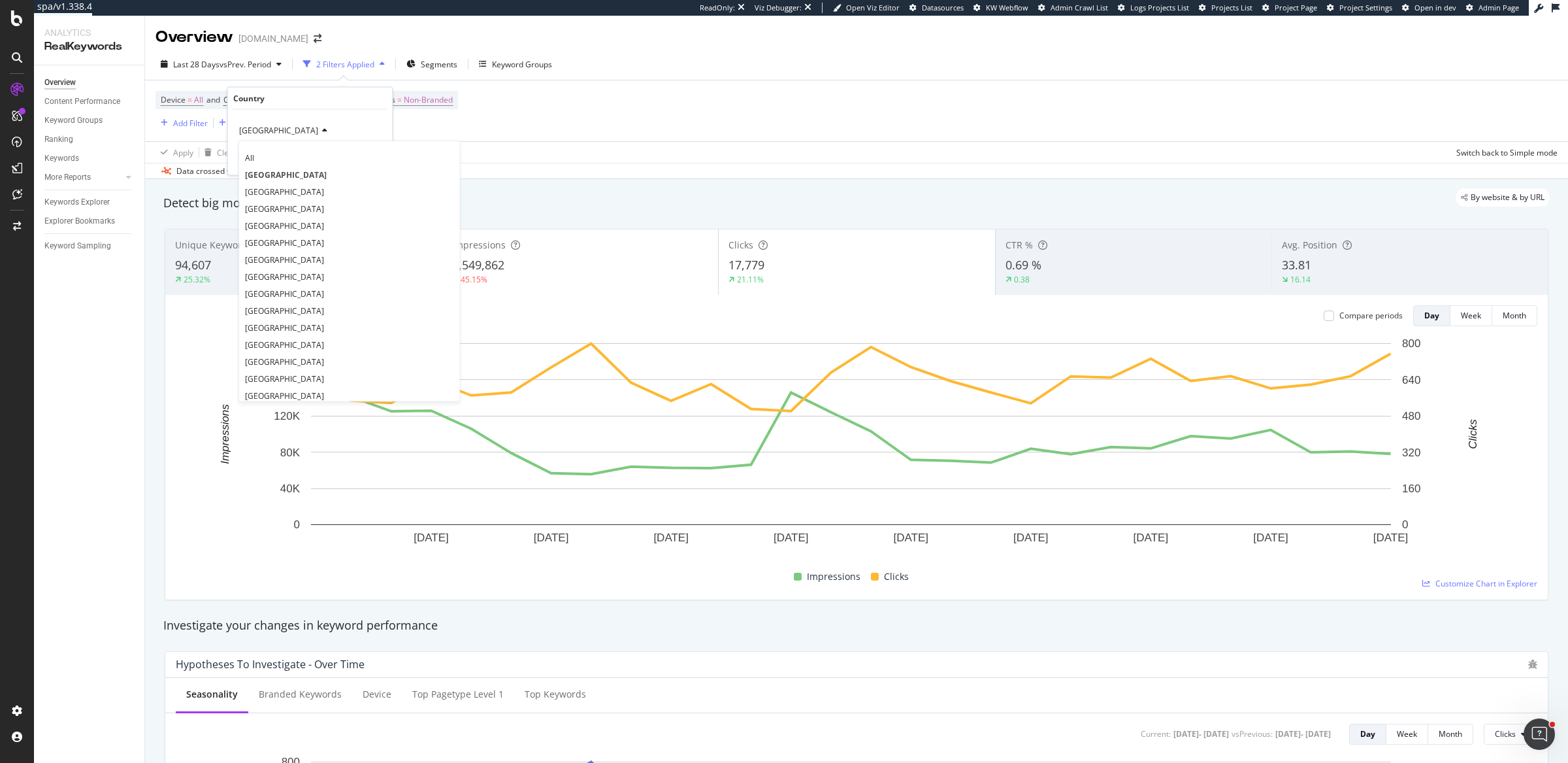
click at [278, 130] on span "United Kingdom" at bounding box center [279, 130] width 79 height 11
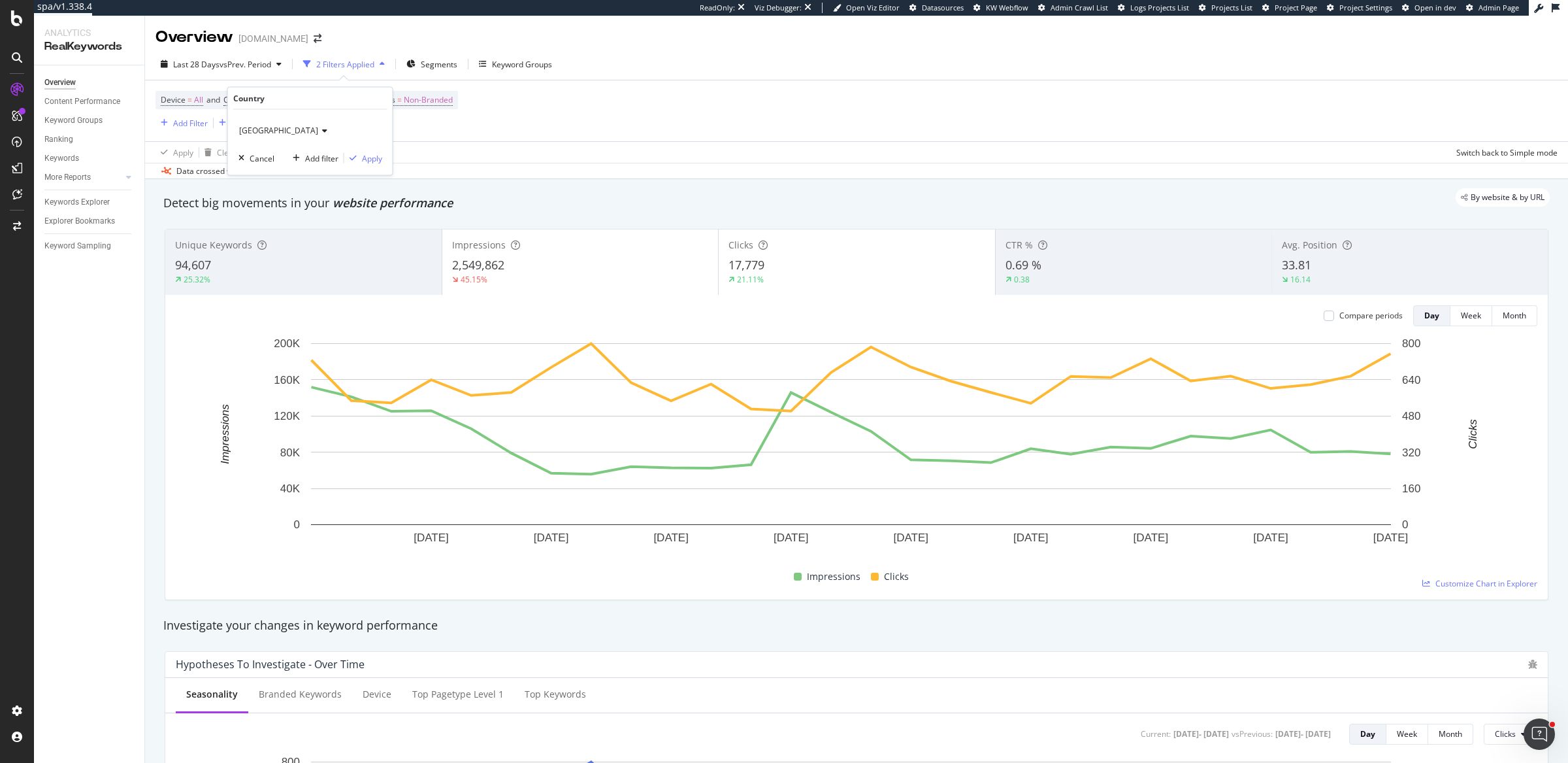
click at [278, 130] on span "United Kingdom" at bounding box center [279, 130] width 79 height 11
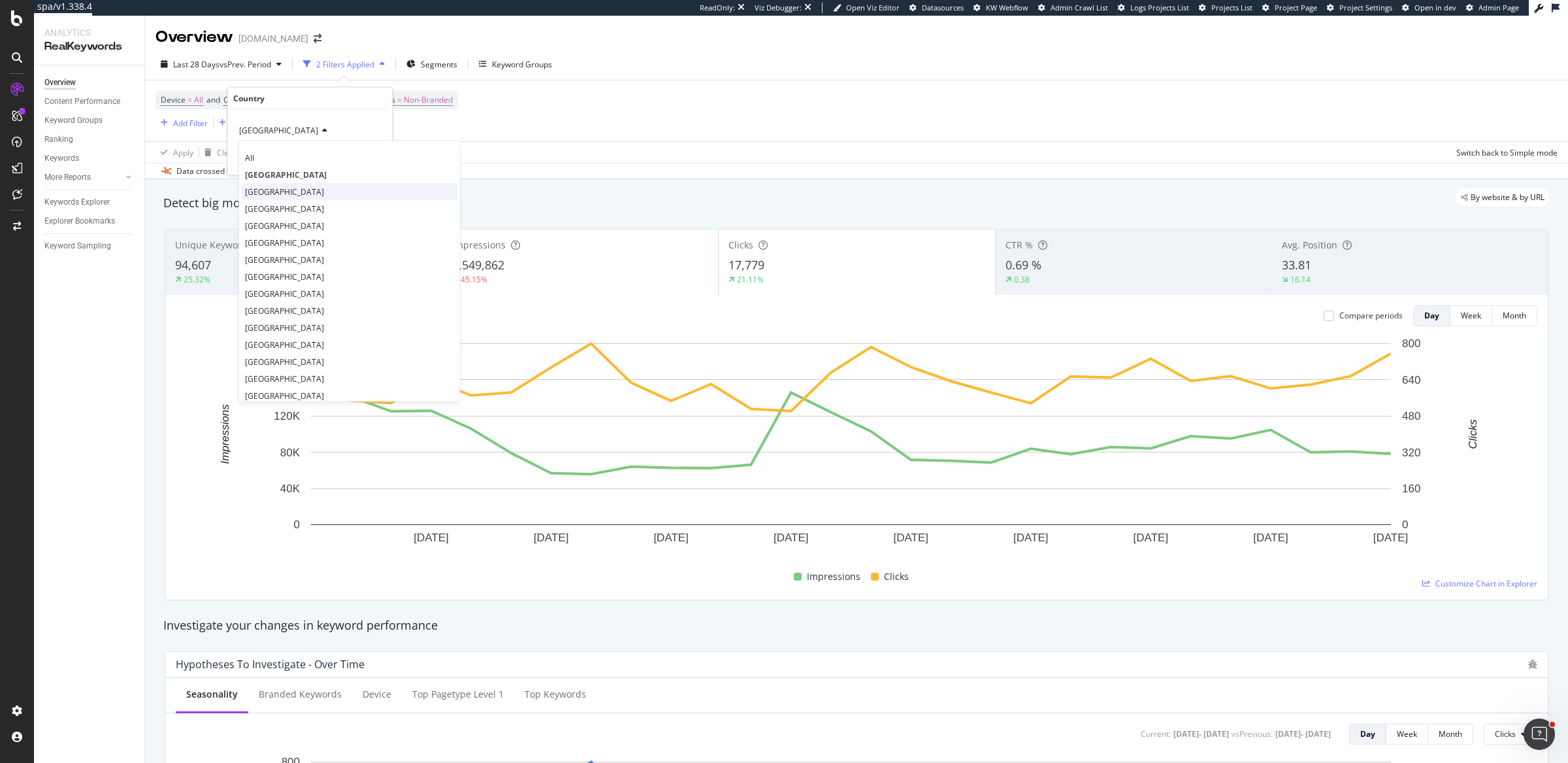
click at [275, 191] on span "United States of America" at bounding box center [285, 191] width 79 height 11
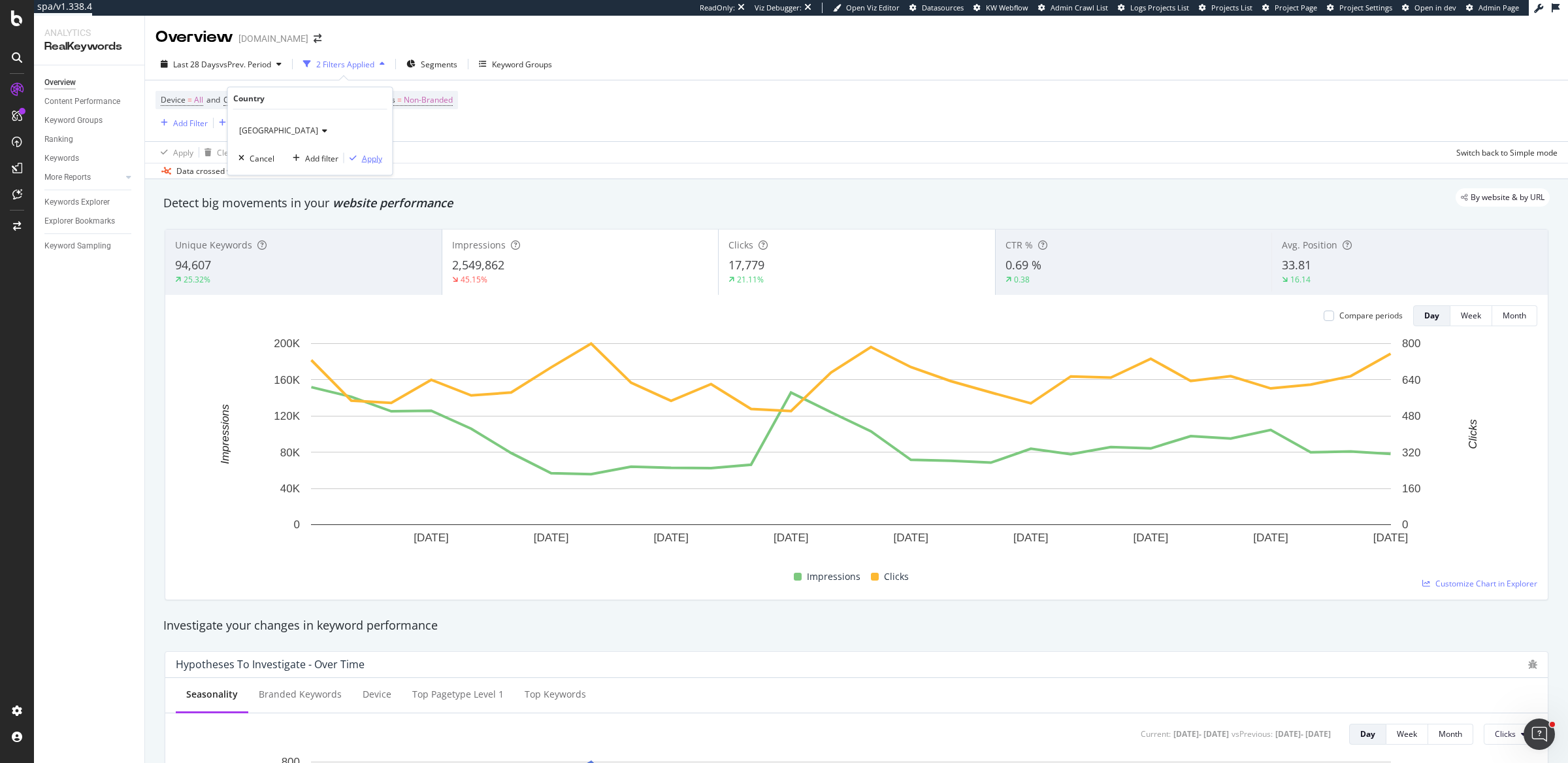
click at [363, 160] on div "Apply" at bounding box center [372, 158] width 20 height 11
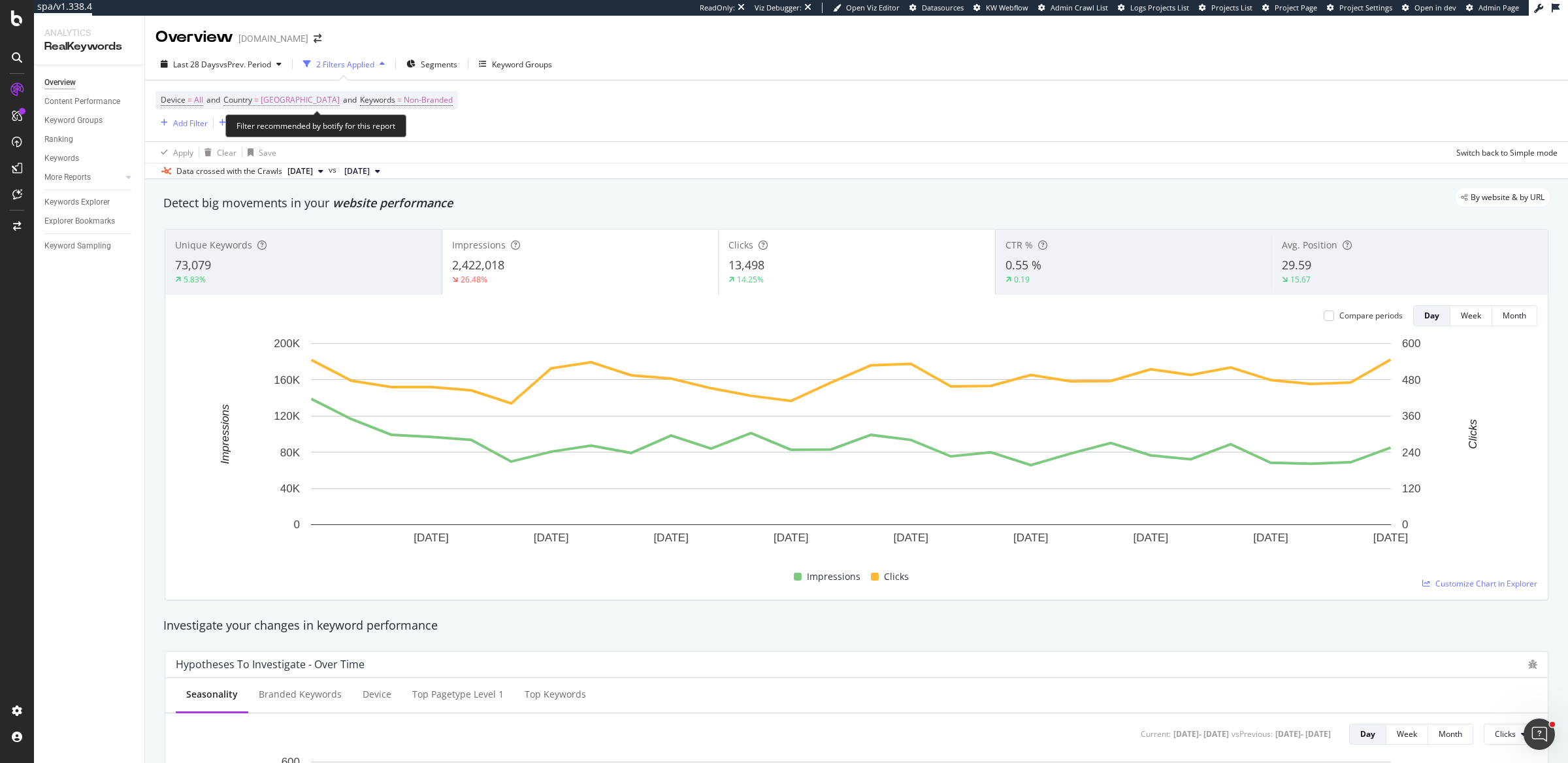
click at [330, 102] on span "United States of America" at bounding box center [300, 99] width 79 height 18
click at [300, 130] on span "United States of America" at bounding box center [279, 130] width 79 height 11
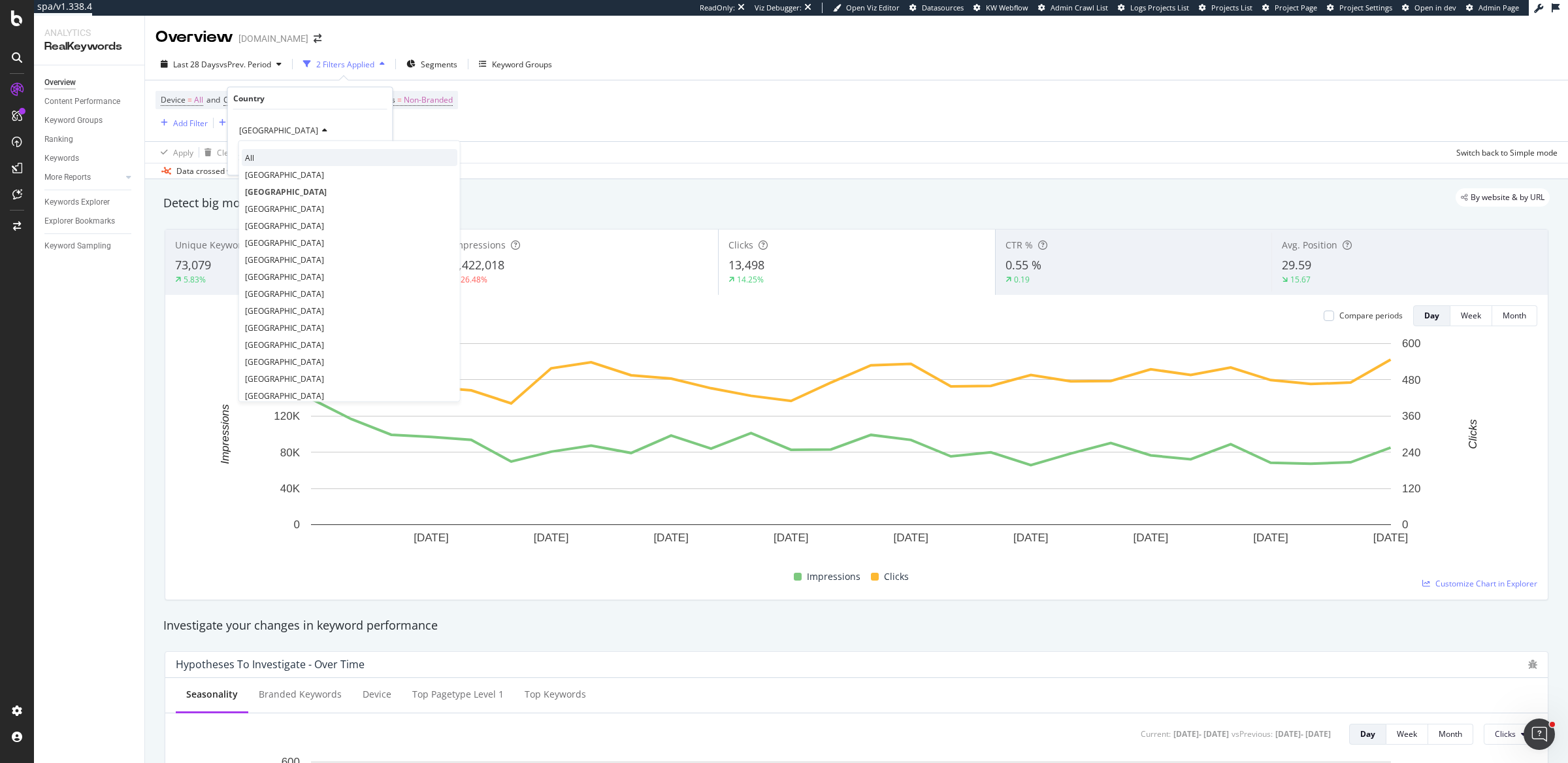
click at [251, 157] on span "All" at bounding box center [250, 157] width 9 height 11
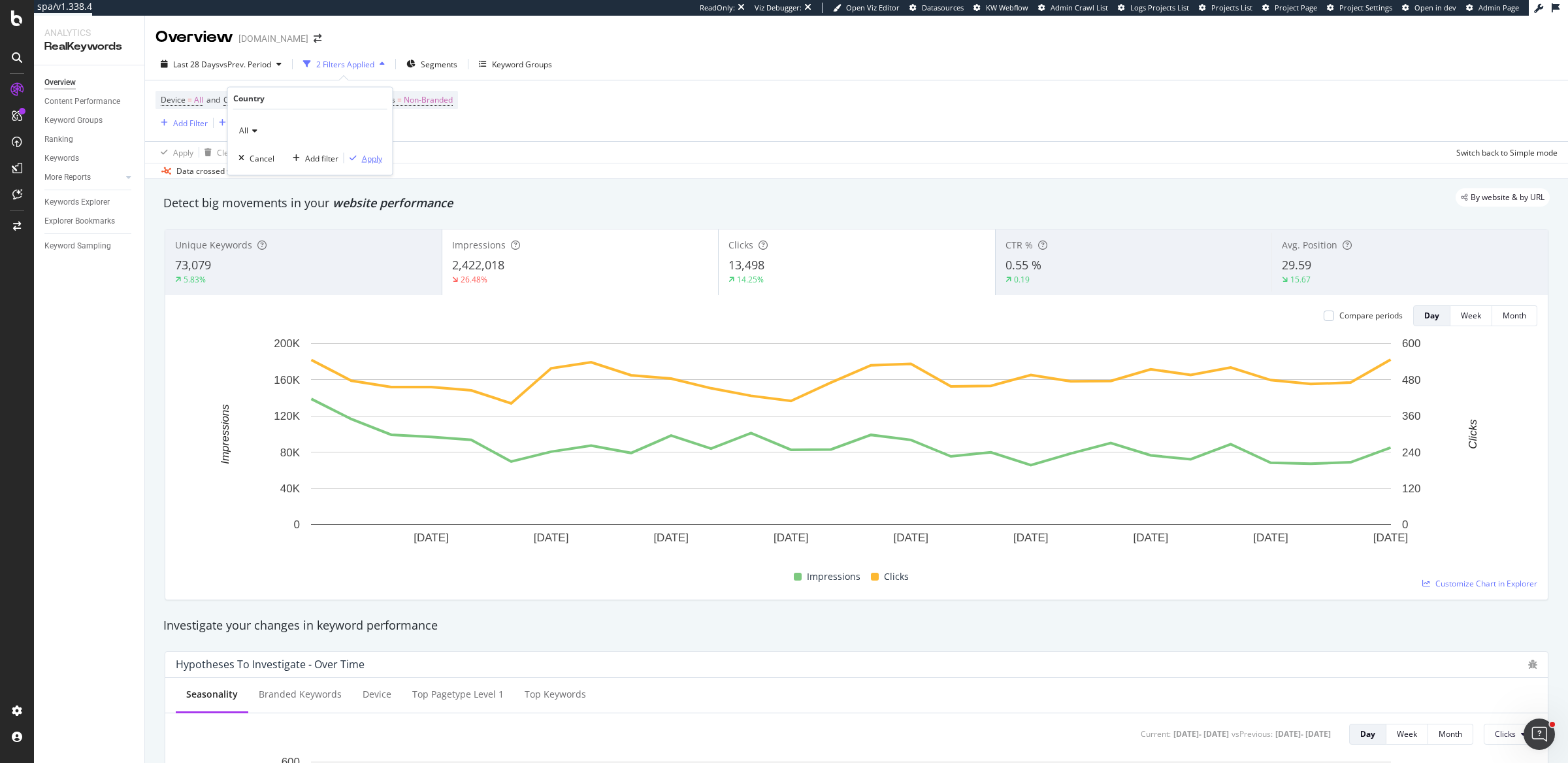
click at [376, 157] on div "Apply" at bounding box center [372, 158] width 20 height 11
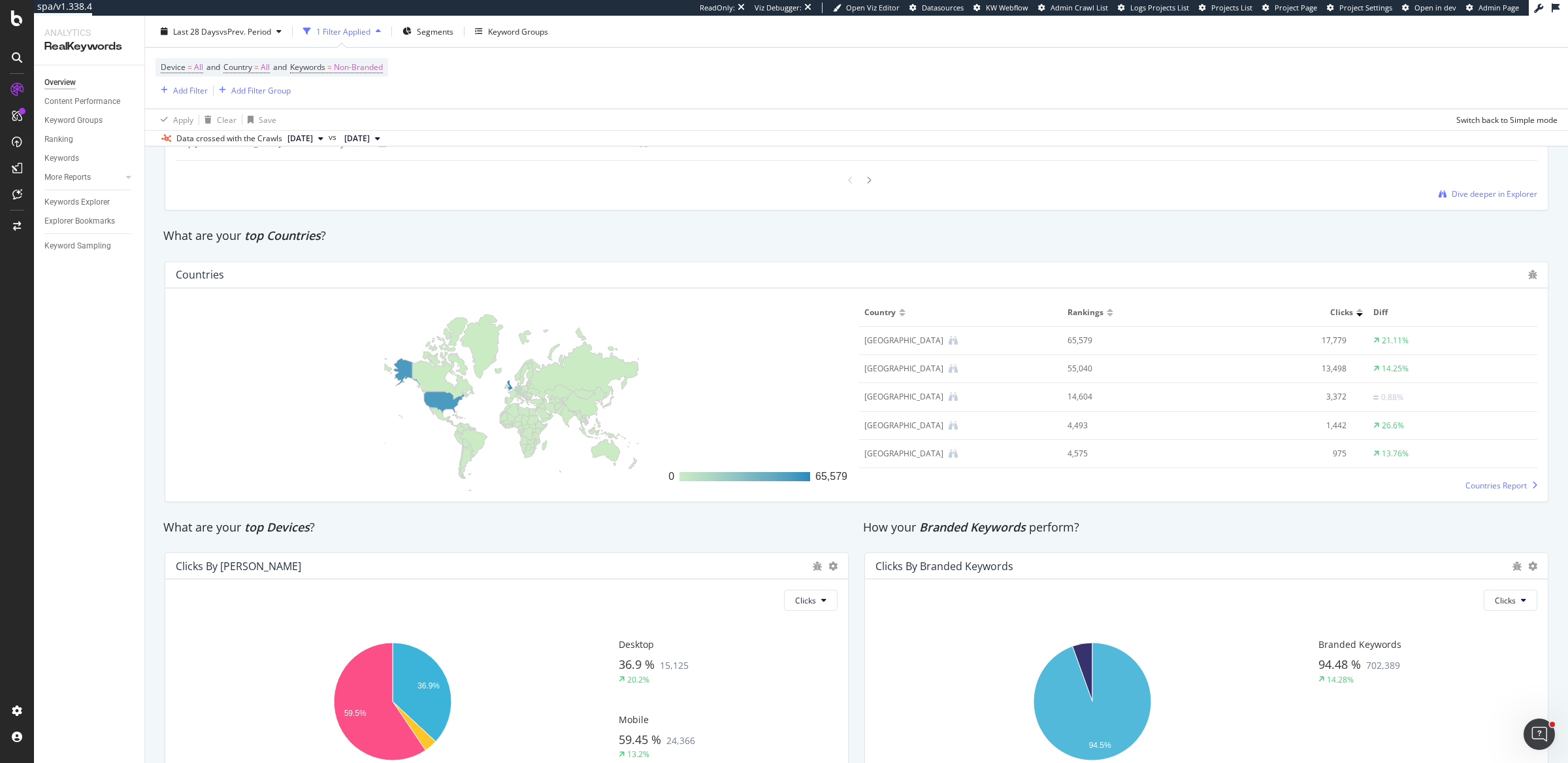
scroll to position [1804, 0]
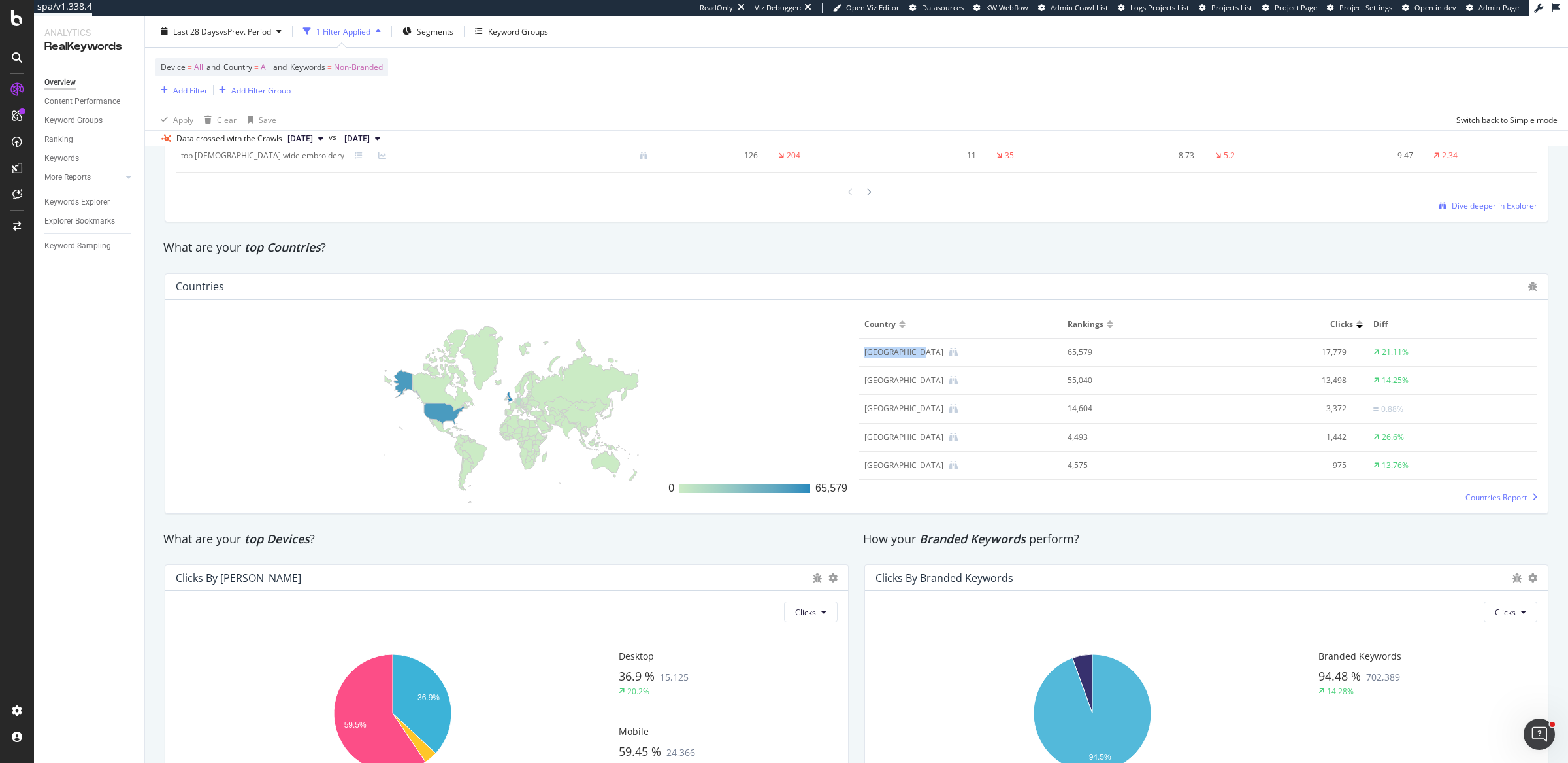
drag, startPoint x: 859, startPoint y: 348, endPoint x: 911, endPoint y: 349, distance: 52.0
click at [911, 349] on div "United Kingdom" at bounding box center [903, 353] width 79 height 12
drag, startPoint x: 1058, startPoint y: 348, endPoint x: 1097, endPoint y: 348, distance: 39.0
click at [1097, 348] on td "65,579" at bounding box center [1130, 353] width 136 height 28
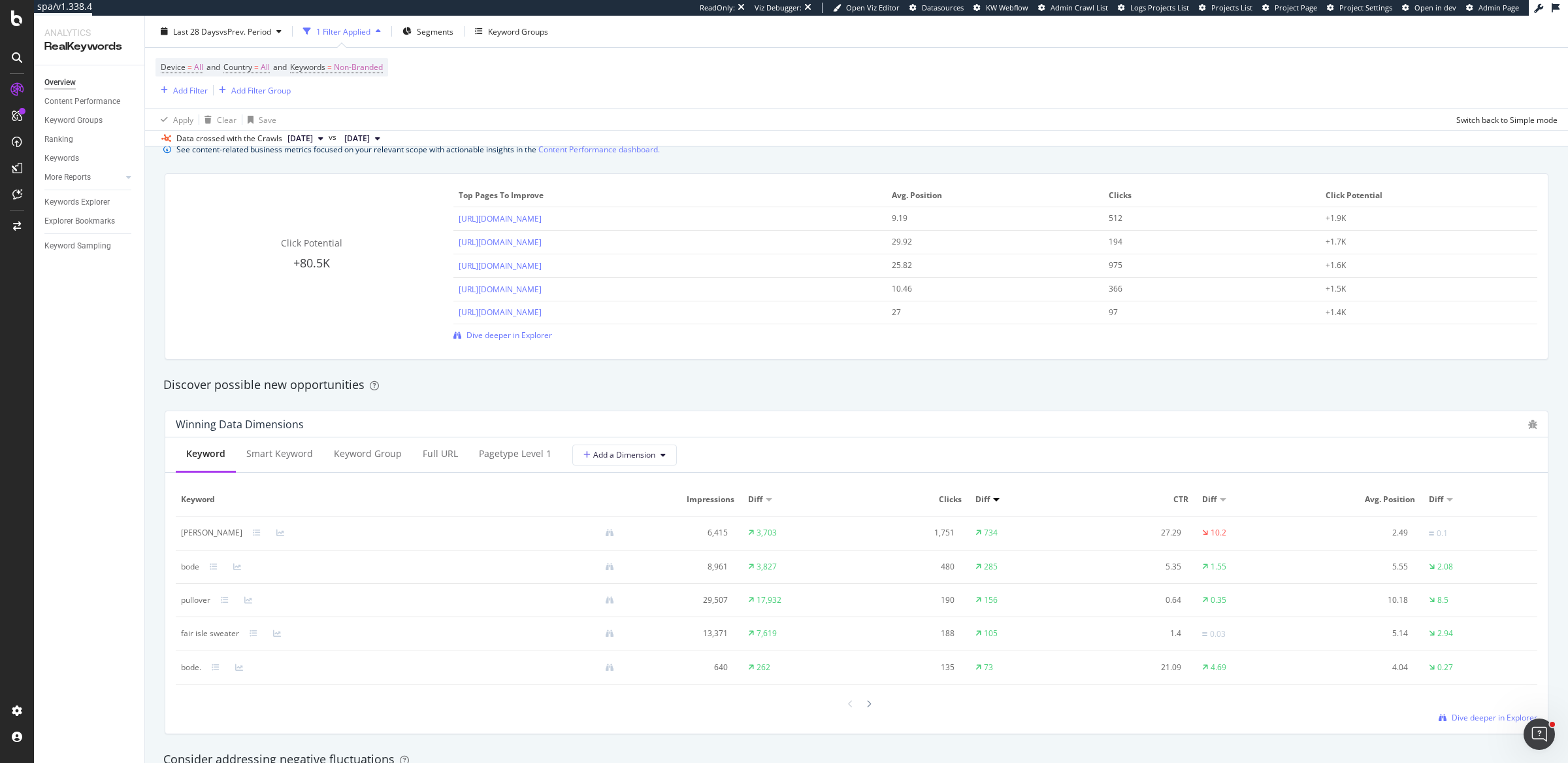
scroll to position [915, 0]
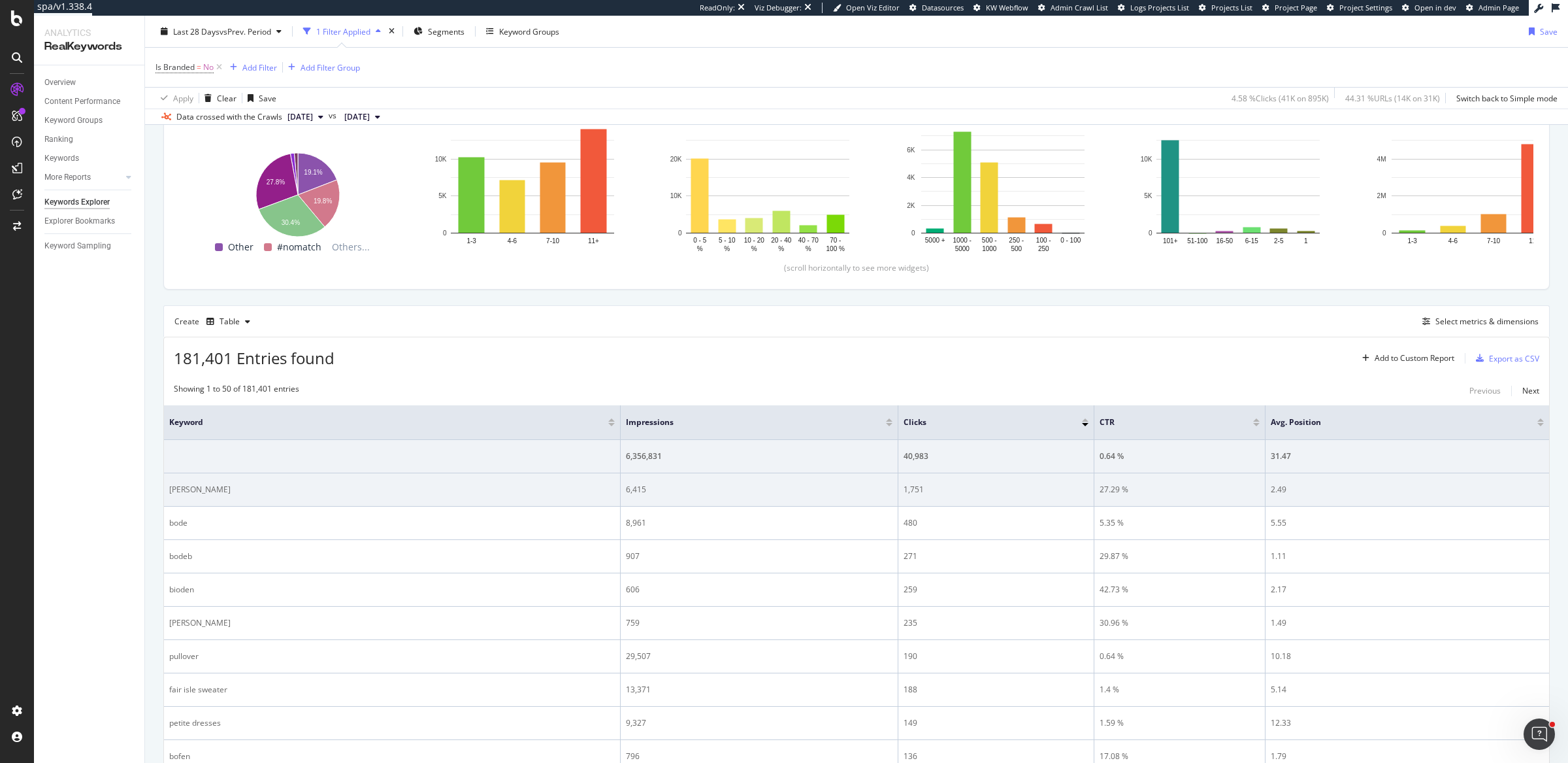
scroll to position [189, 0]
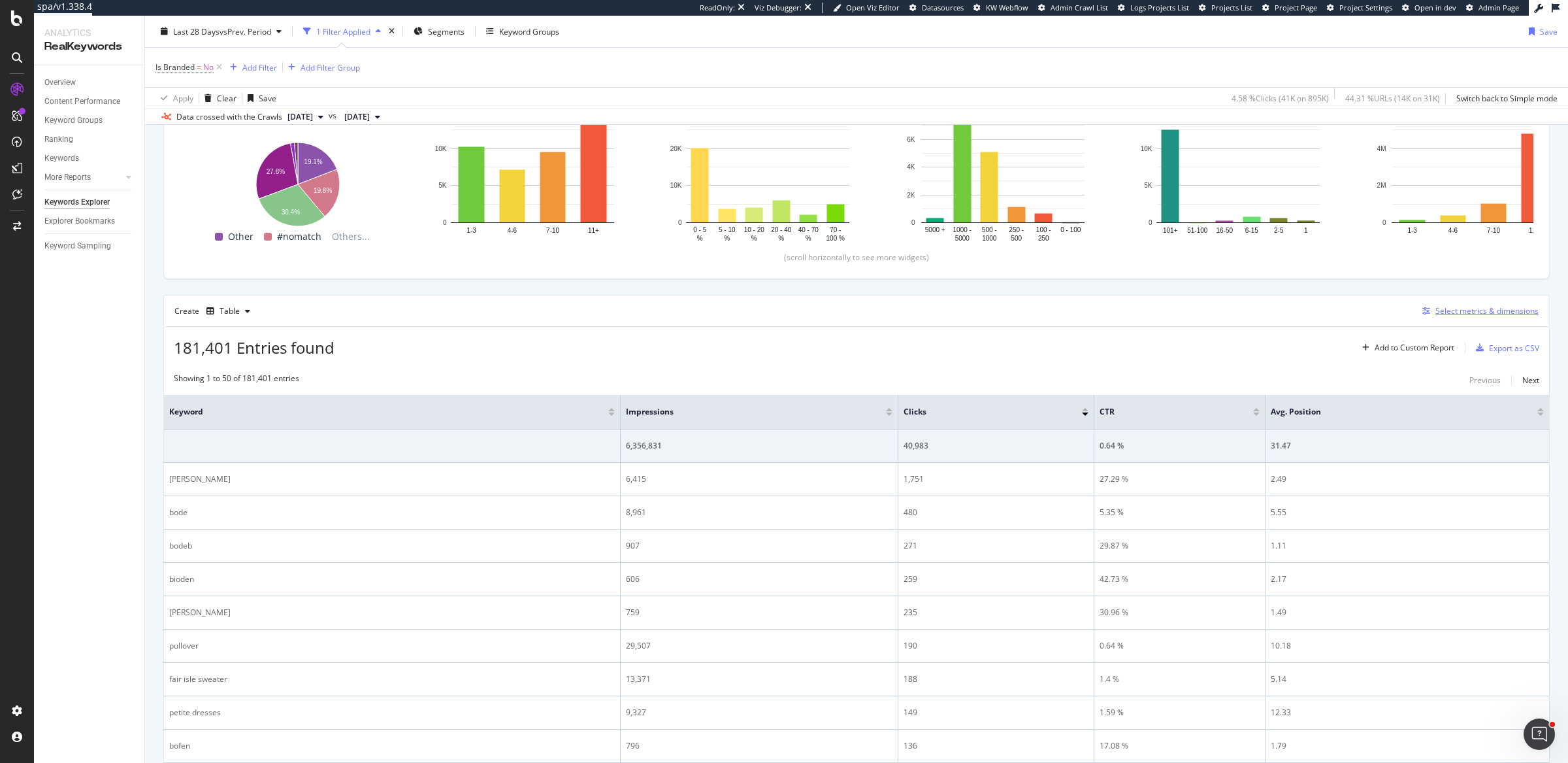
click at [1445, 314] on div "Select metrics & dimensions" at bounding box center [1487, 310] width 103 height 11
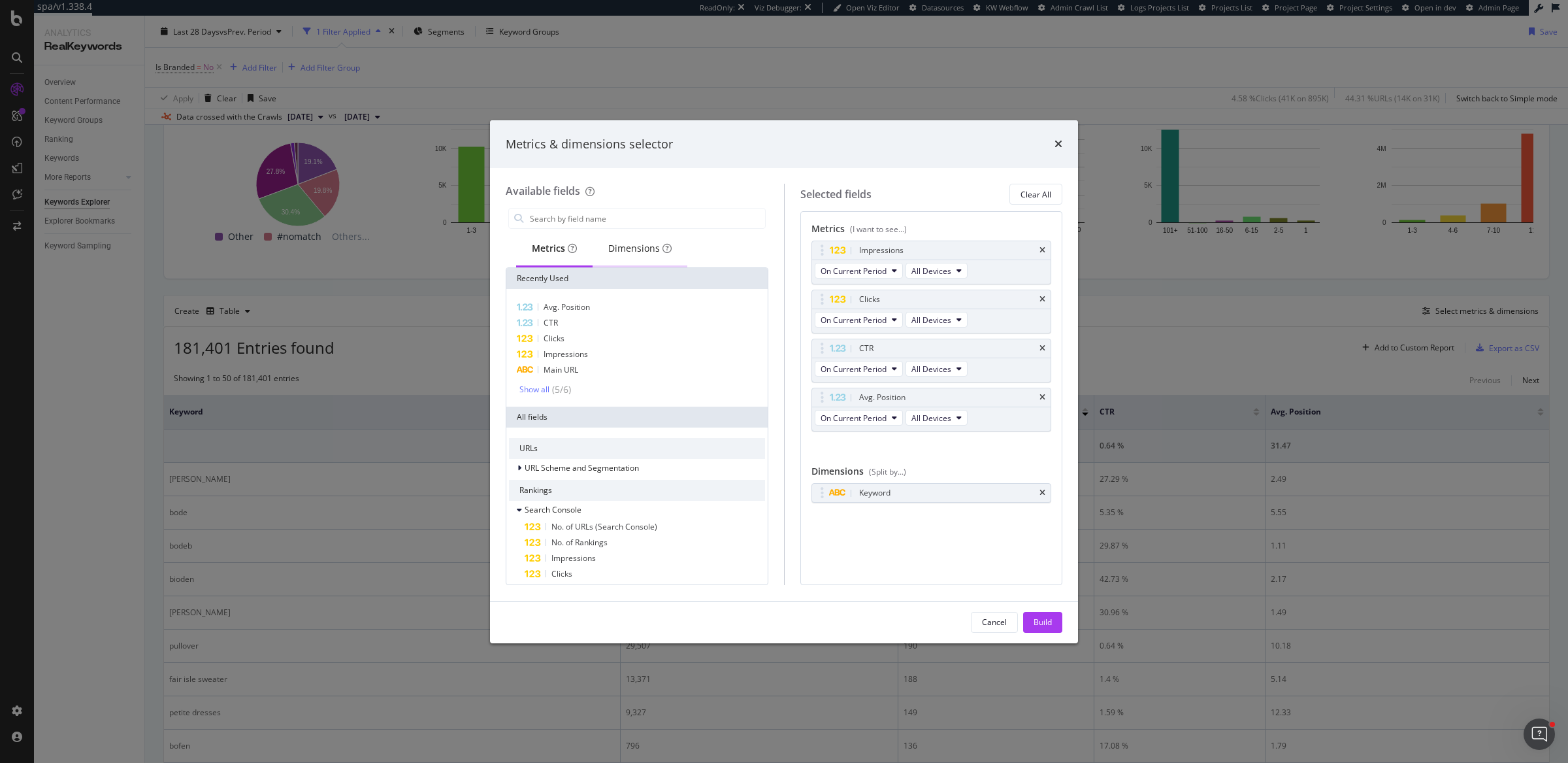
click at [636, 252] on div "Dimensions" at bounding box center [640, 248] width 63 height 13
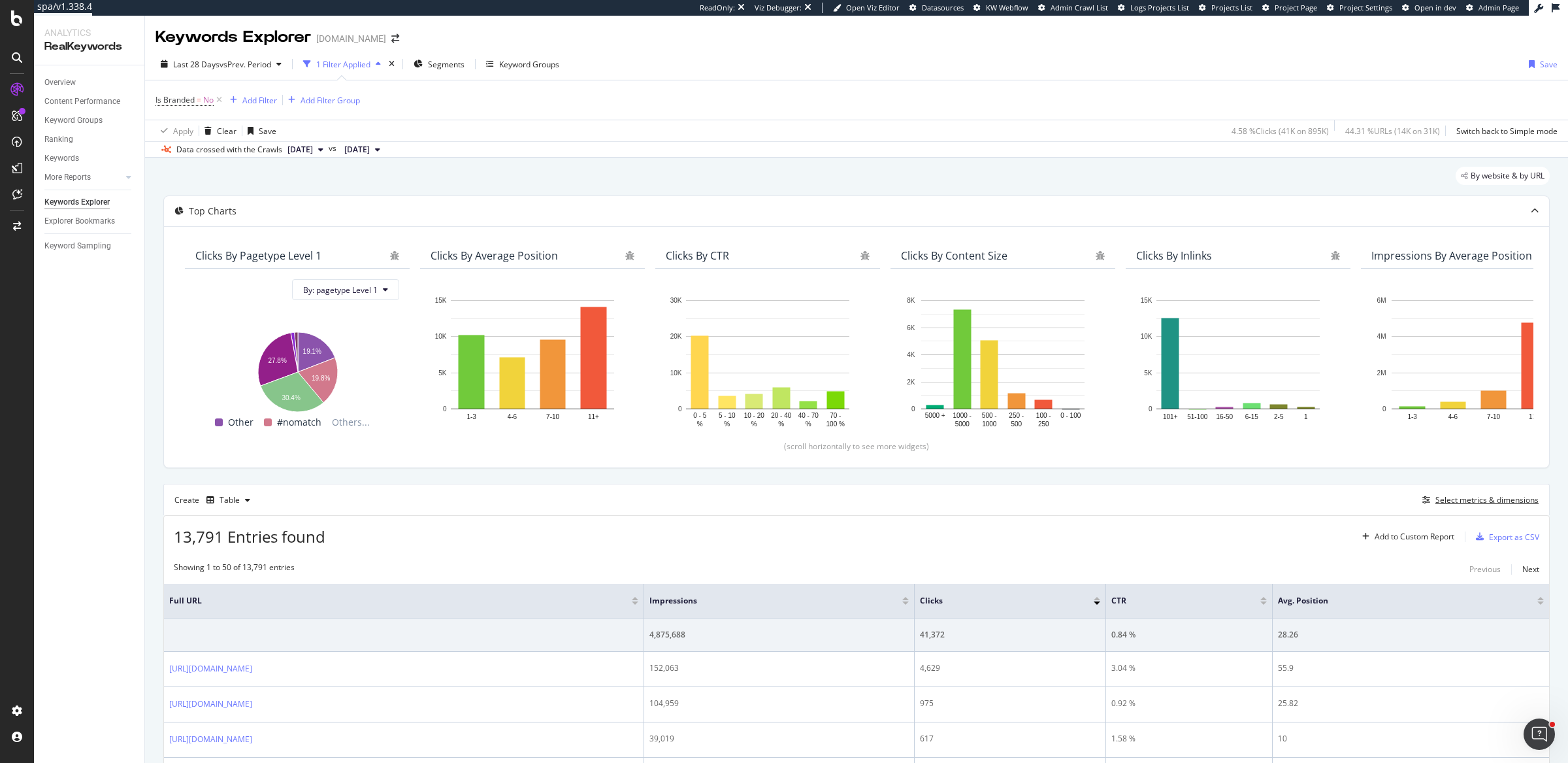
click at [1455, 497] on div "Select metrics & dimensions" at bounding box center [1487, 500] width 103 height 11
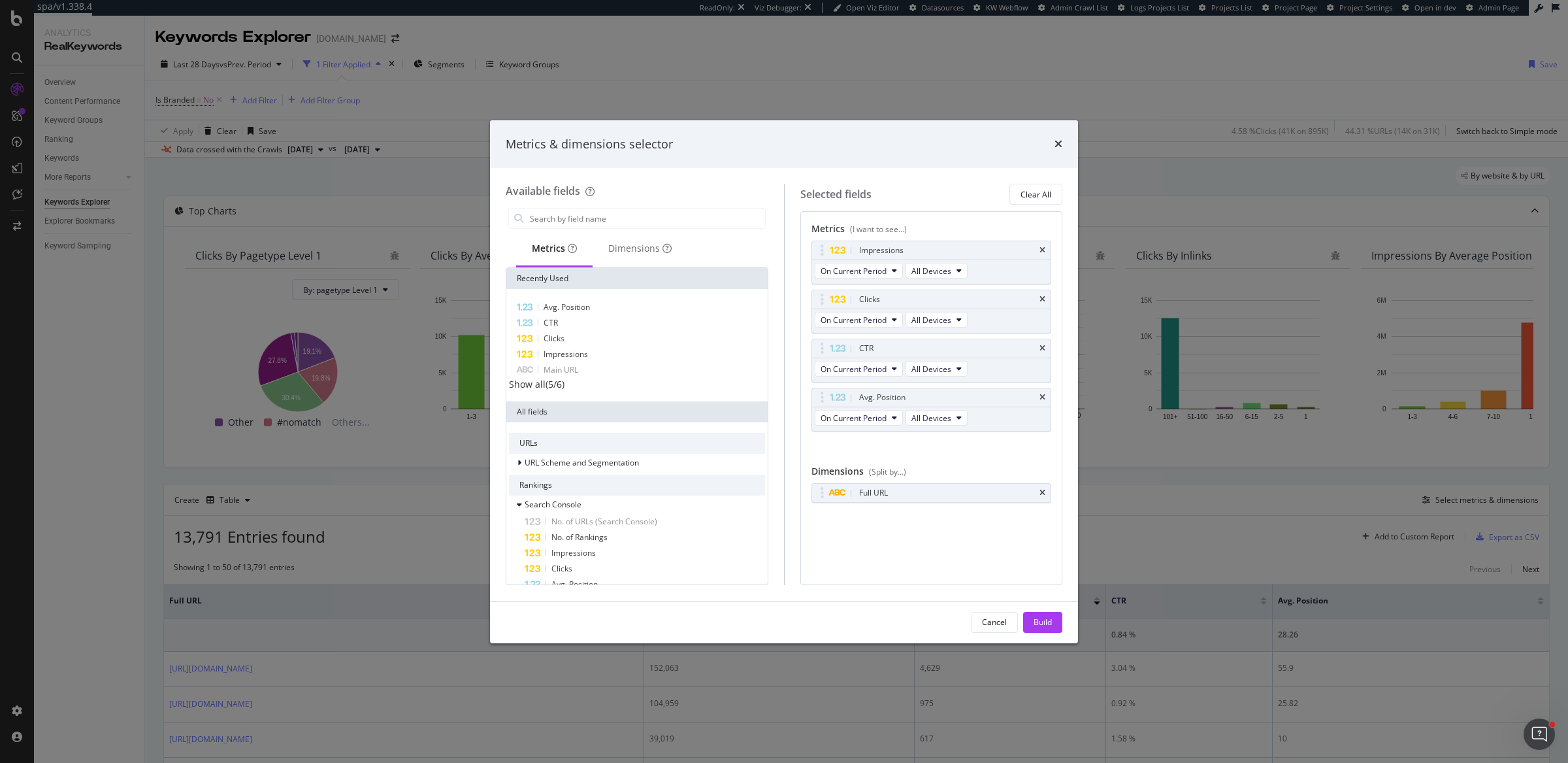
click at [1144, 517] on div "Metrics & dimensions selector Available fields Metrics Dimensions Recently Used…" at bounding box center [784, 382] width 1568 height 763
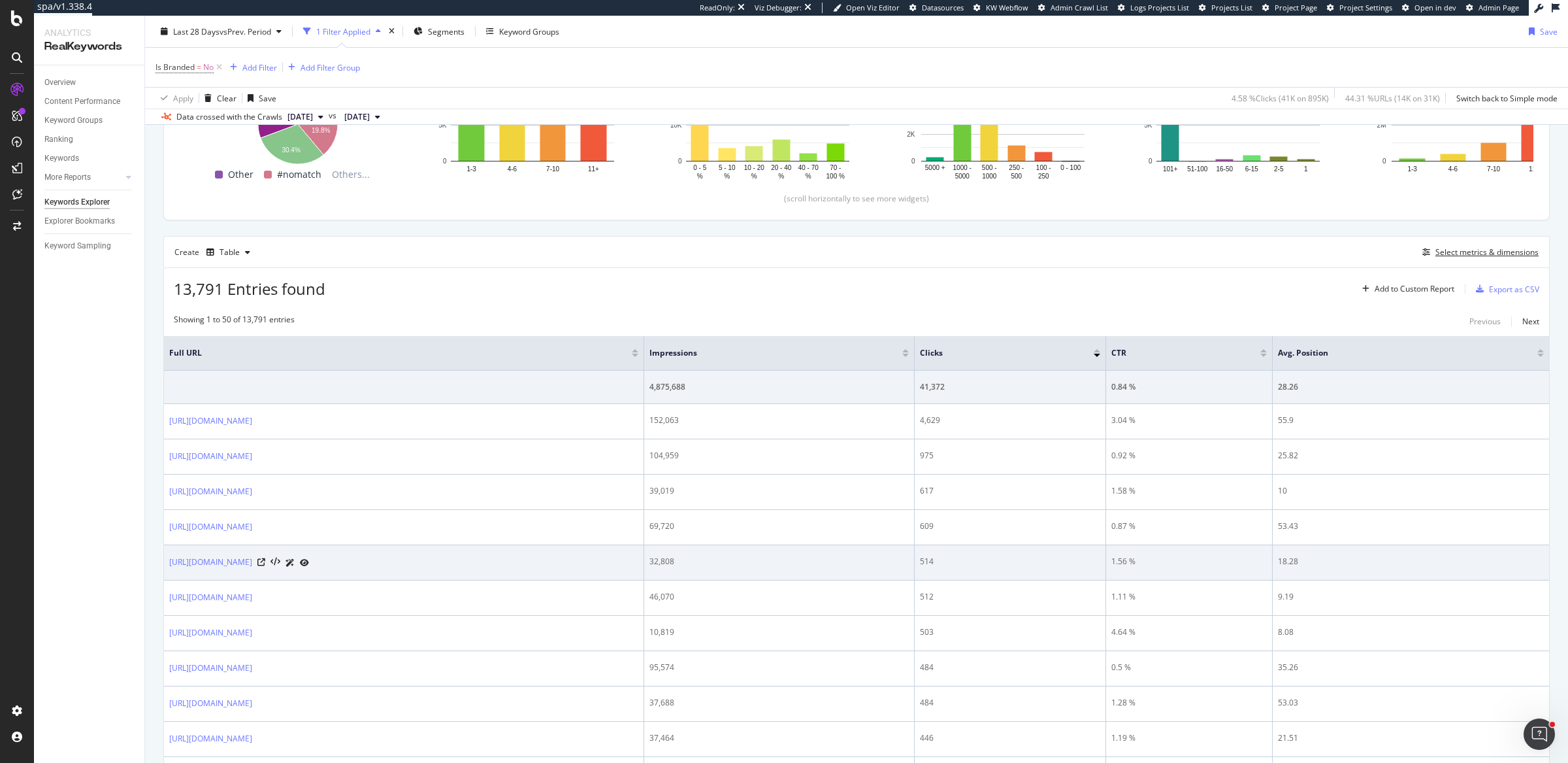
scroll to position [255, 0]
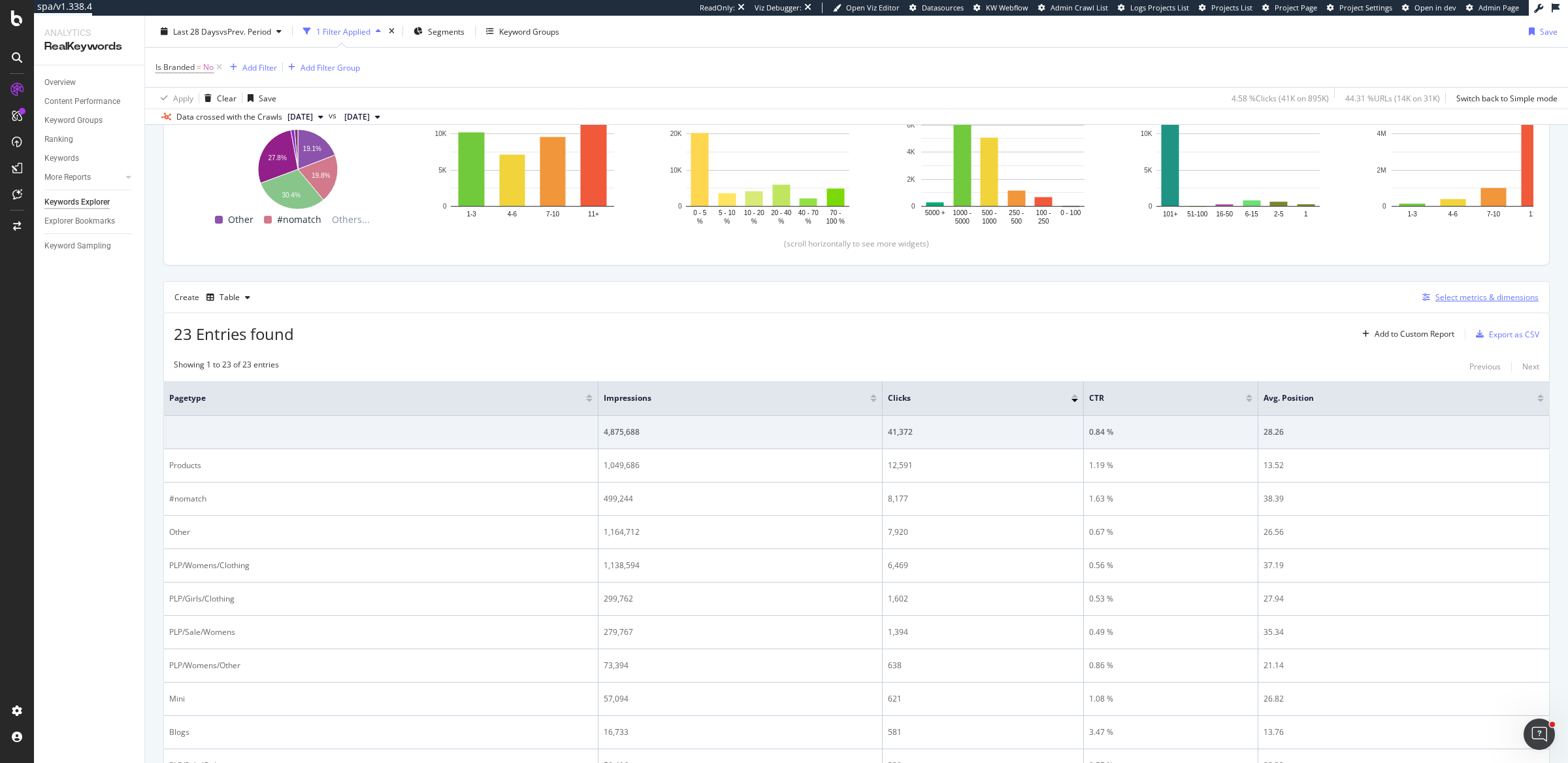
click at [1486, 298] on div "Select metrics & dimensions" at bounding box center [1487, 297] width 103 height 11
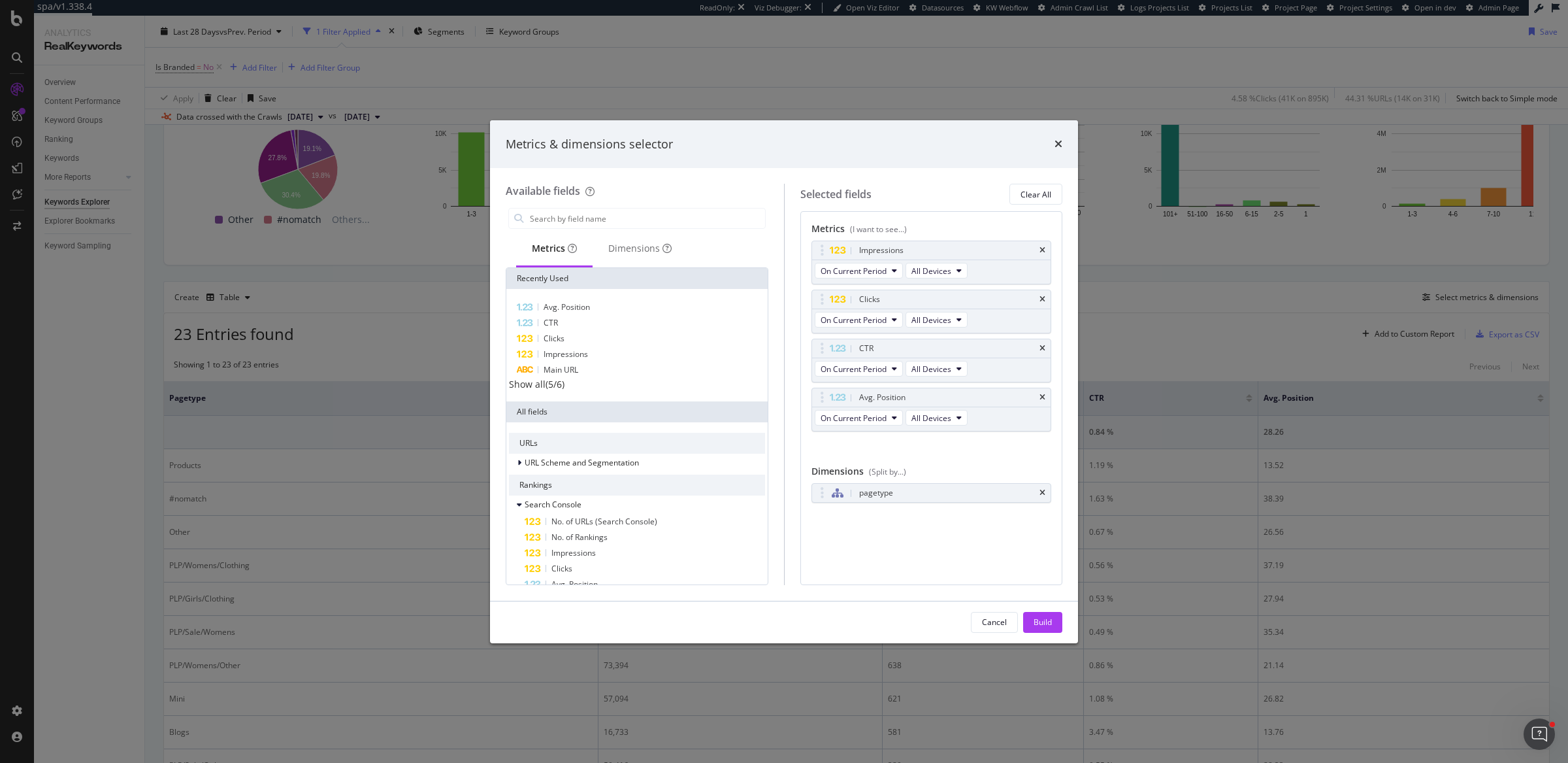
click at [1242, 397] on div "Metrics & dimensions selector Available fields Metrics Dimensions Recently Used…" at bounding box center [784, 382] width 1568 height 763
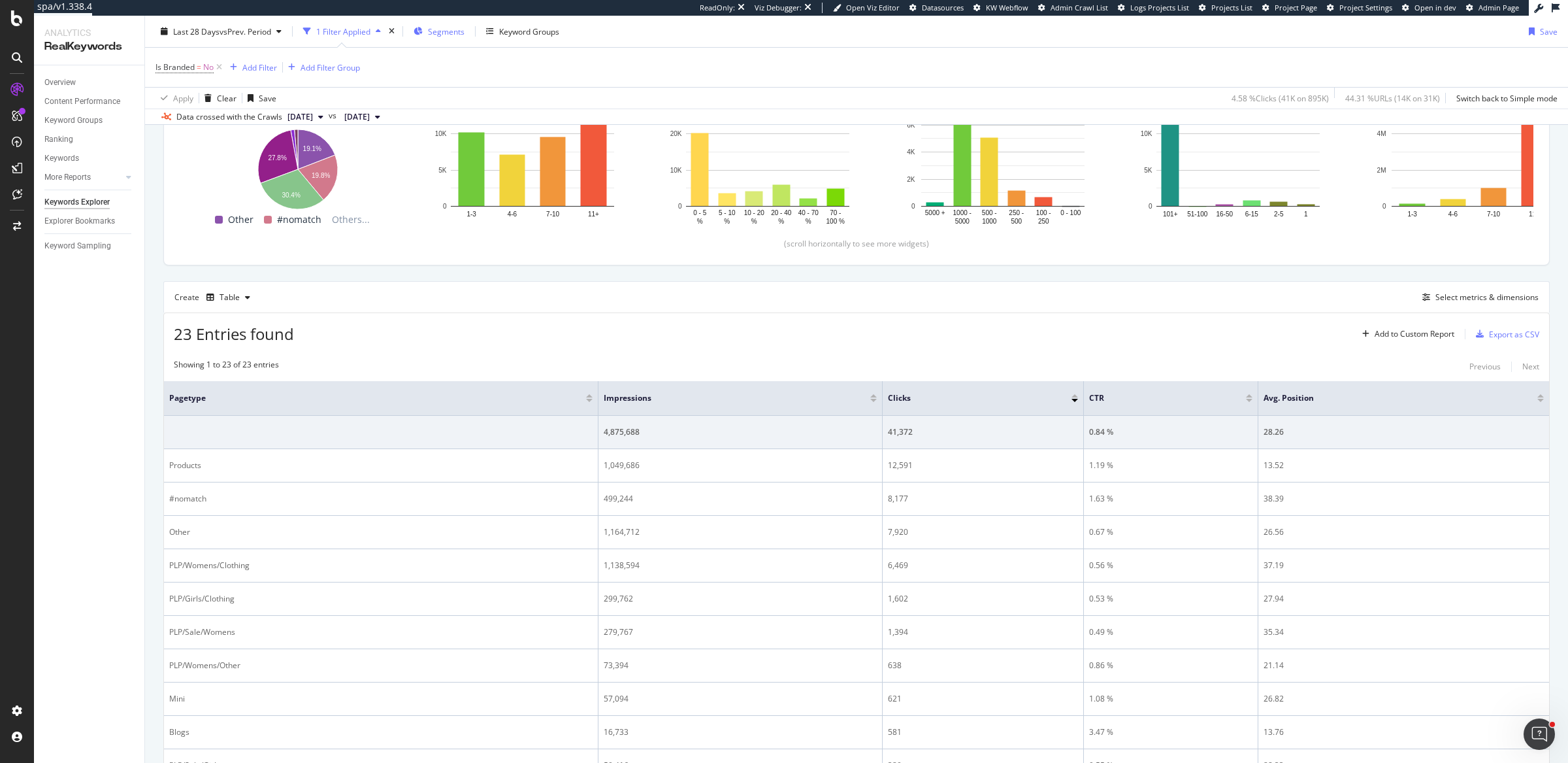
click at [452, 32] on span "Segments" at bounding box center [446, 31] width 36 height 11
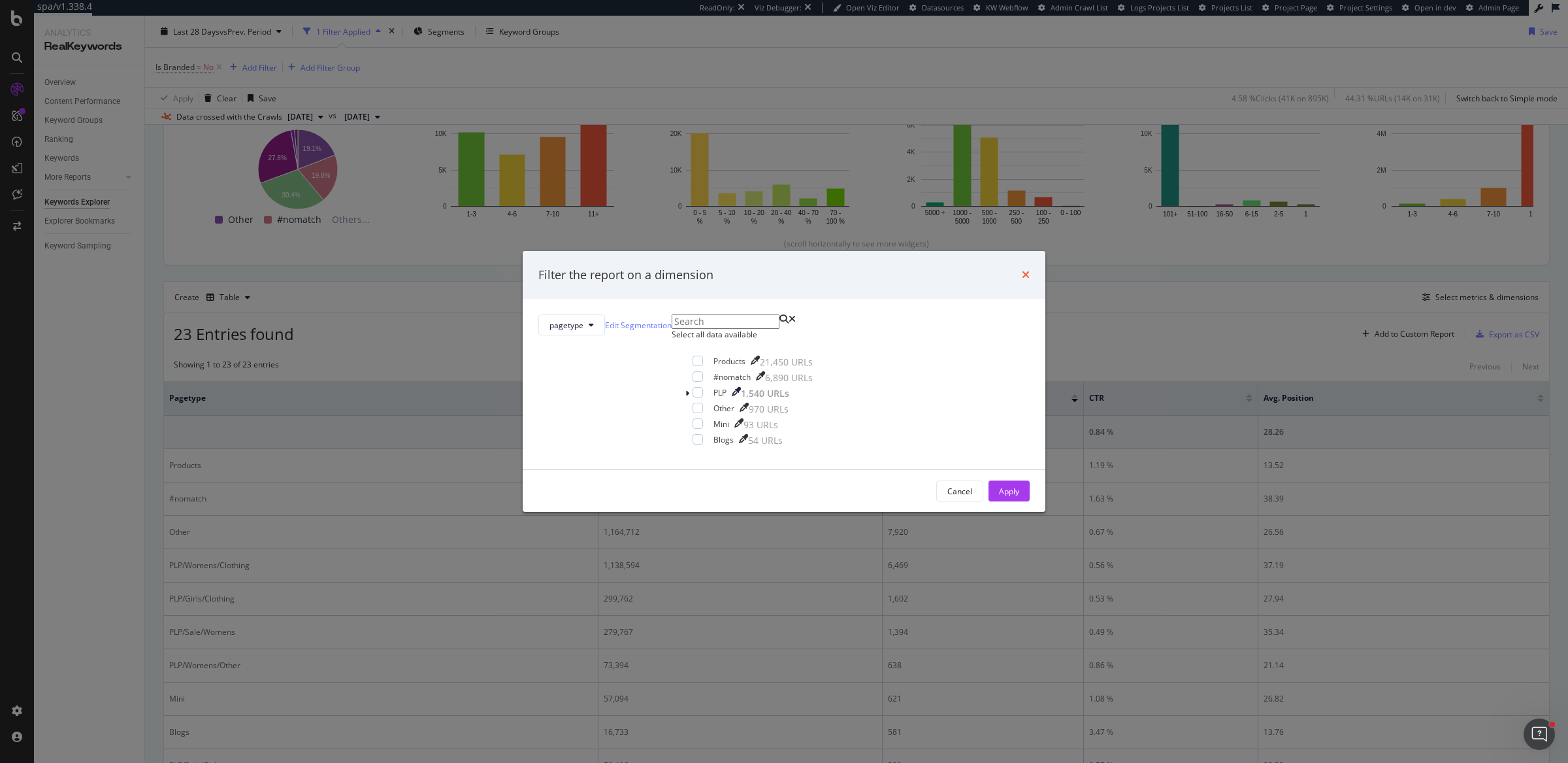
click at [1022, 269] on icon "times" at bounding box center [1026, 275] width 8 height 11
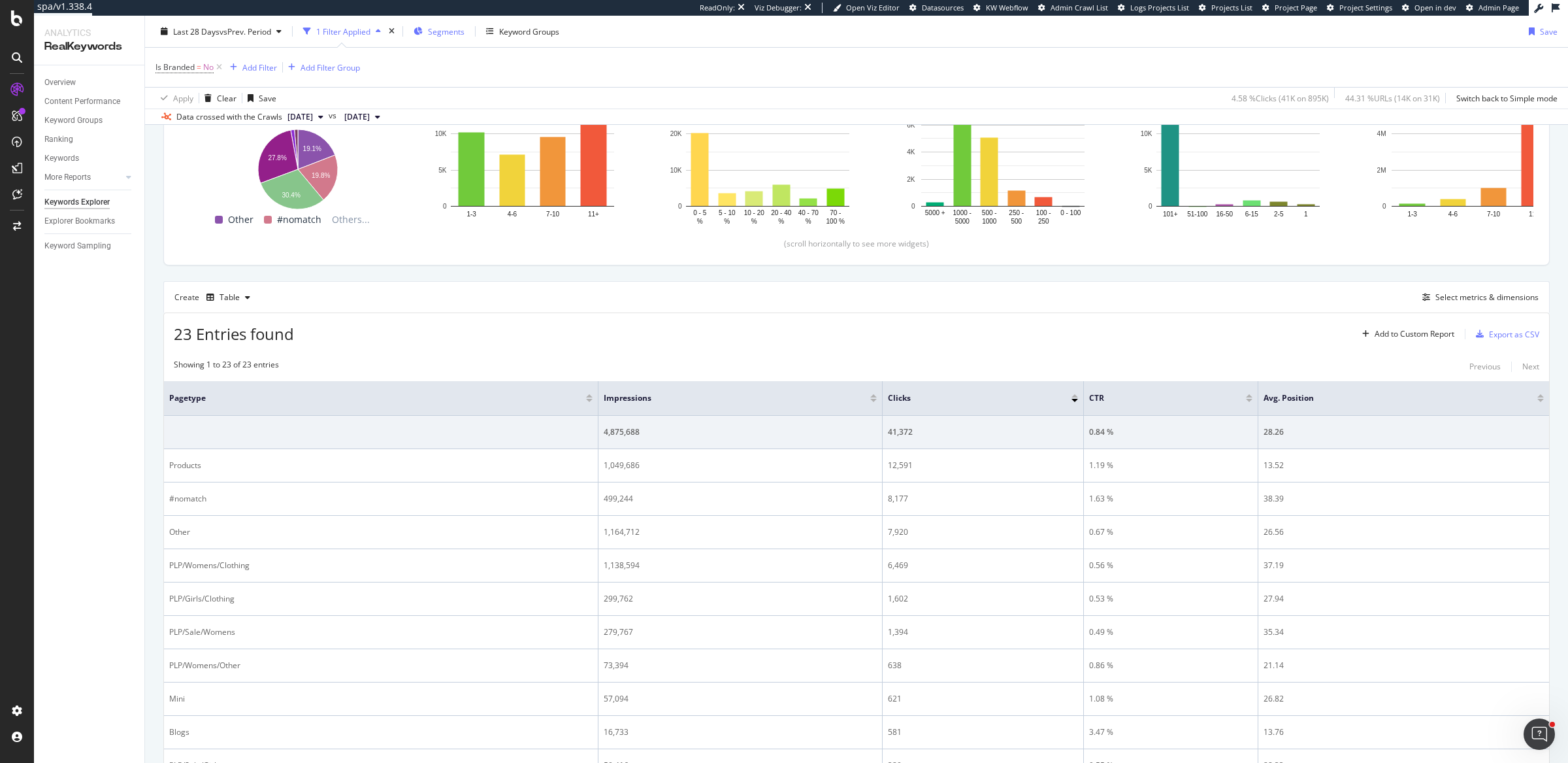
click at [464, 30] on span "Segments" at bounding box center [446, 31] width 36 height 11
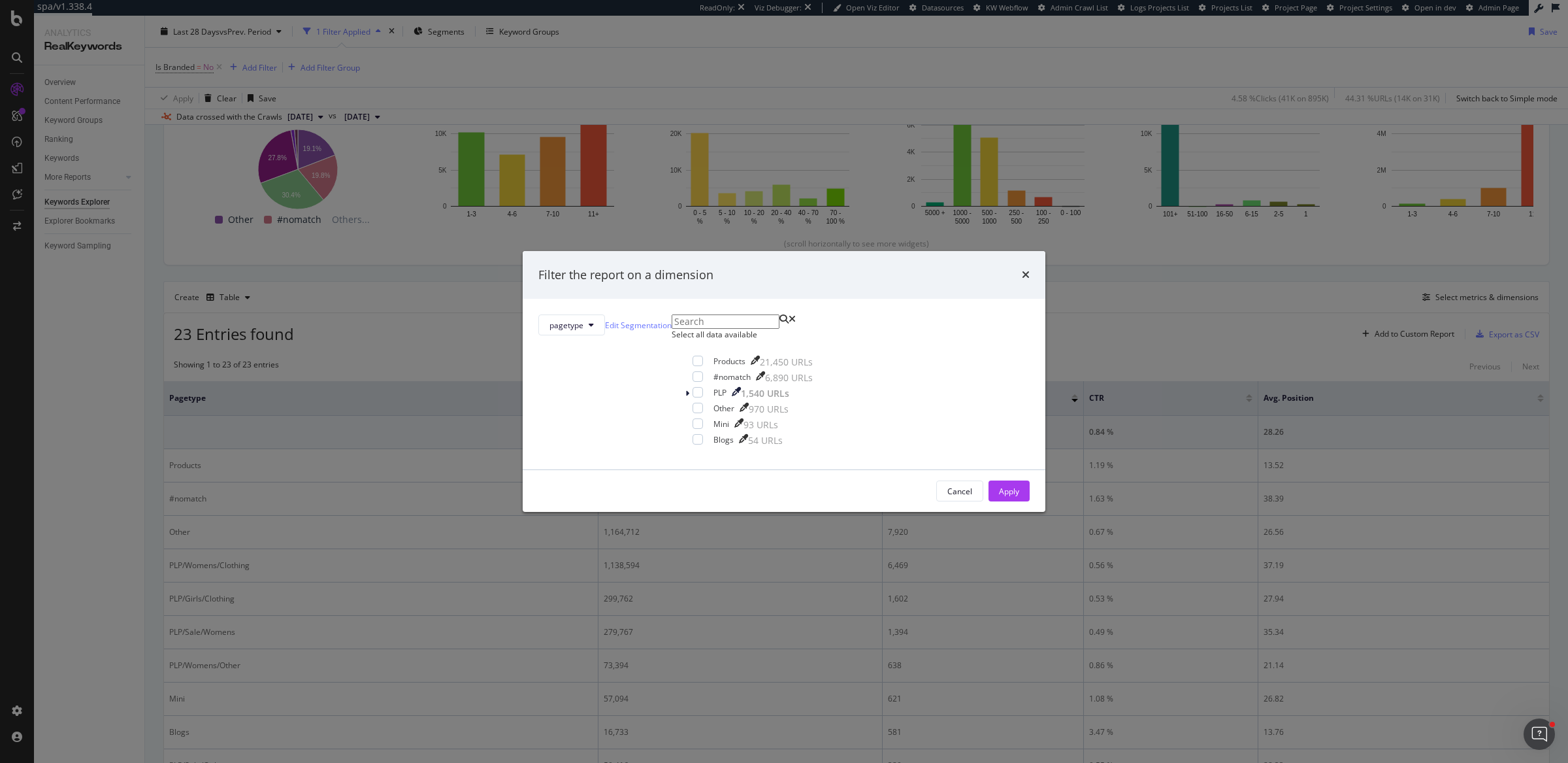
click at [1300, 332] on div "Filter the report on a dimension pagetype Edit Segmentation Select all data ava…" at bounding box center [784, 382] width 1568 height 763
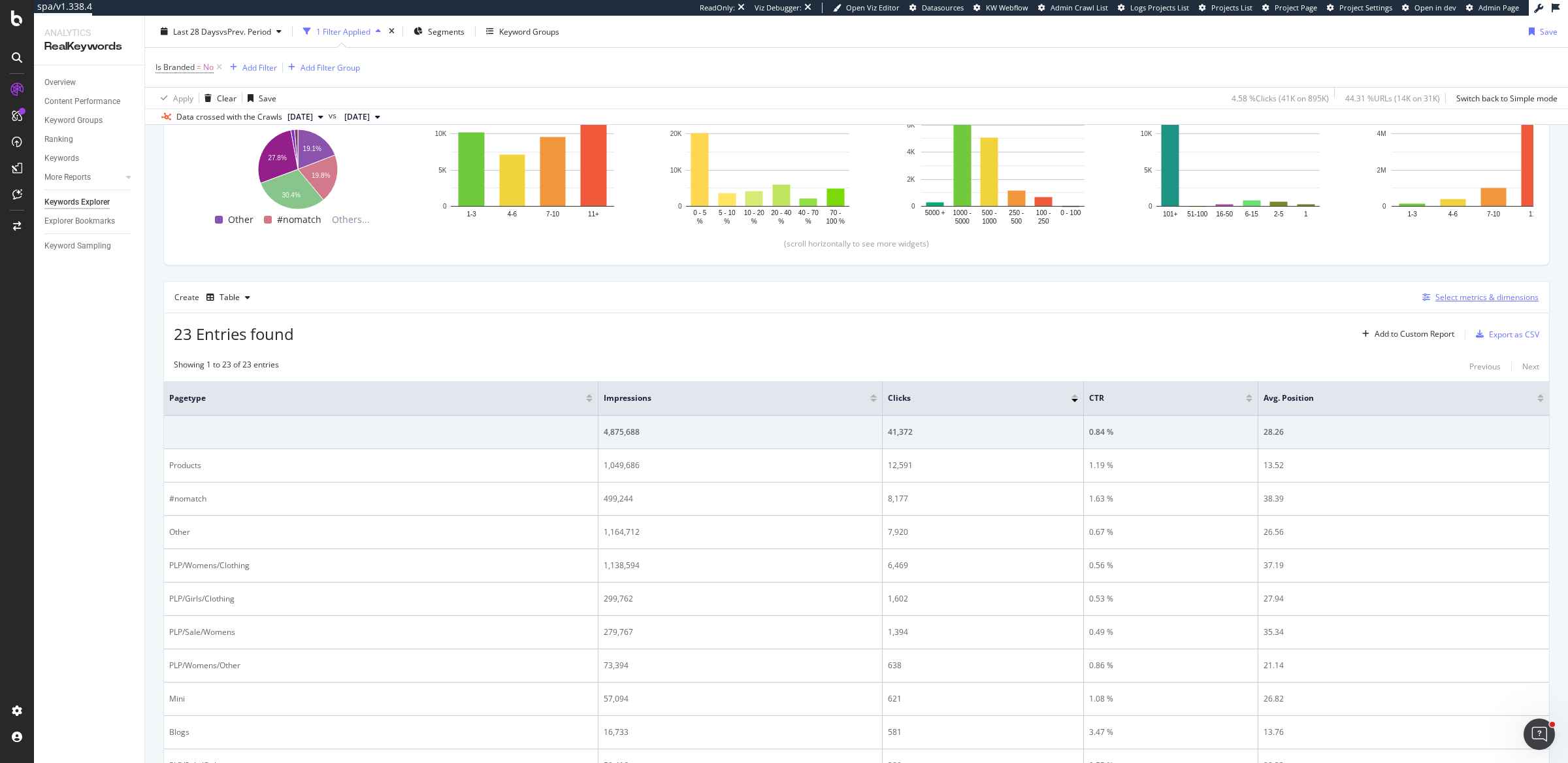
click at [1473, 291] on div "Select metrics & dimensions" at bounding box center [1487, 297] width 103 height 11
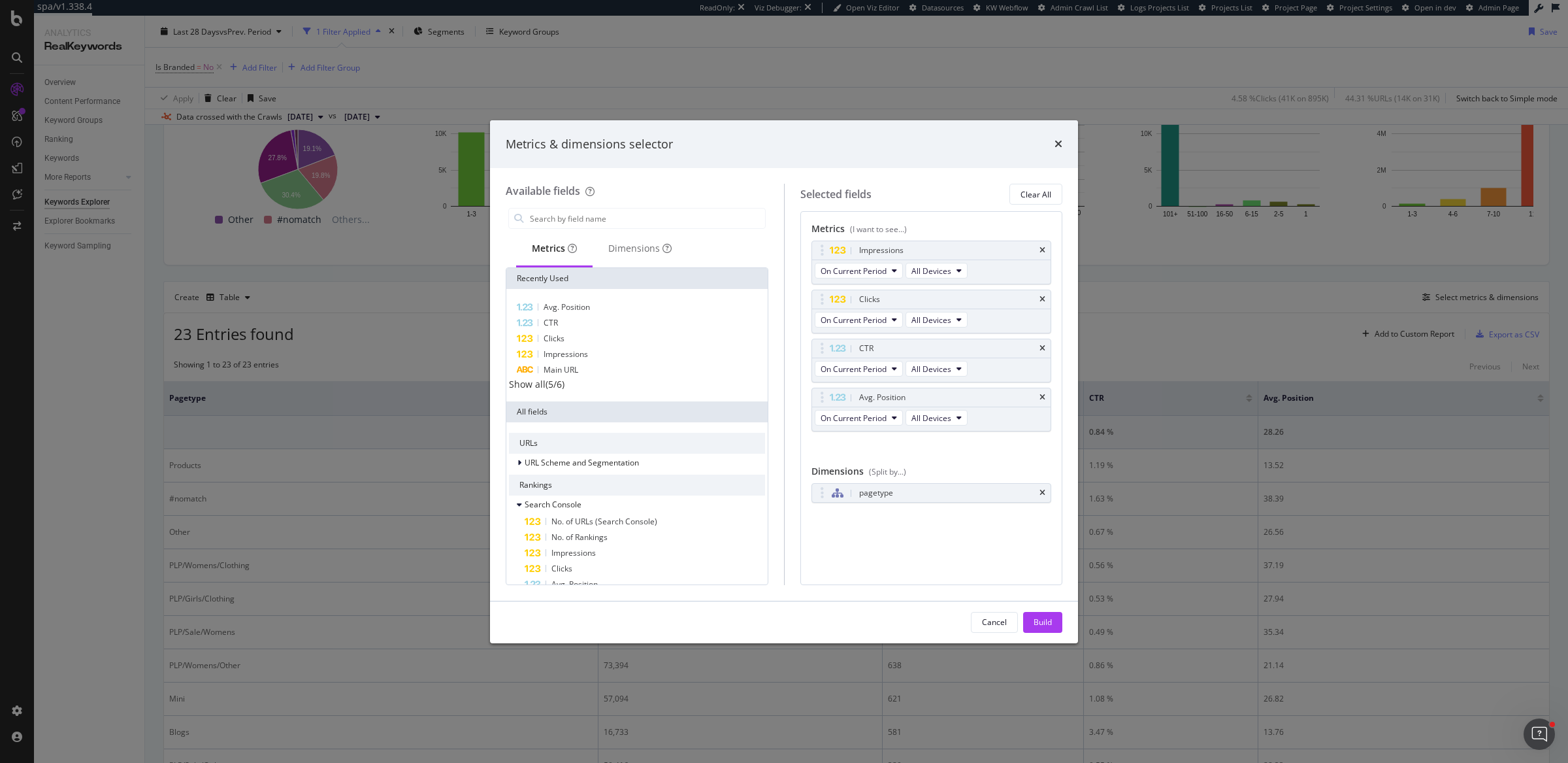
click at [1255, 325] on div "Metrics & dimensions selector Available fields Metrics Dimensions Recently Used…" at bounding box center [784, 382] width 1568 height 763
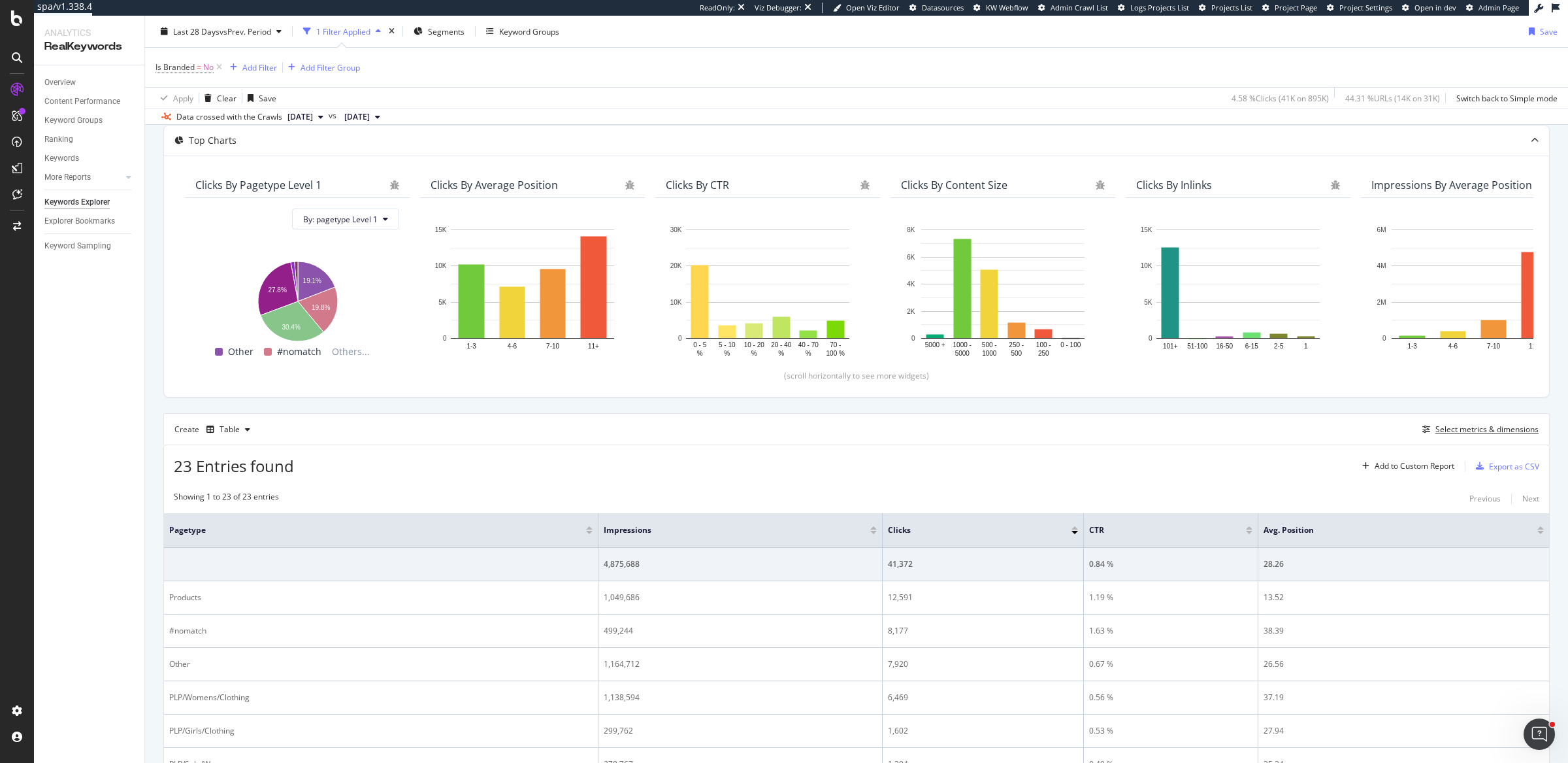
scroll to position [79, 0]
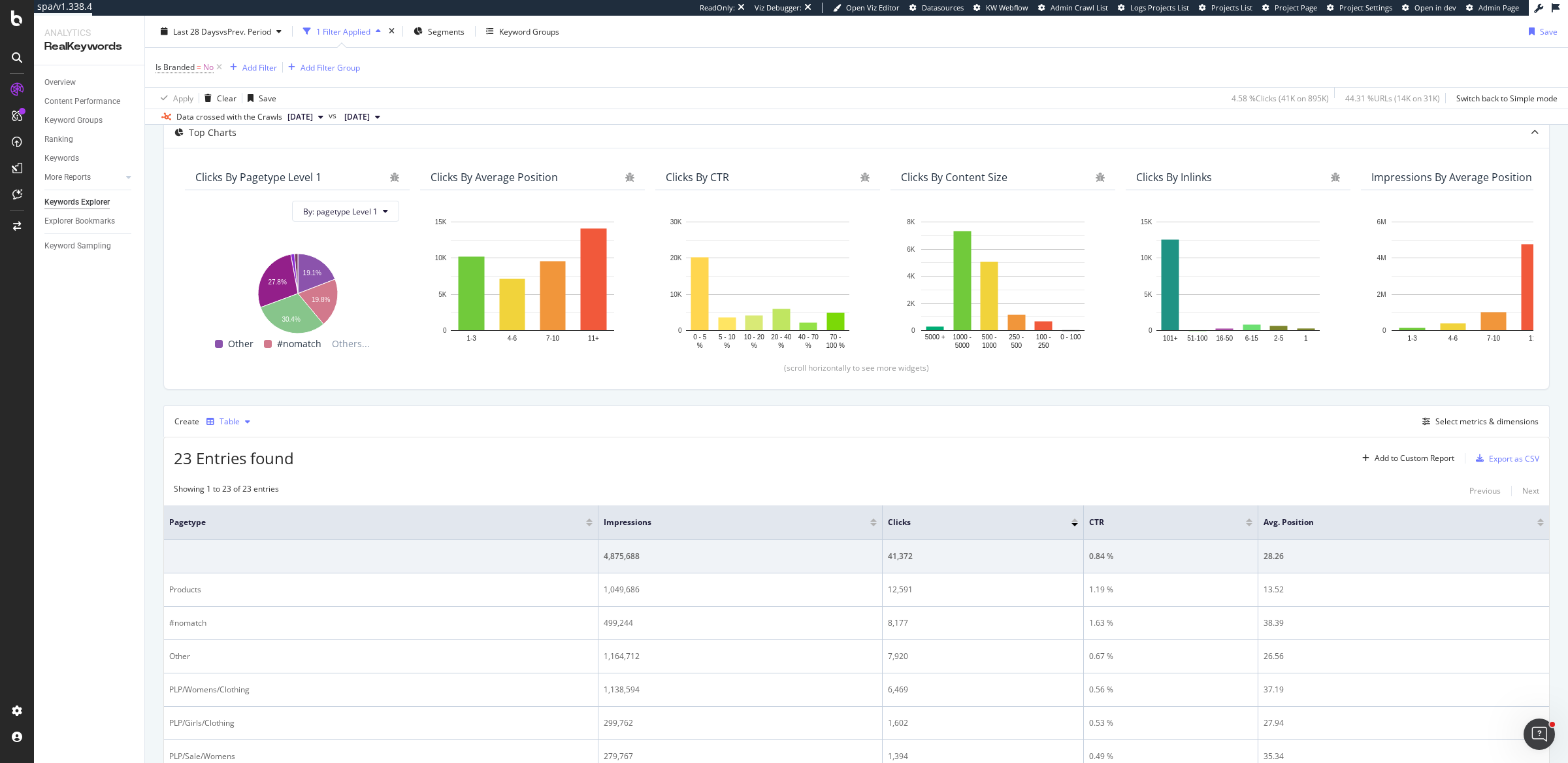
click at [231, 422] on div "Table" at bounding box center [230, 422] width 20 height 8
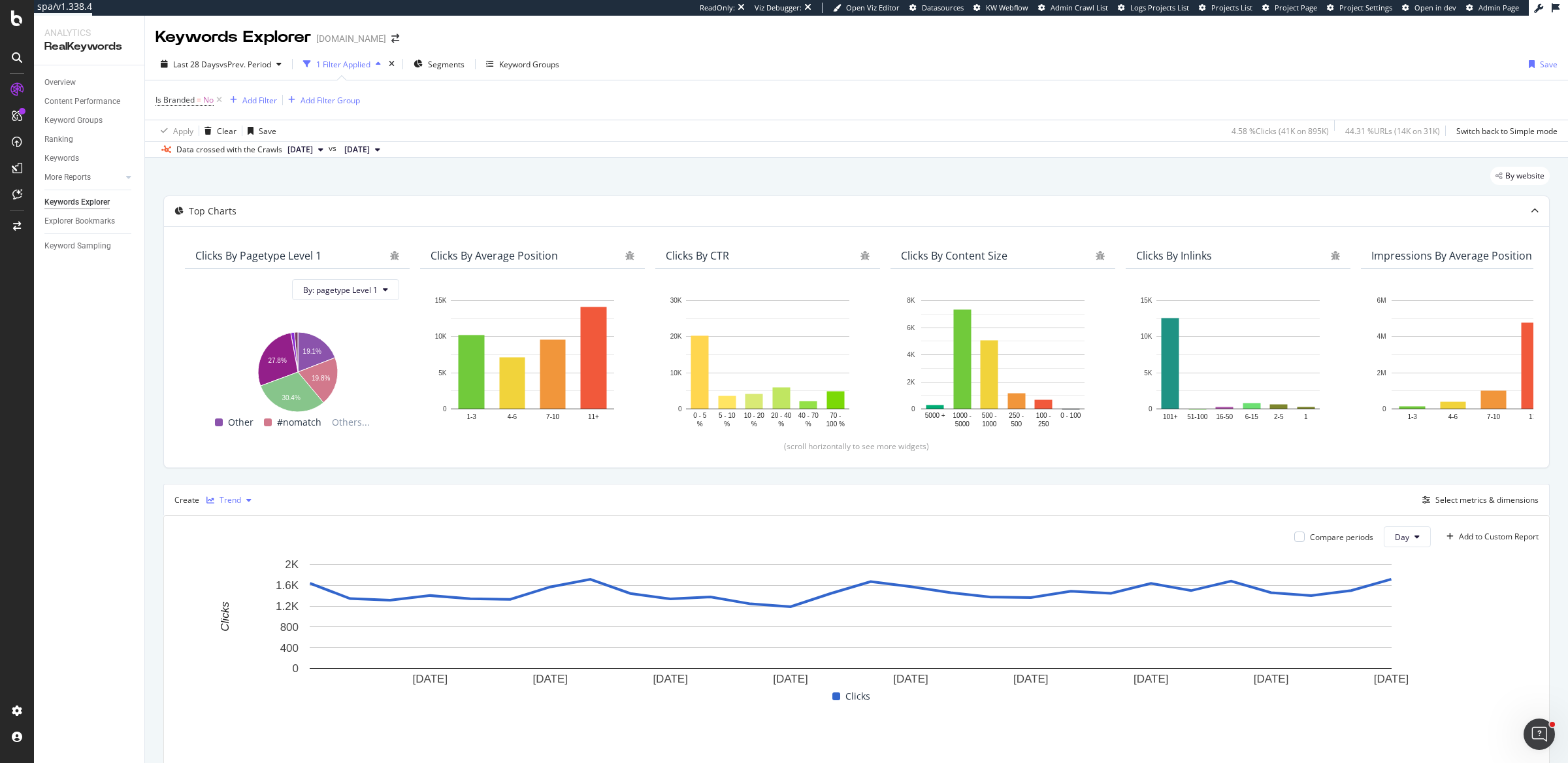
click at [231, 502] on div "Trend" at bounding box center [230, 500] width 21 height 8
drag, startPoint x: 1385, startPoint y: 492, endPoint x: 1401, endPoint y: 494, distance: 16.1
click at [1385, 492] on div "Create Trend Select metrics & dimensions" at bounding box center [856, 499] width 1386 height 32
click at [1437, 499] on div "Select metrics & dimensions" at bounding box center [1487, 500] width 103 height 11
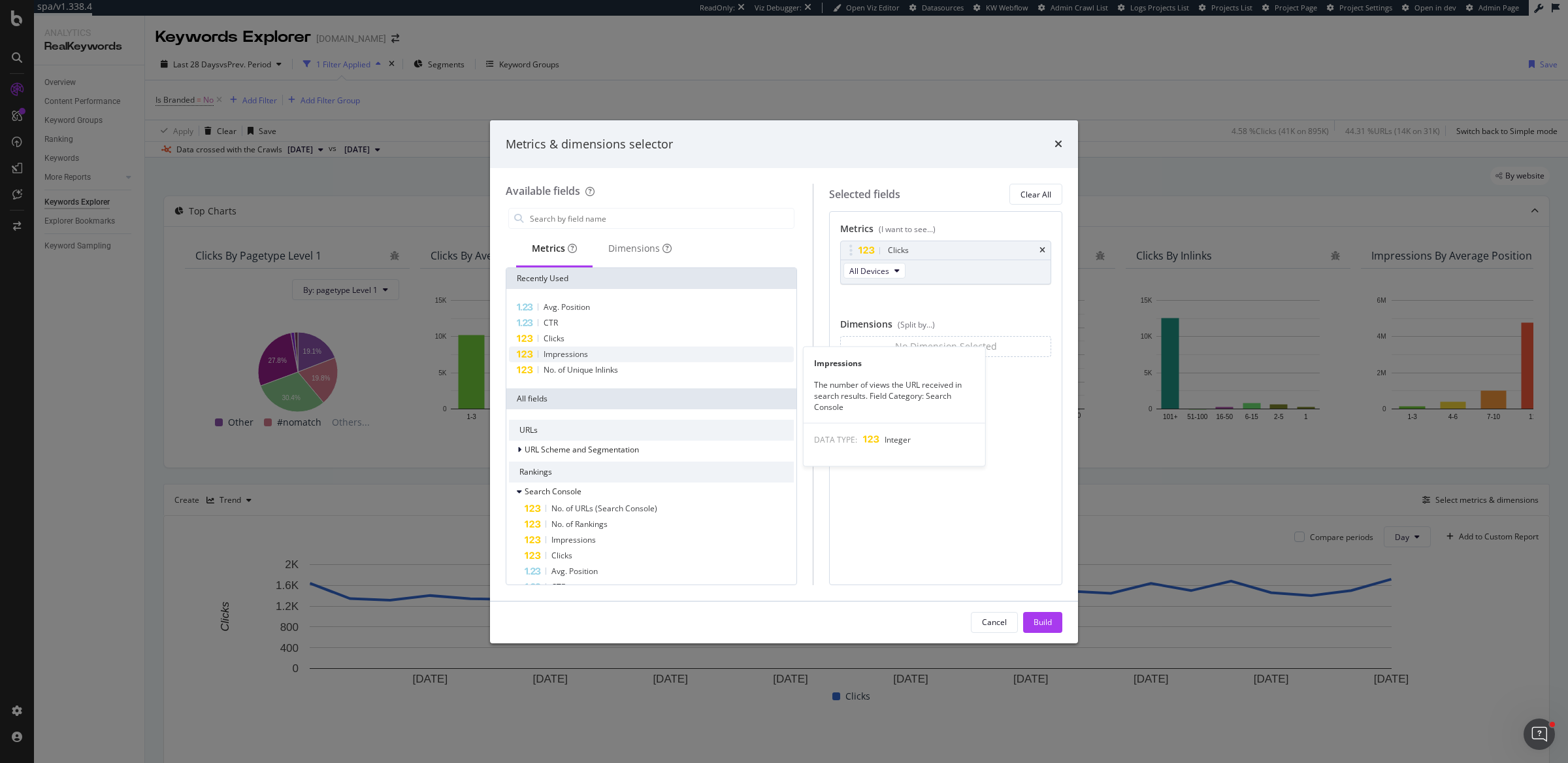
click at [583, 350] on span "Impressions" at bounding box center [566, 354] width 44 height 11
click at [626, 255] on div "Dimensions" at bounding box center [640, 248] width 63 height 13
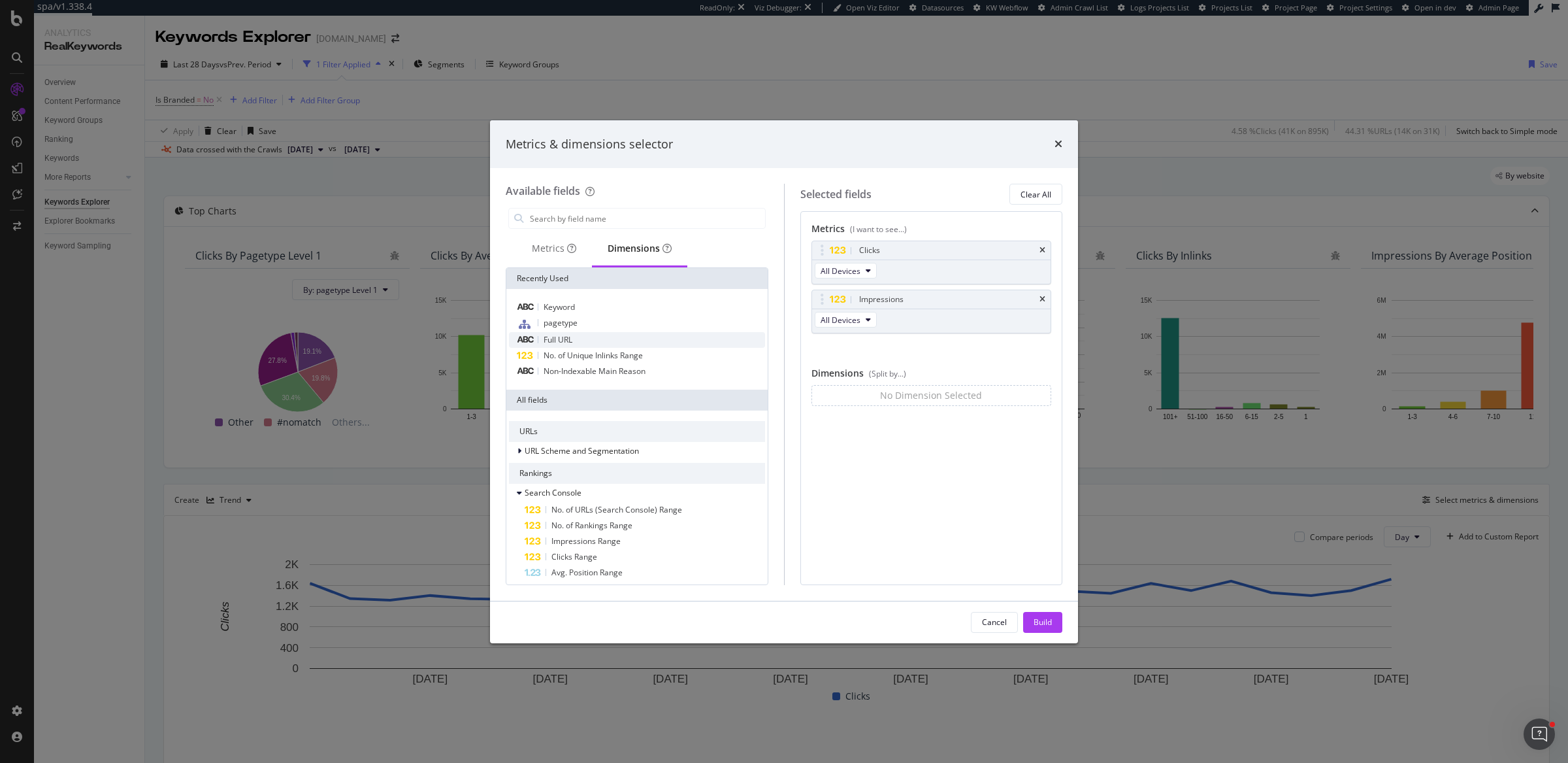
click at [572, 339] on div "Full URL" at bounding box center [636, 339] width 256 height 15
click at [1050, 629] on div "Build" at bounding box center [1042, 622] width 18 height 19
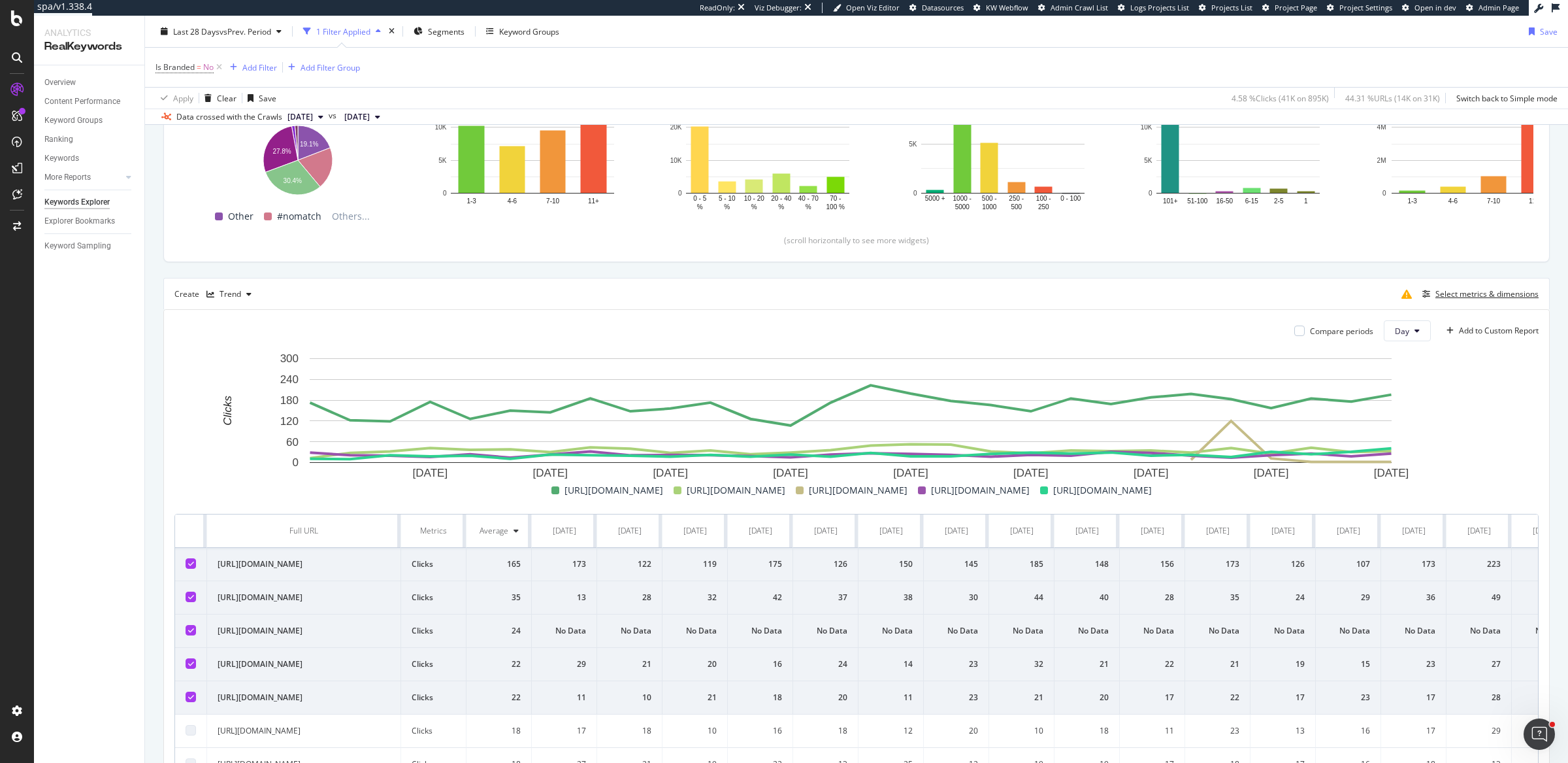
scroll to position [195, 0]
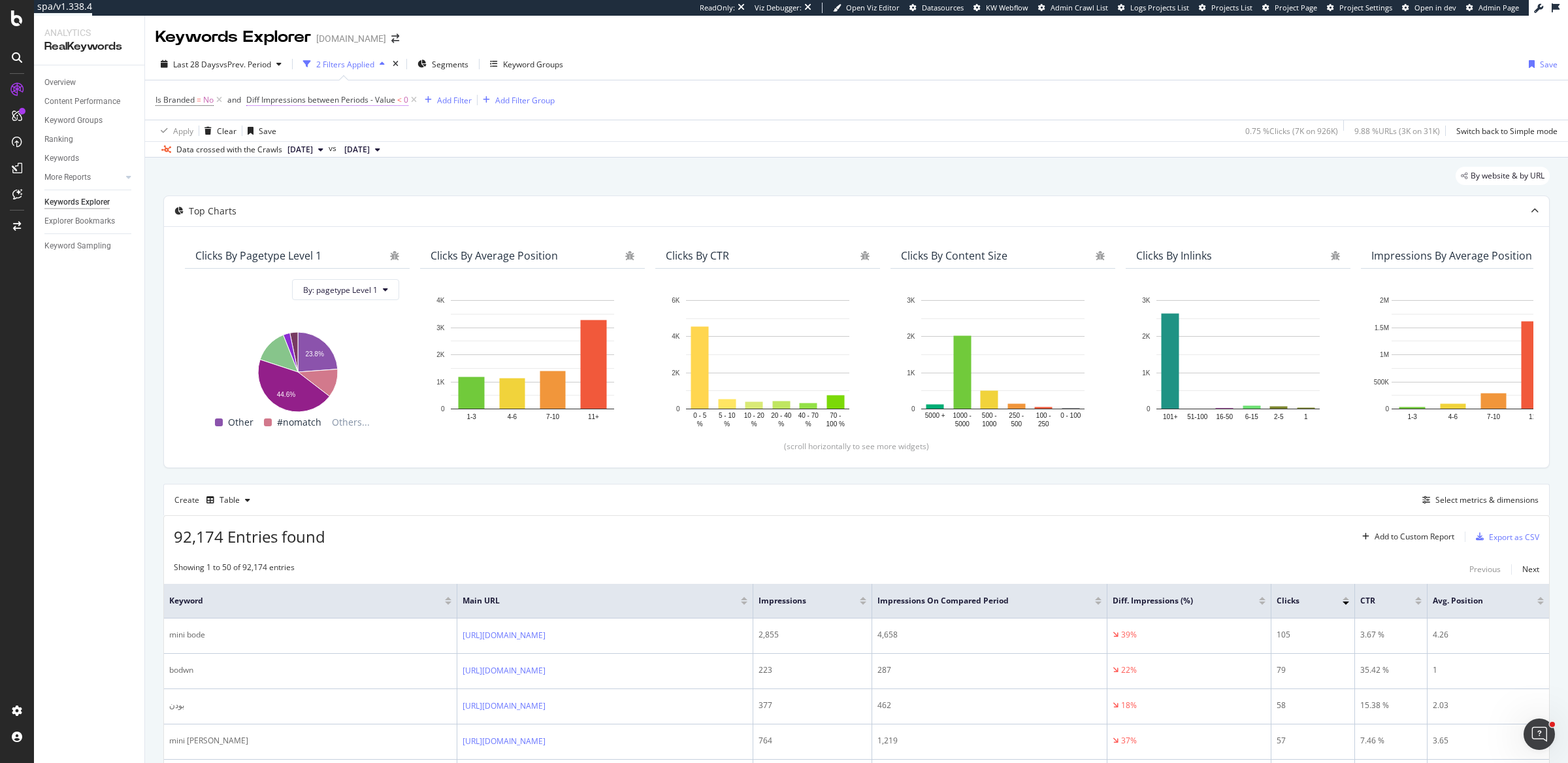
click at [283, 99] on span "Diff Impressions between Periods - Value" at bounding box center [321, 99] width 149 height 11
click at [307, 150] on span "On Current Period" at bounding box center [291, 151] width 66 height 11
click at [348, 222] on div "Diff. Between Period - value" at bounding box center [331, 229] width 140 height 17
click at [717, 97] on div "Is Branded = No and Diff Impressions between Periods - Value < 0 Add Filter Add…" at bounding box center [856, 100] width 1402 height 39
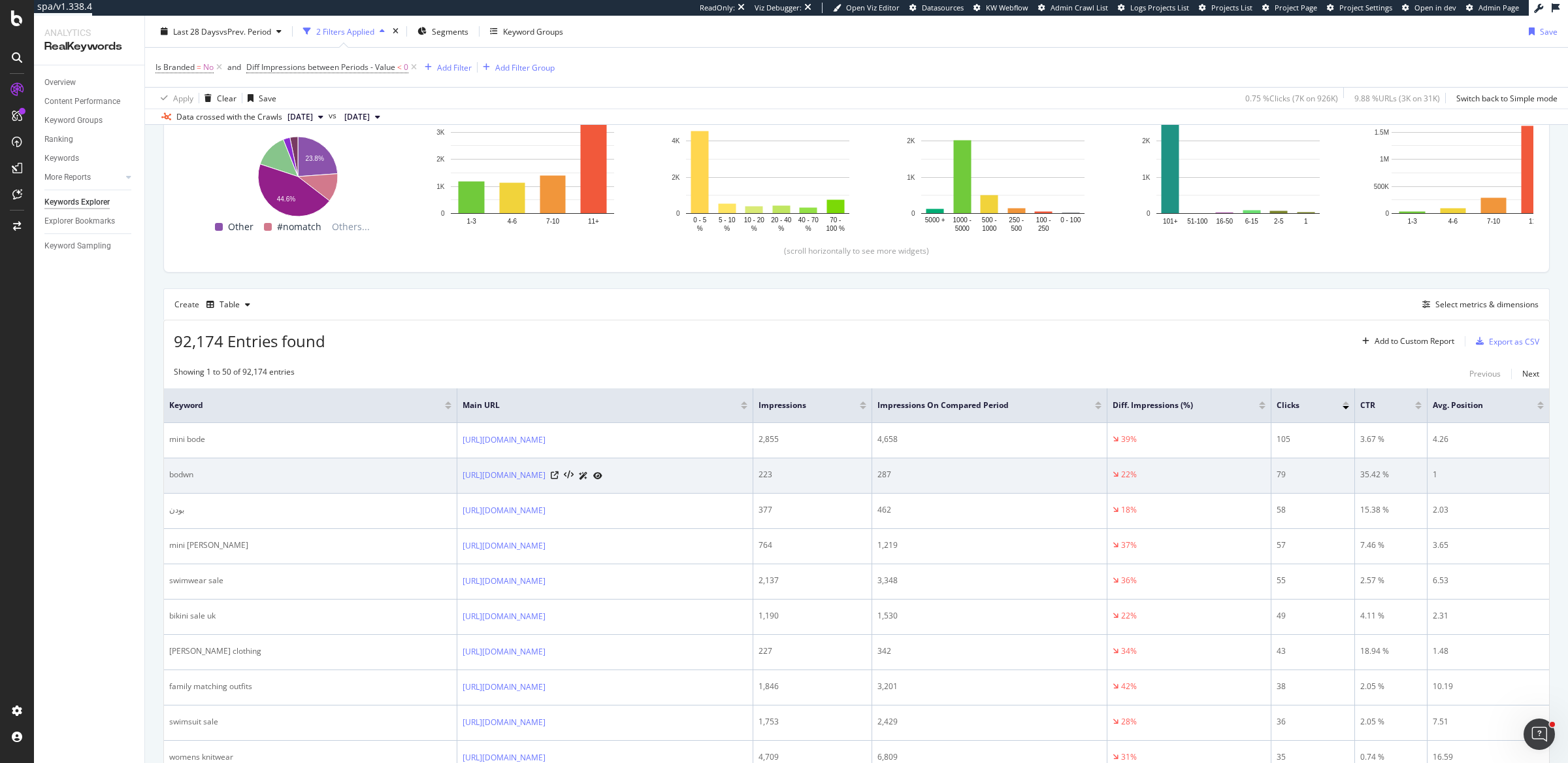
scroll to position [220, 0]
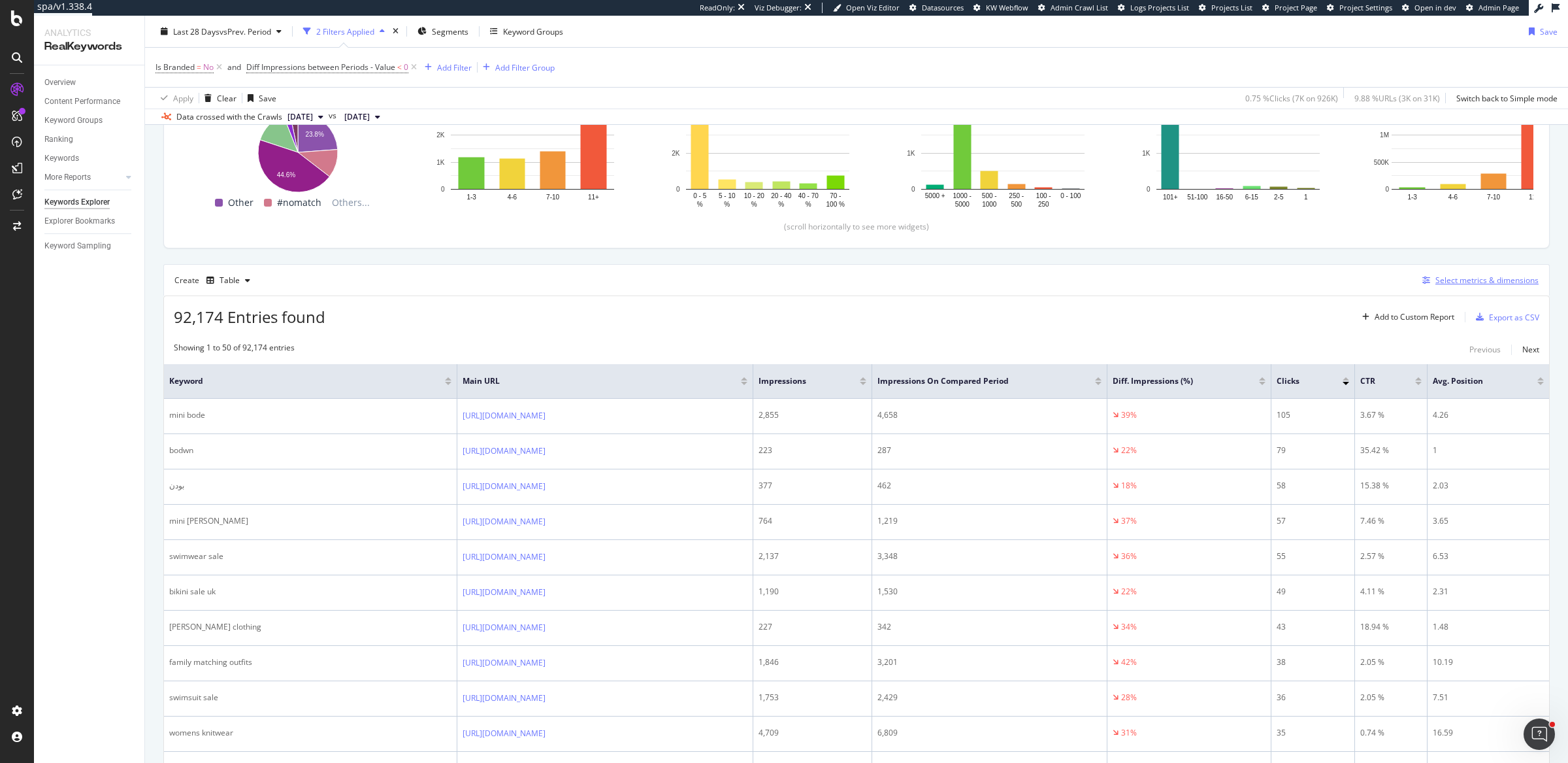
click at [1479, 275] on div "Select metrics & dimensions" at bounding box center [1487, 280] width 103 height 11
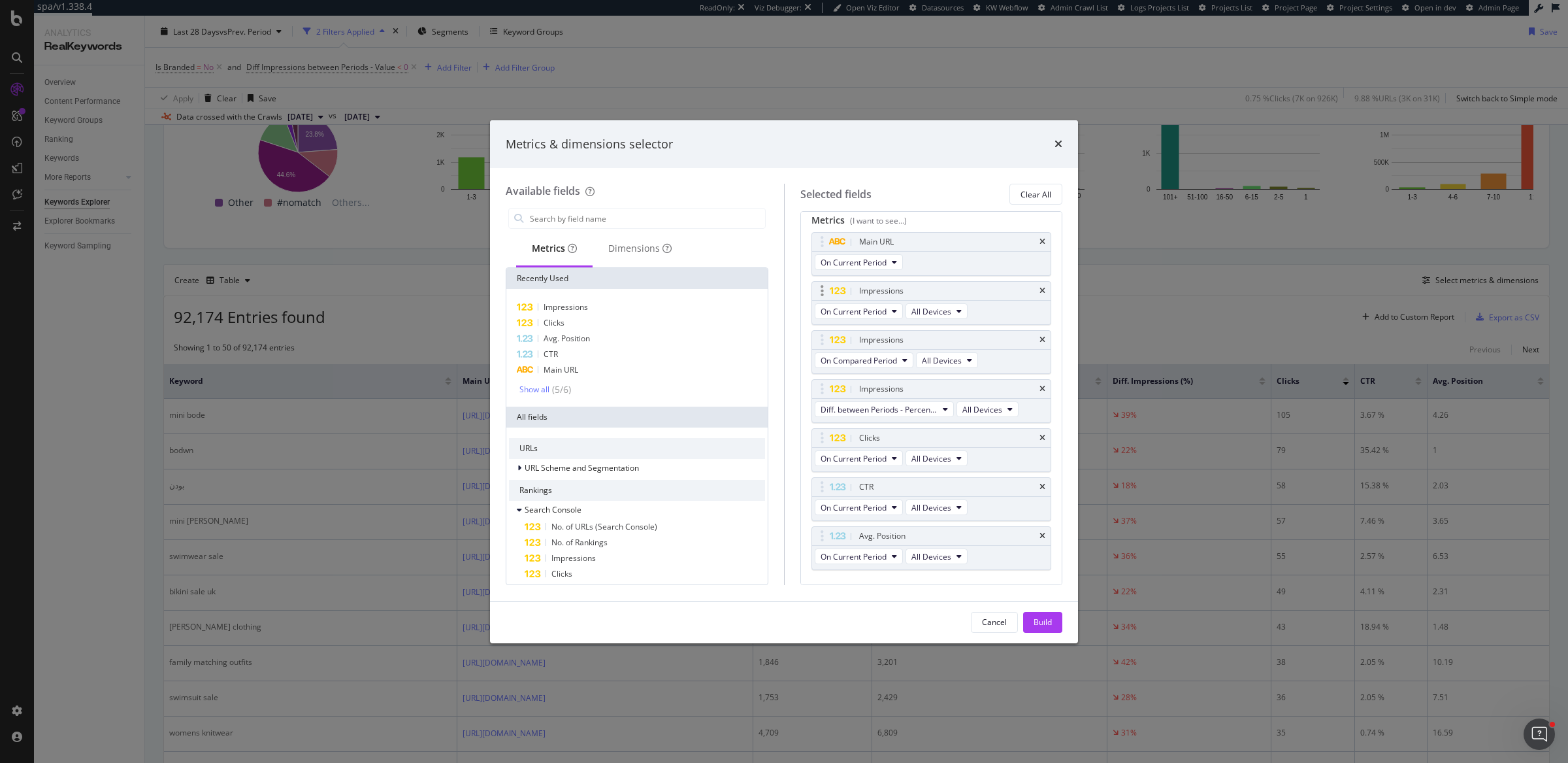
scroll to position [0, 0]
click at [1300, 316] on div "Metrics & dimensions selector Available fields Metrics Dimensions Recently Used…" at bounding box center [784, 382] width 1568 height 763
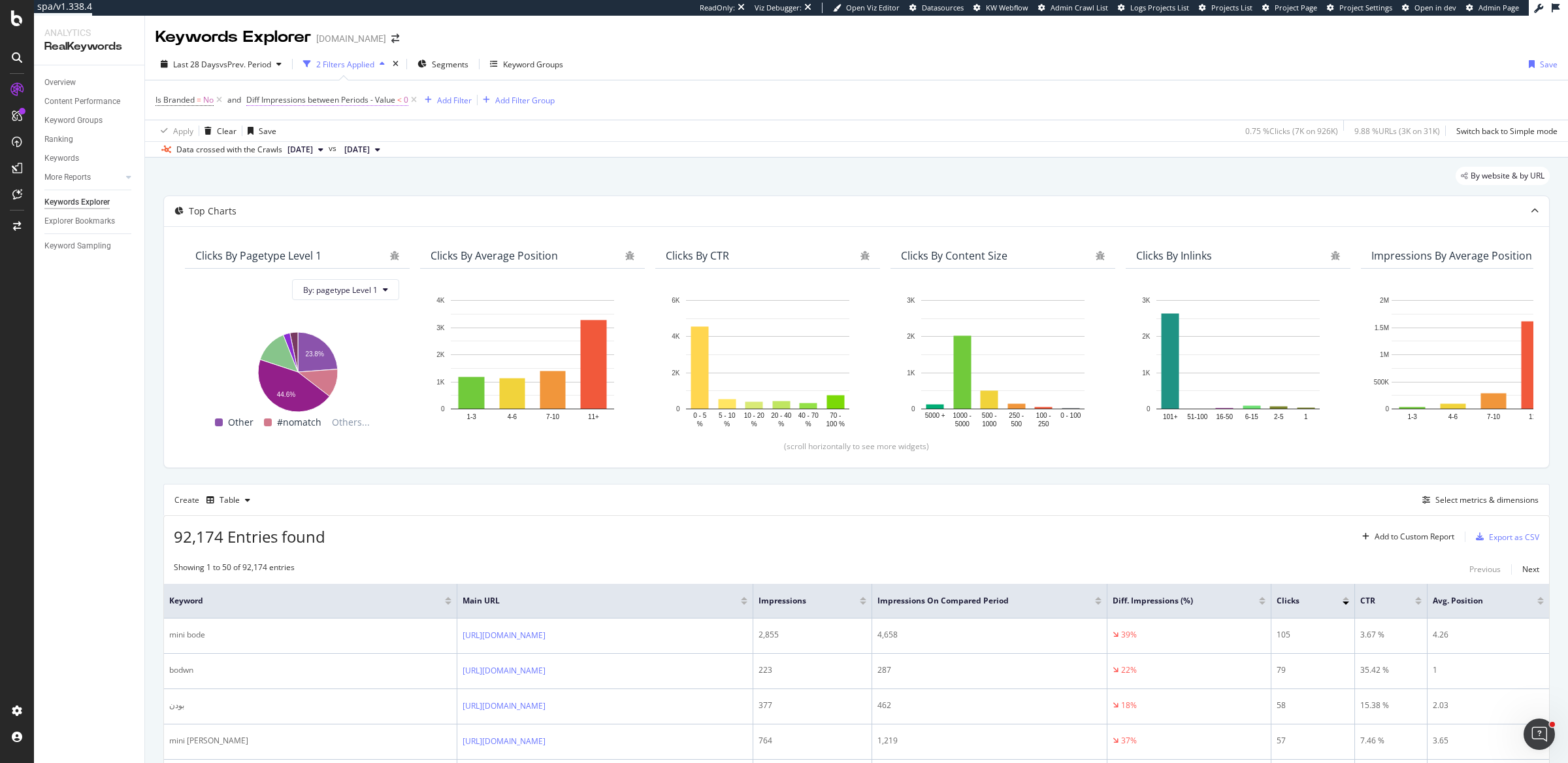
click at [339, 103] on span "Diff Impressions between Periods - Value" at bounding box center [321, 99] width 149 height 11
click at [308, 150] on span "On Current Period" at bounding box center [291, 151] width 66 height 11
click at [316, 226] on span "Diff. Between Period - value" at bounding box center [315, 229] width 101 height 11
click at [288, 172] on span "Less than" at bounding box center [276, 175] width 35 height 11
click at [287, 272] on span "Greater than" at bounding box center [288, 269] width 47 height 11
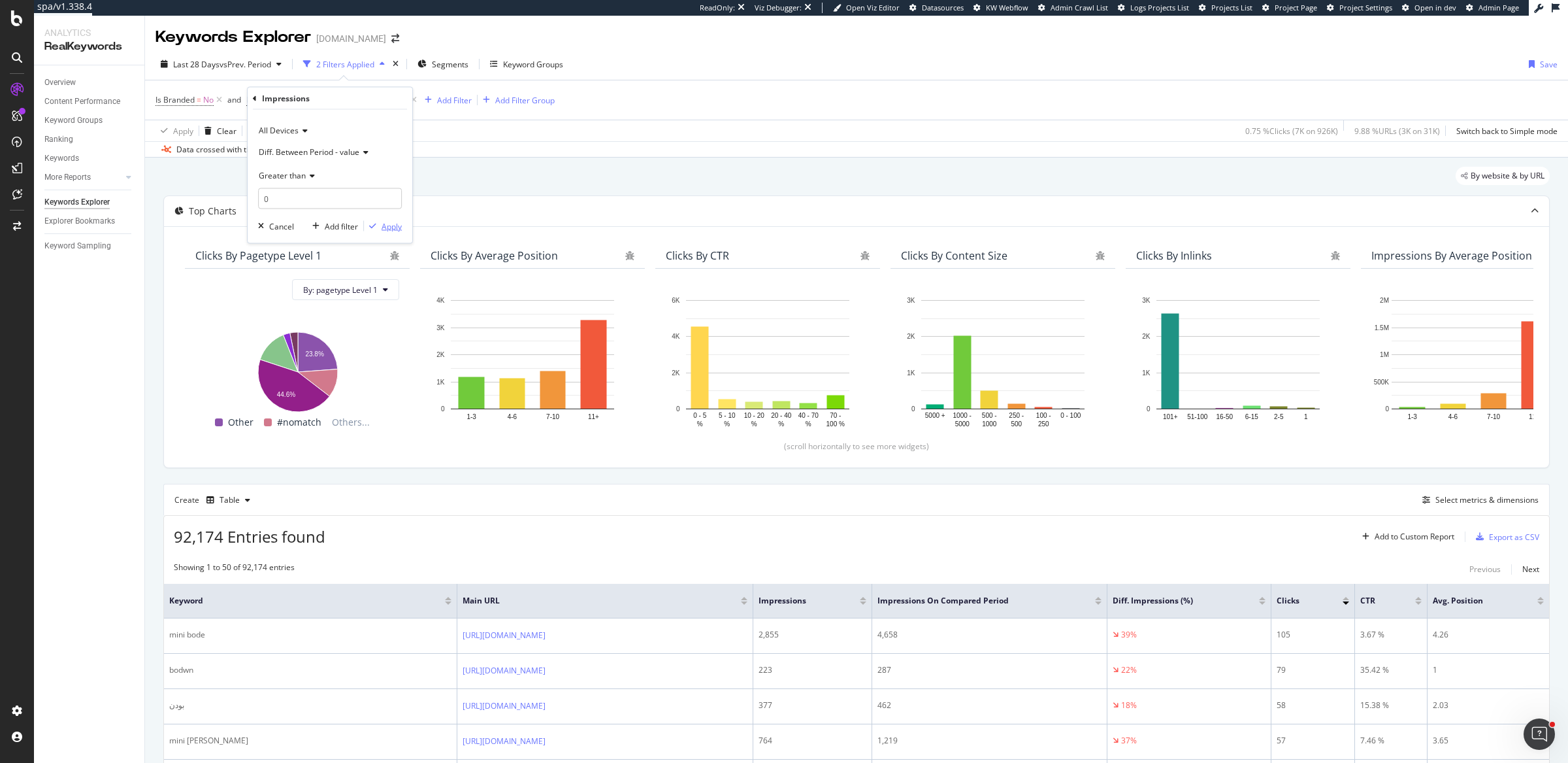
click at [387, 227] on div "Apply" at bounding box center [391, 226] width 20 height 11
